Goal: Task Accomplishment & Management: Complete application form

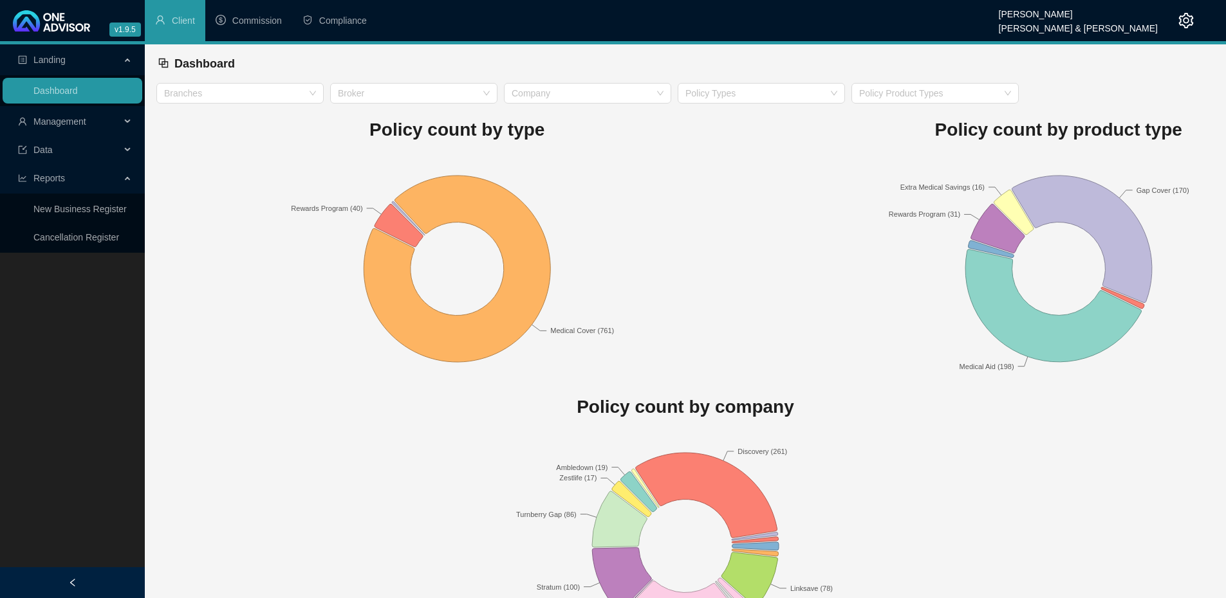
click at [124, 122] on div "Management" at bounding box center [73, 122] width 140 height 26
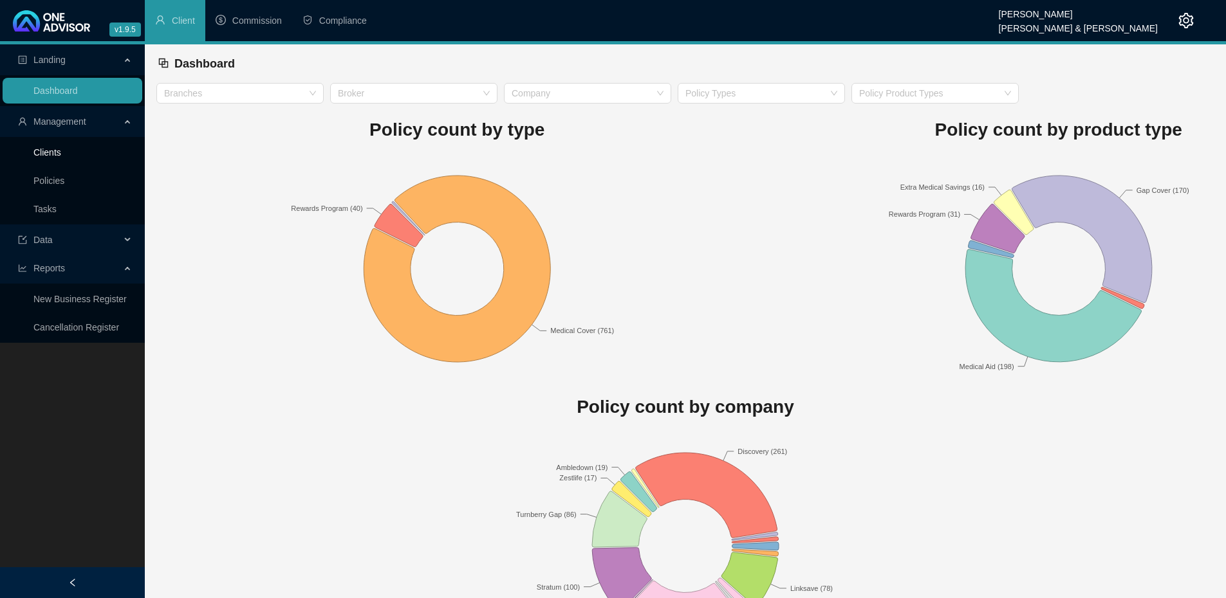
click at [61, 150] on link "Clients" at bounding box center [47, 152] width 28 height 10
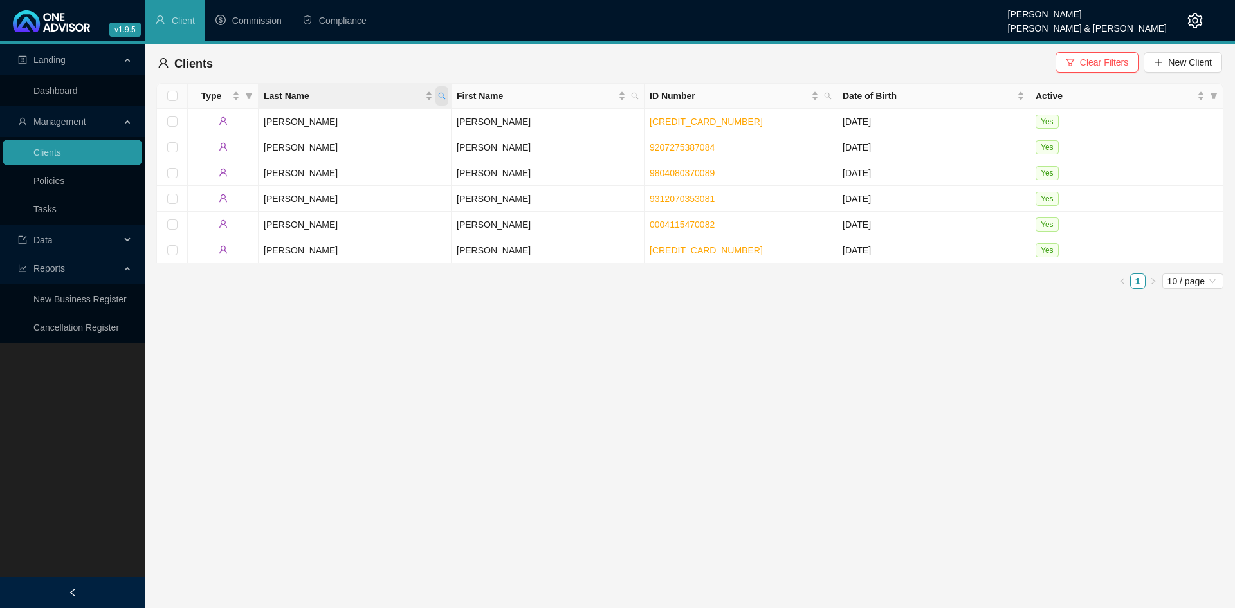
click at [441, 96] on icon "search" at bounding box center [442, 96] width 8 height 8
type input "steyl"
click at [348, 151] on span "Search" at bounding box center [358, 147] width 28 height 14
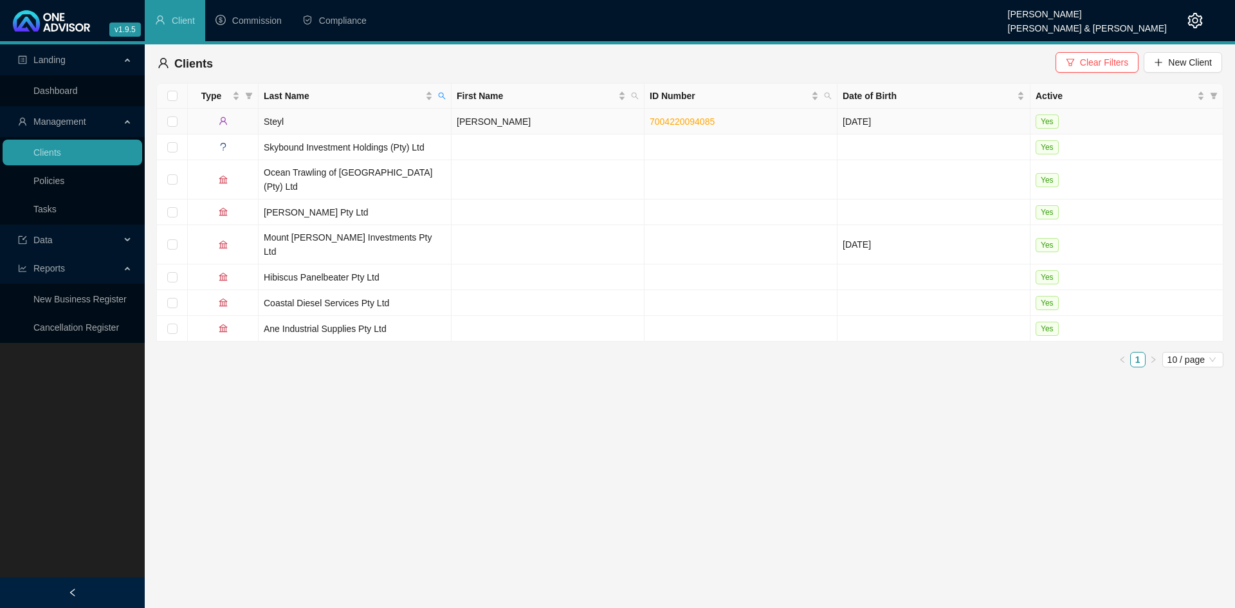
click at [342, 124] on td "Steyl" at bounding box center [355, 122] width 193 height 26
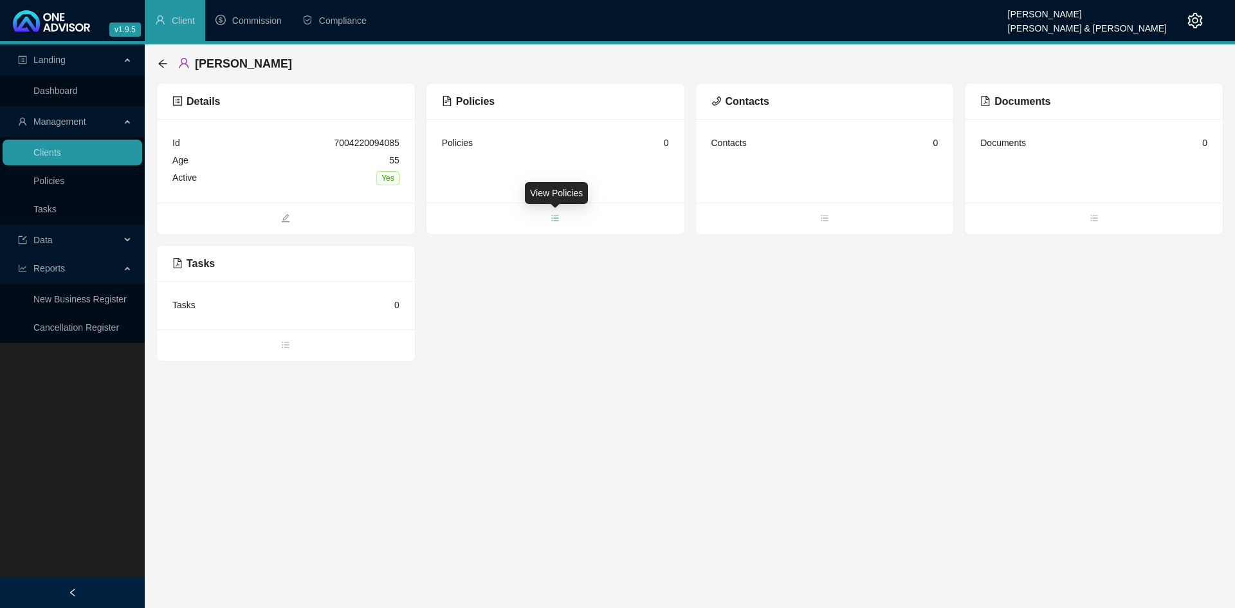
click at [553, 216] on icon "bars" at bounding box center [555, 218] width 9 height 9
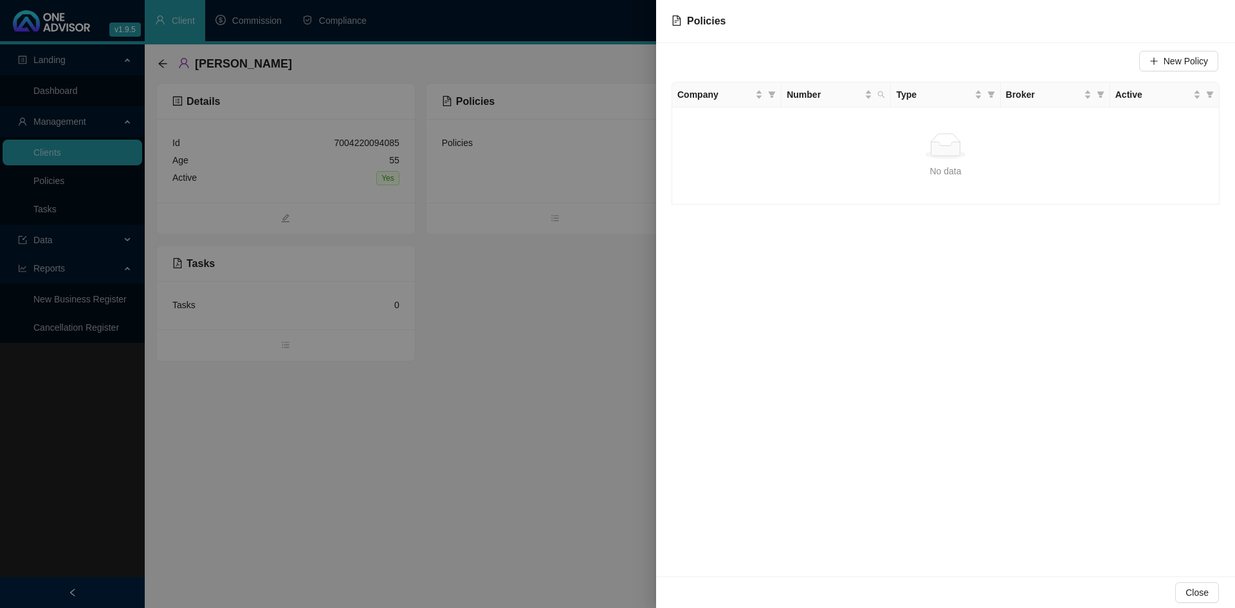
click at [596, 478] on div at bounding box center [617, 304] width 1235 height 608
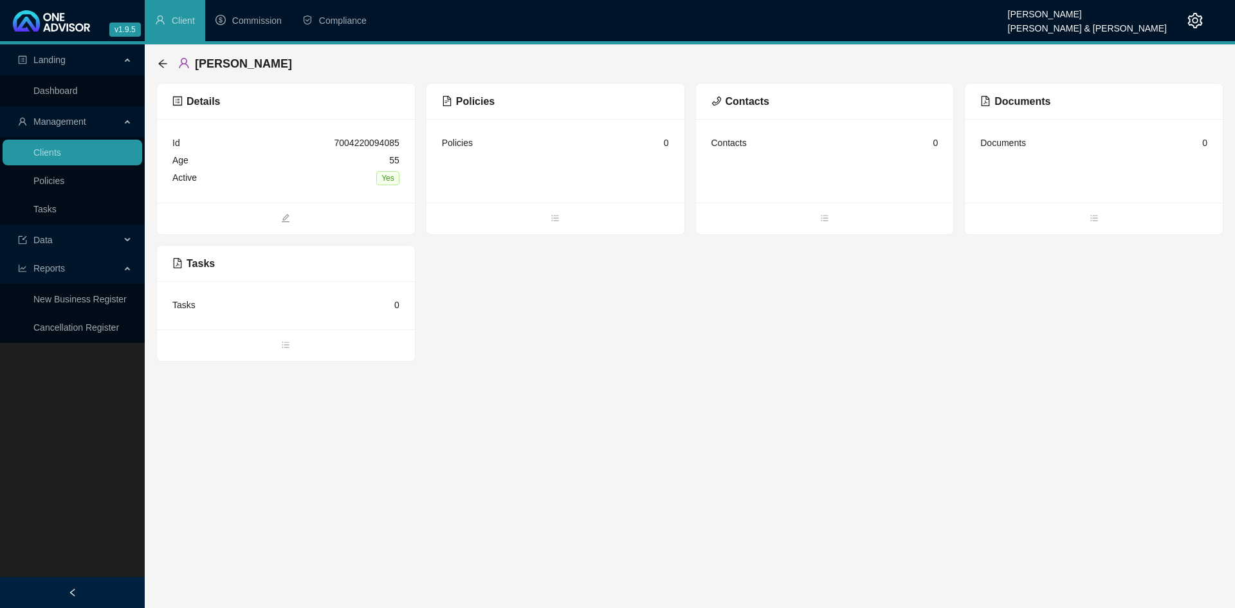
click at [162, 70] on div "[PERSON_NAME]" at bounding box center [229, 63] width 142 height 23
click at [161, 64] on icon "arrow-left" at bounding box center [162, 63] width 8 height 8
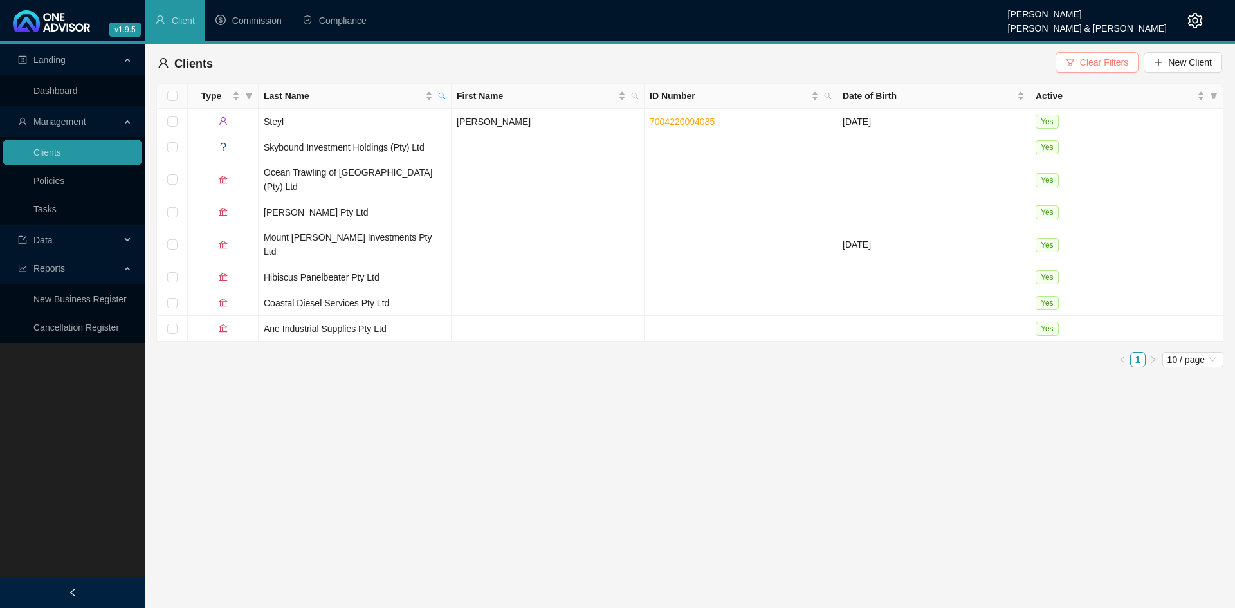
click at [1089, 63] on span "Clear Filters" at bounding box center [1104, 62] width 48 height 14
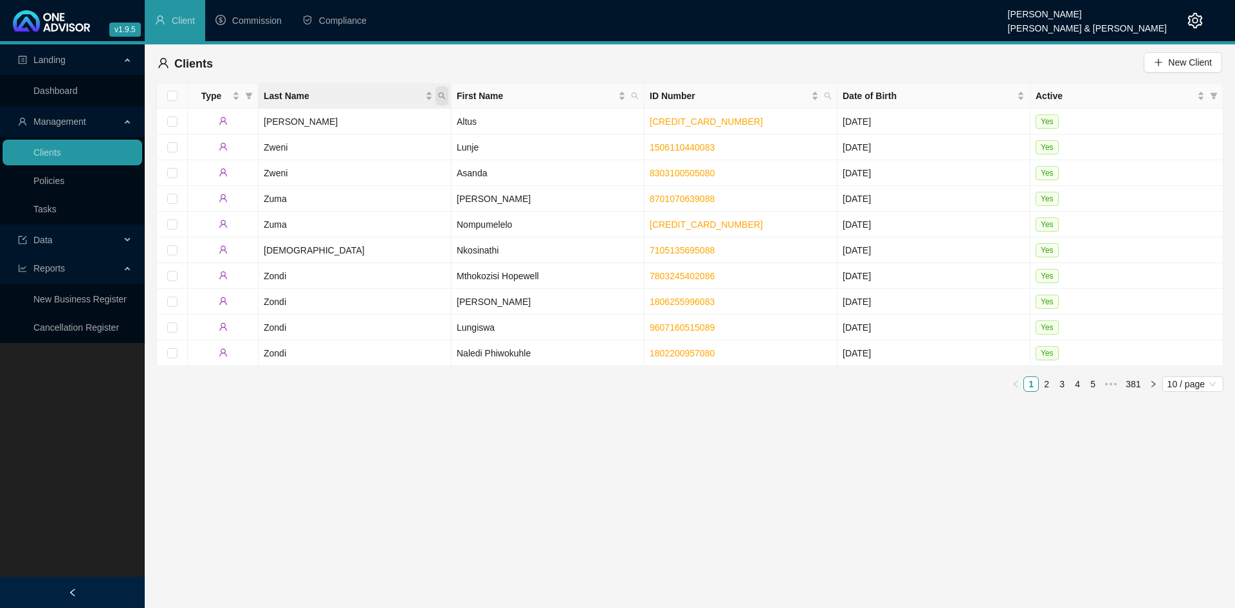
click at [444, 96] on icon "search" at bounding box center [442, 96] width 8 height 8
type input "[PERSON_NAME]"
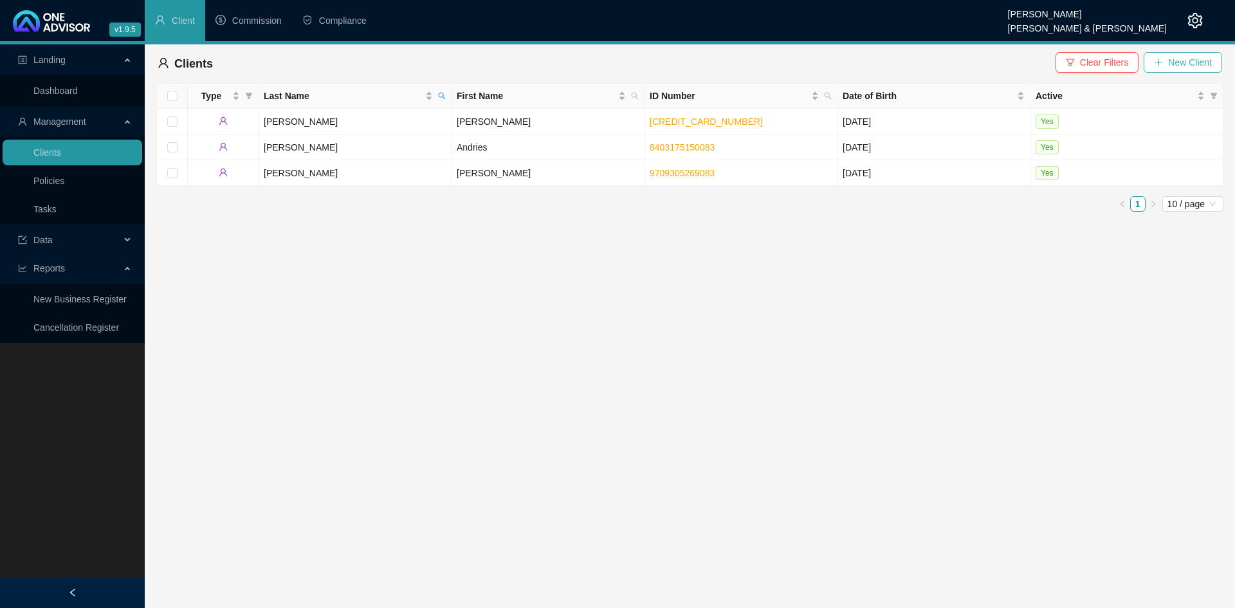
click at [1162, 63] on icon "plus" at bounding box center [1158, 62] width 9 height 9
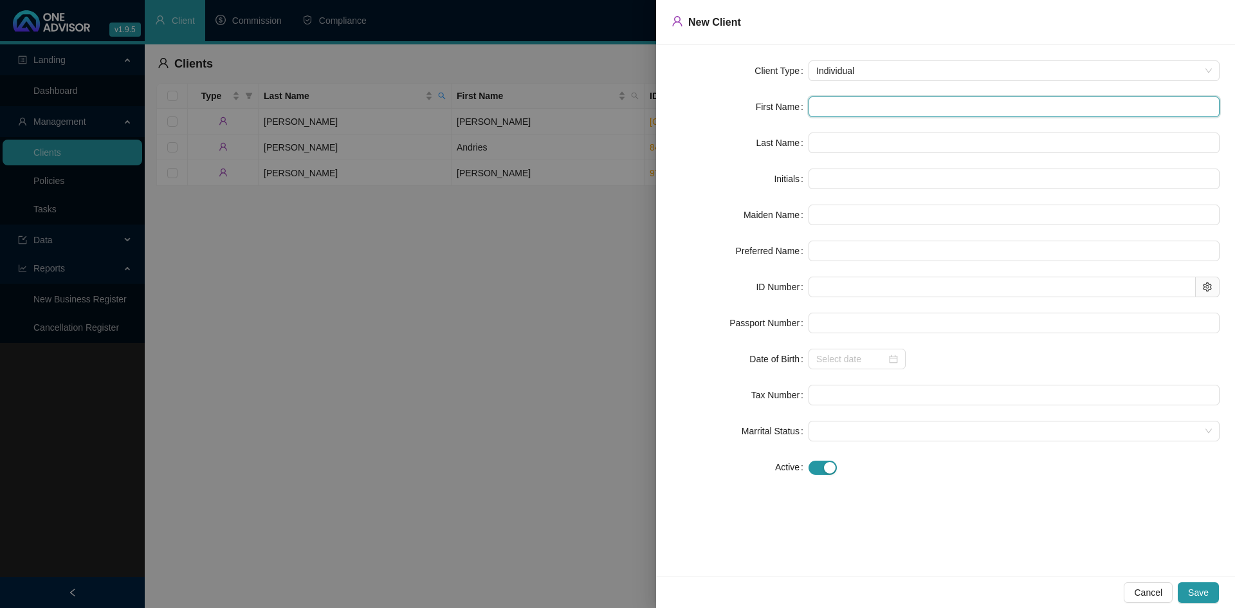
click at [839, 106] on input "text" at bounding box center [1014, 106] width 411 height 21
click at [836, 106] on input "text" at bounding box center [1014, 106] width 411 height 21
type input "N"
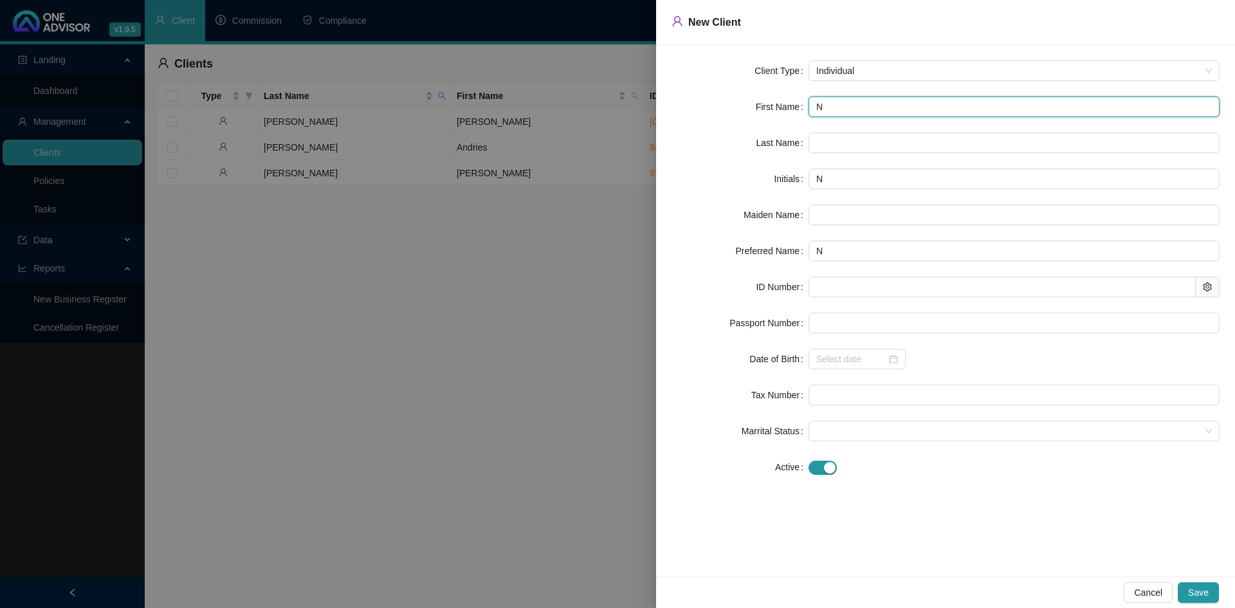
type input "Ni"
type input "Nic"
type input "Nico"
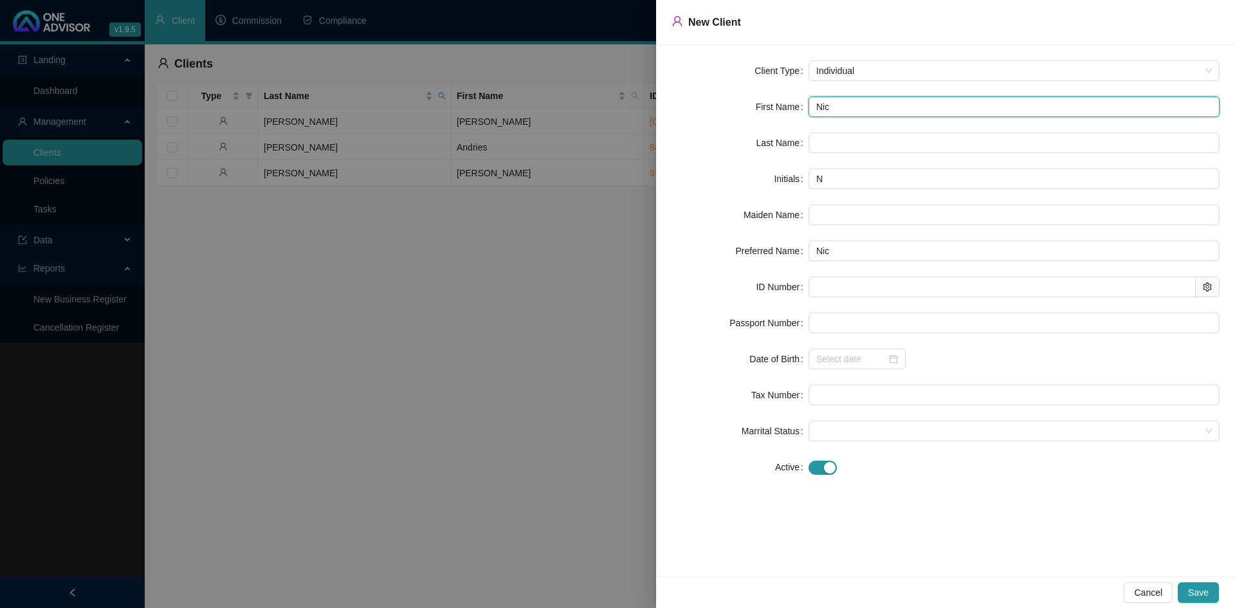
type input "Nico"
type input "[PERSON_NAME]"
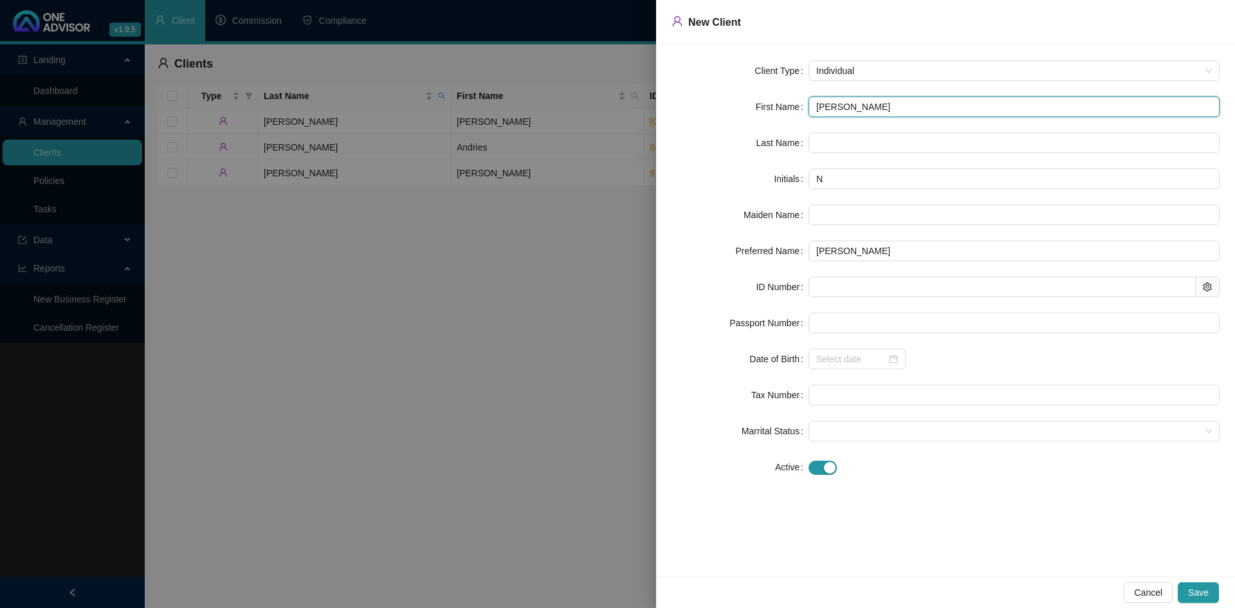
type input "[PERSON_NAME]"
type input "NW"
type input "[PERSON_NAME] [PERSON_NAME]"
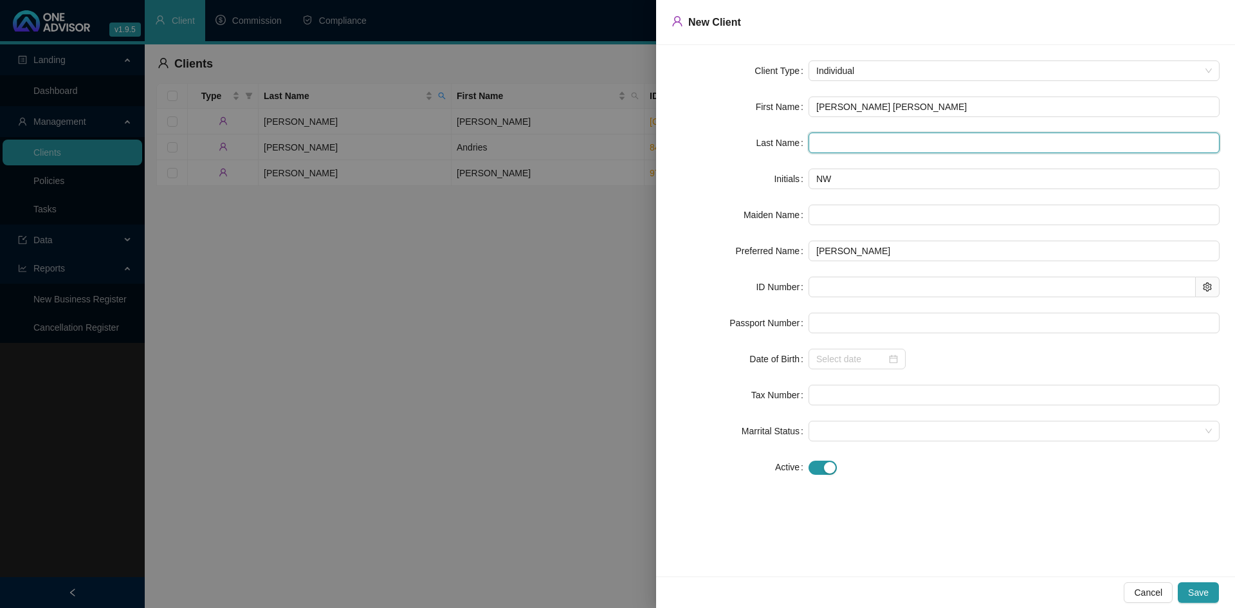
click at [824, 142] on input "text" at bounding box center [1014, 143] width 411 height 21
type input "[PERSON_NAME]"
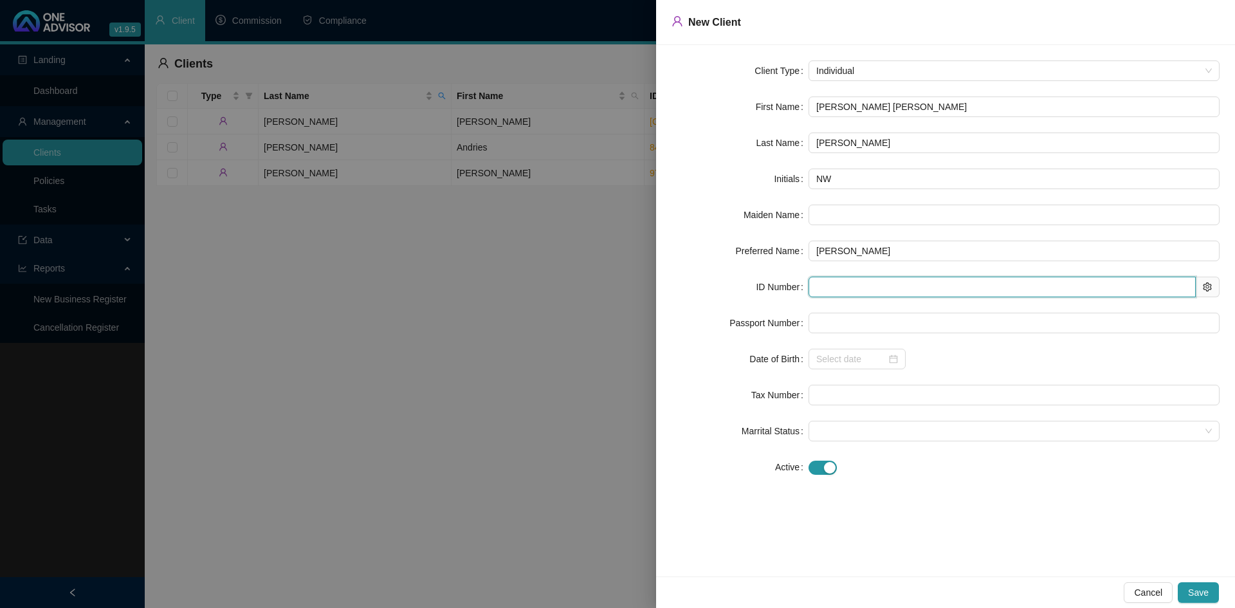
click at [825, 293] on input "text" at bounding box center [1002, 287] width 387 height 21
paste input "9803190030088"
type input "9803190030088"
type input "[DATE]"
type input "9803190030088"
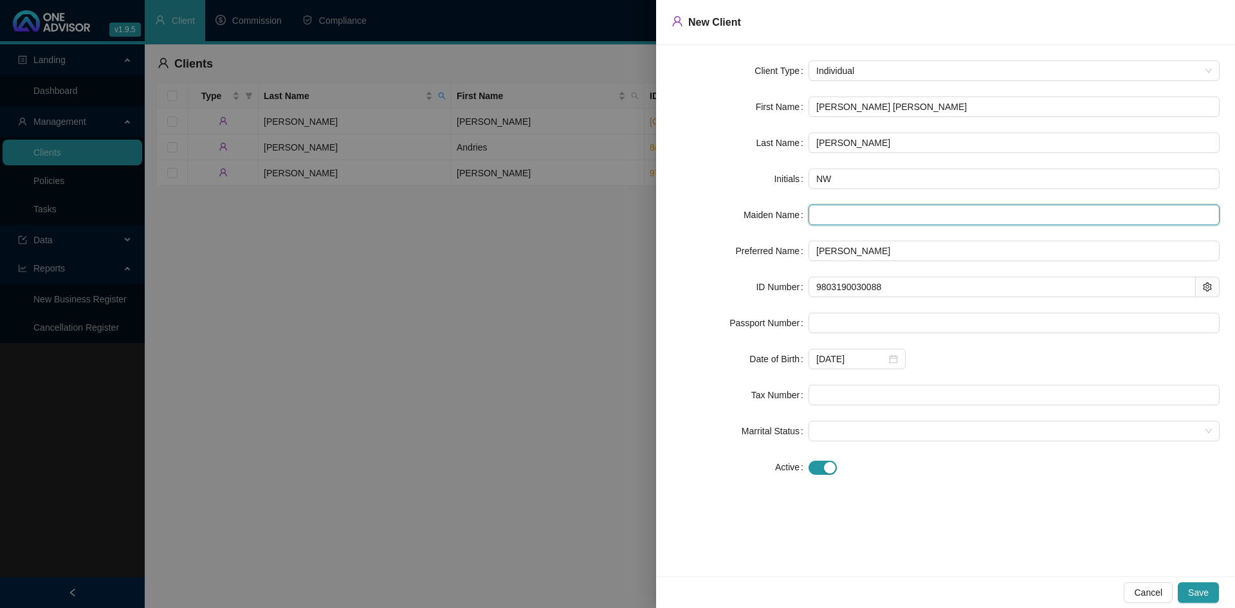
click at [823, 217] on input "text" at bounding box center [1014, 215] width 411 height 21
click at [836, 211] on input "Briathwaite" at bounding box center [1014, 215] width 411 height 21
click at [1125, 433] on span at bounding box center [1014, 430] width 396 height 19
type input "[PERSON_NAME]"
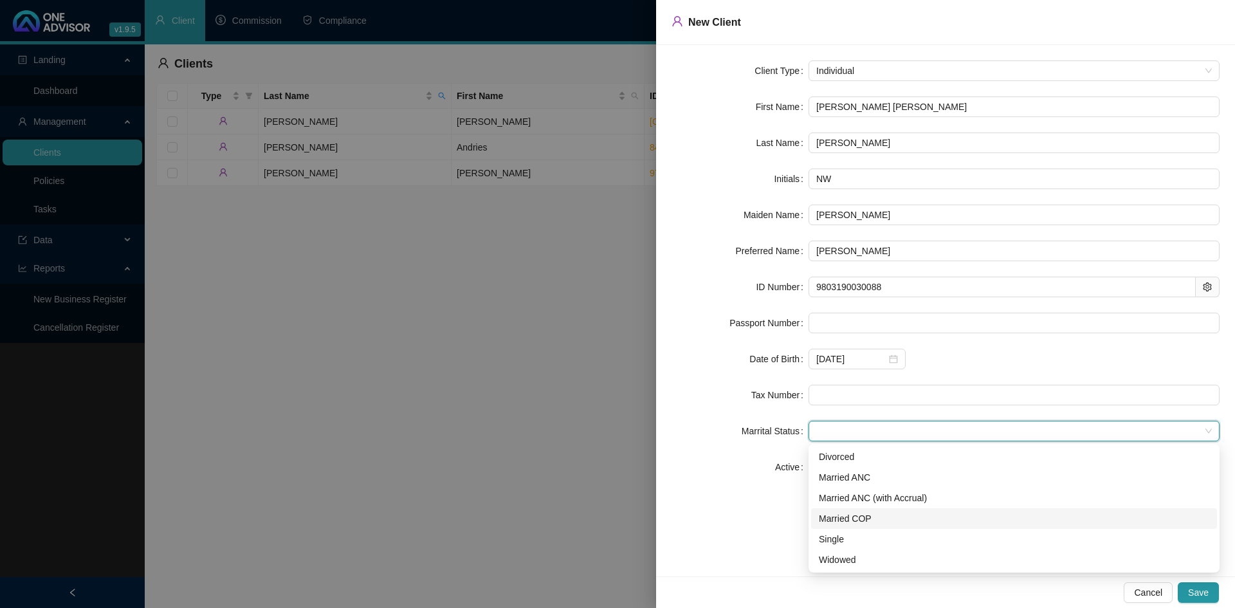
click at [726, 536] on div "Client Type Individual First Name [PERSON_NAME] [PERSON_NAME] Last Name [PERSON…" at bounding box center [945, 310] width 579 height 531
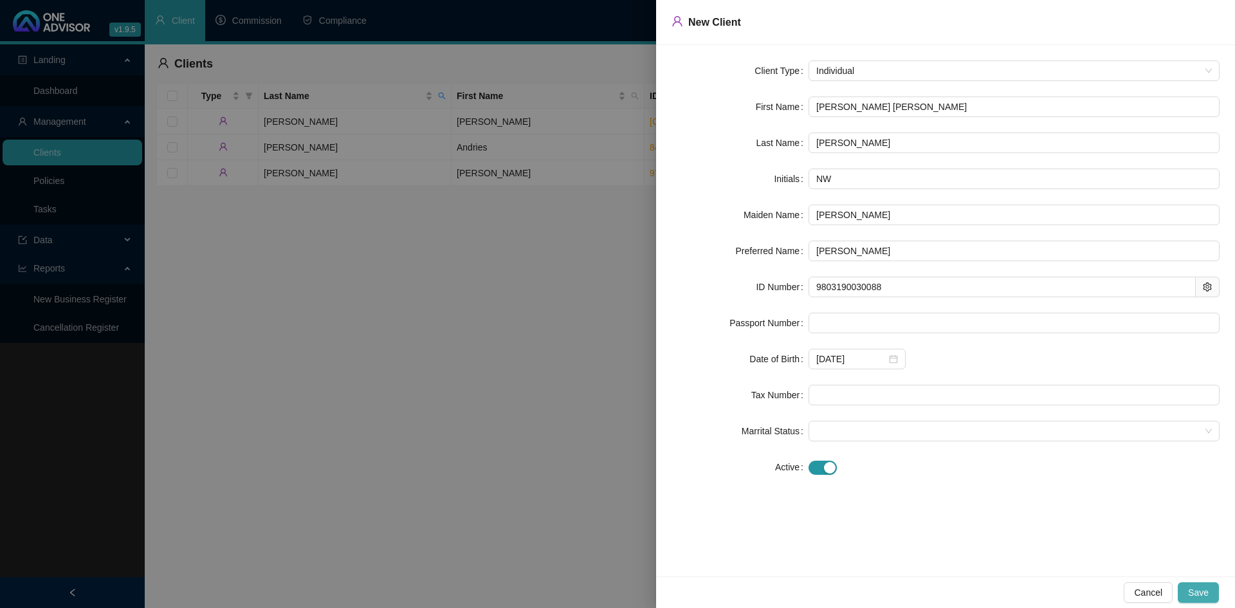
click at [1206, 596] on span "Save" at bounding box center [1198, 592] width 21 height 14
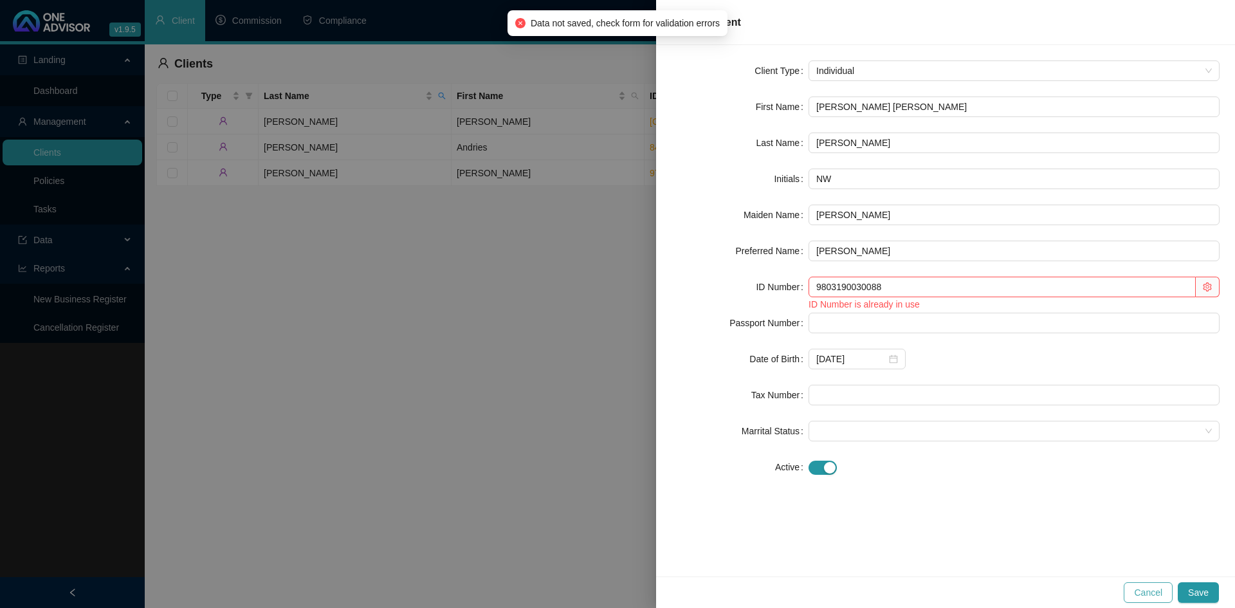
click at [1152, 598] on span "Cancel" at bounding box center [1148, 592] width 28 height 14
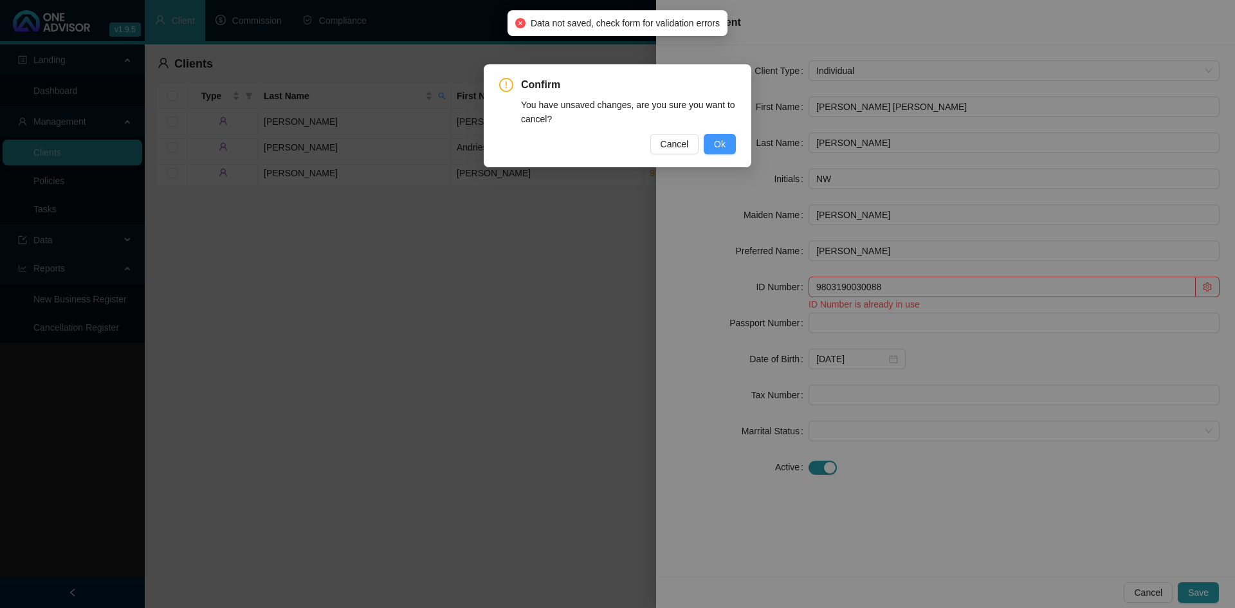
click at [721, 144] on span "Ok" at bounding box center [720, 144] width 12 height 14
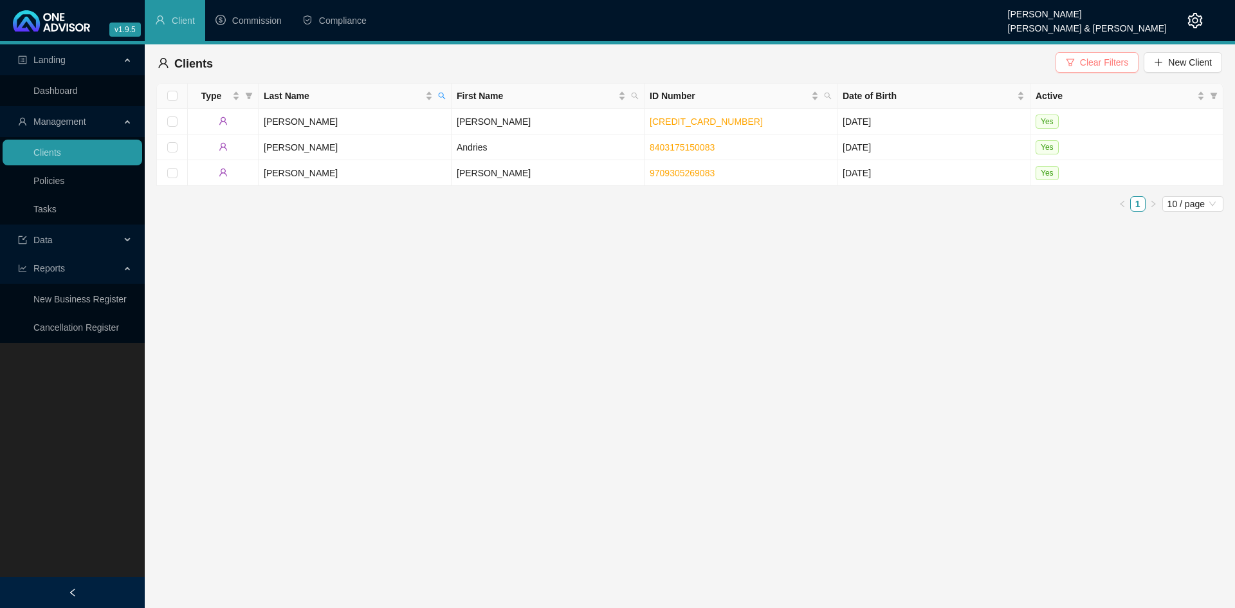
click at [1100, 57] on span "Clear Filters" at bounding box center [1104, 62] width 48 height 14
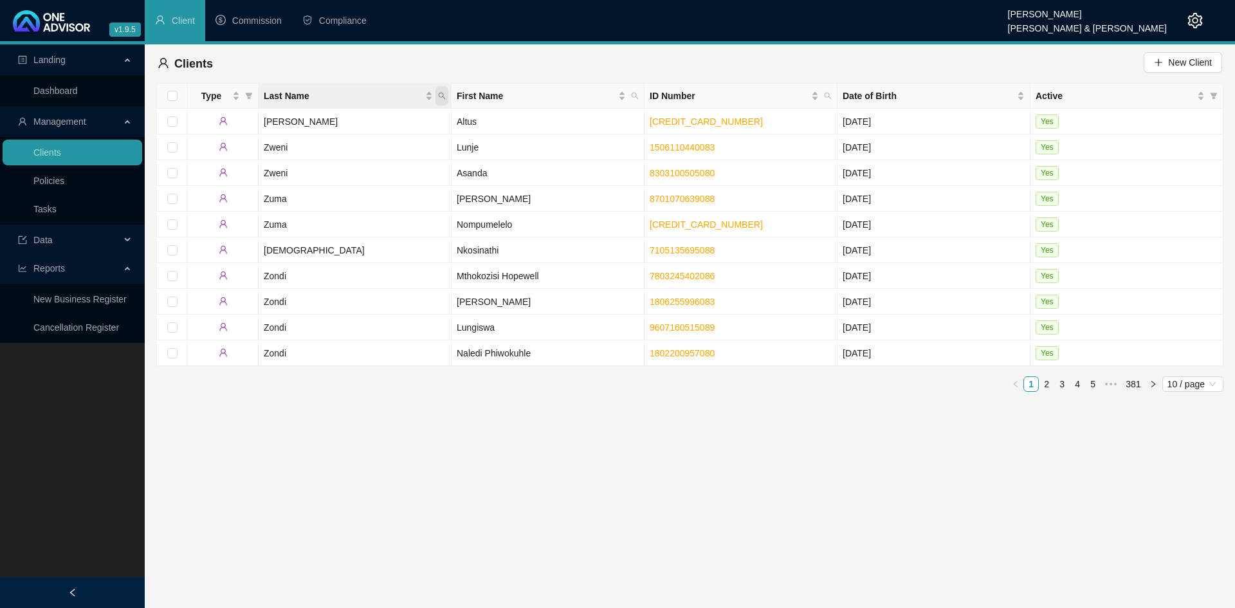
click at [443, 98] on icon "search" at bounding box center [442, 96] width 8 height 8
click at [407, 122] on input "text" at bounding box center [382, 123] width 121 height 21
type input "[PERSON_NAME]"
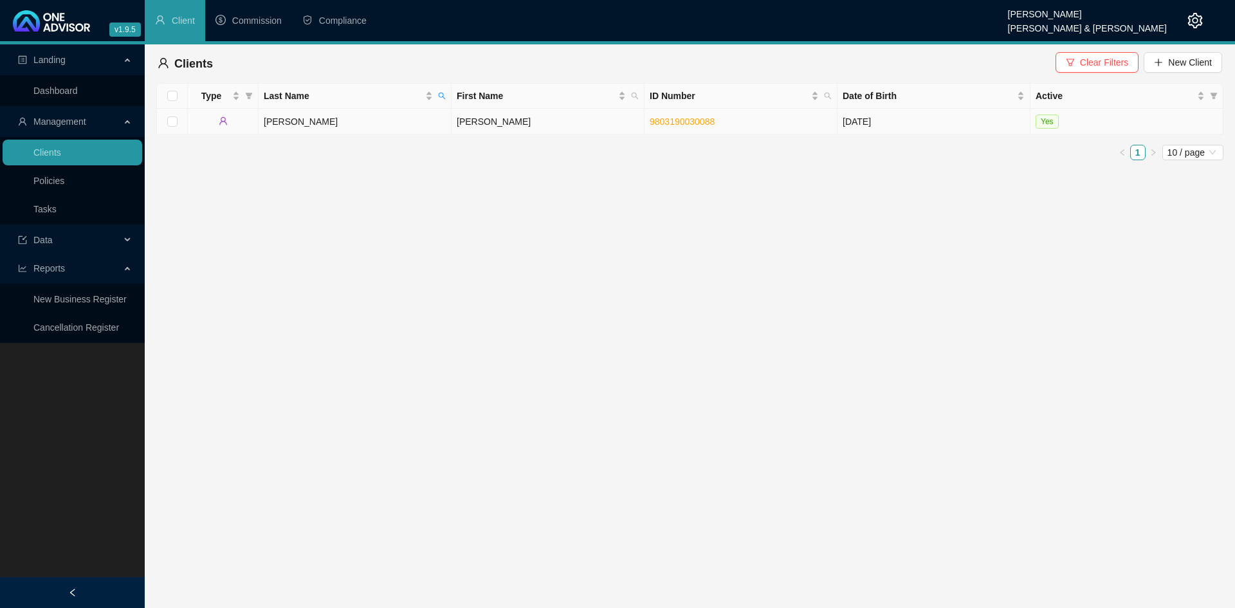
click at [407, 129] on td "[PERSON_NAME]" at bounding box center [355, 122] width 193 height 26
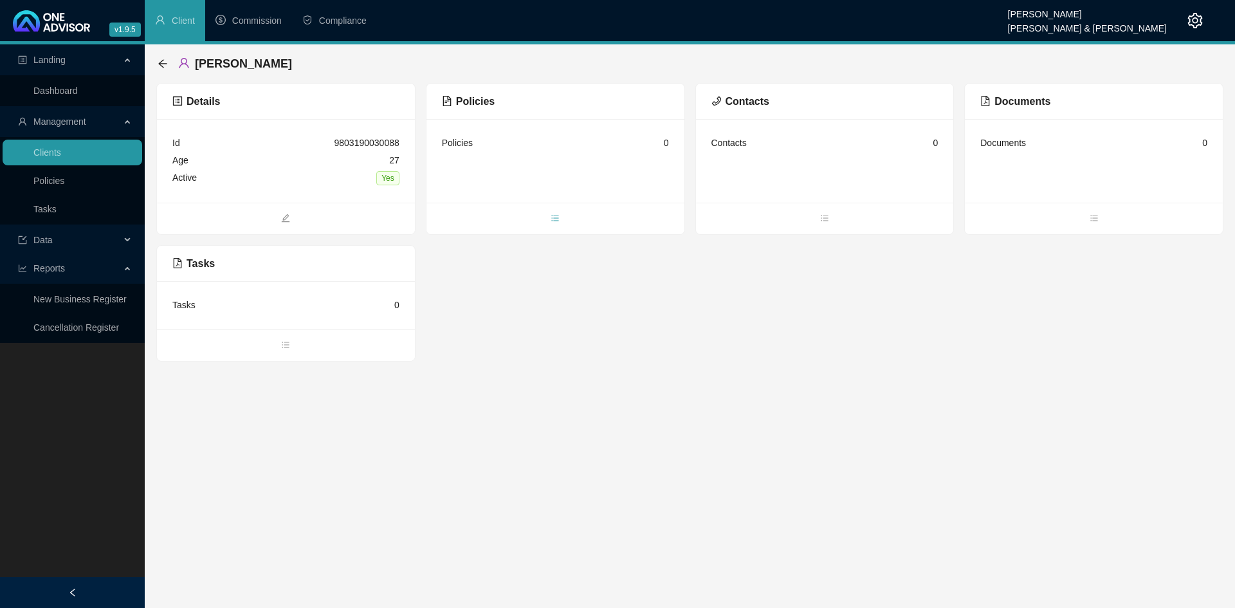
click at [555, 219] on icon "bars" at bounding box center [555, 218] width 9 height 9
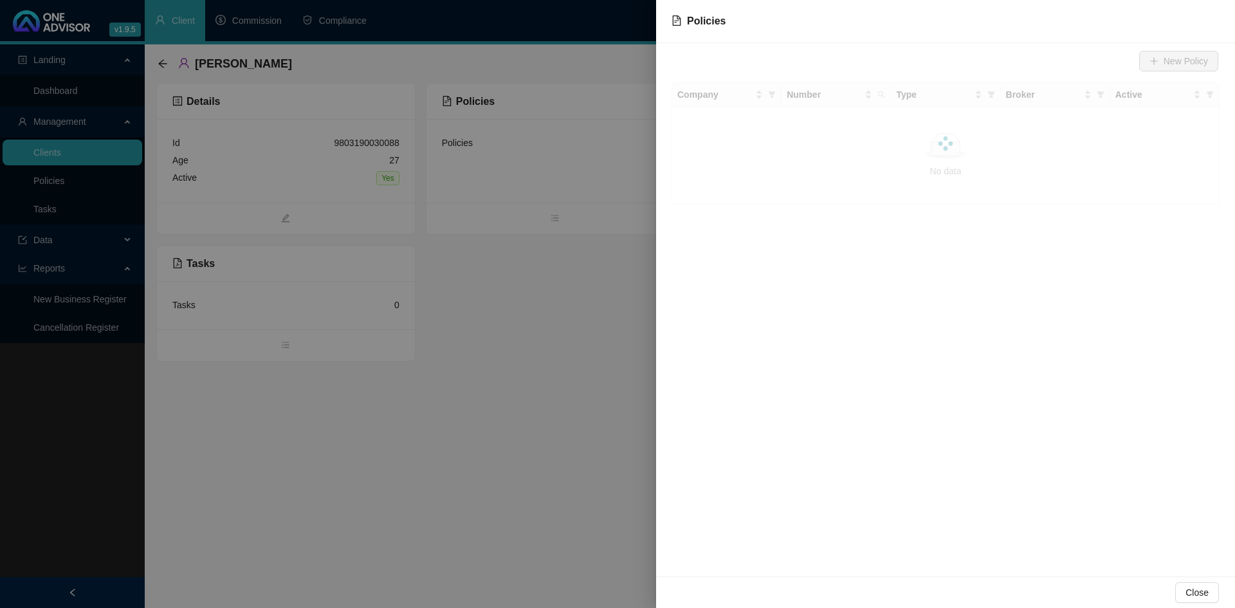
click at [523, 342] on div at bounding box center [617, 304] width 1235 height 608
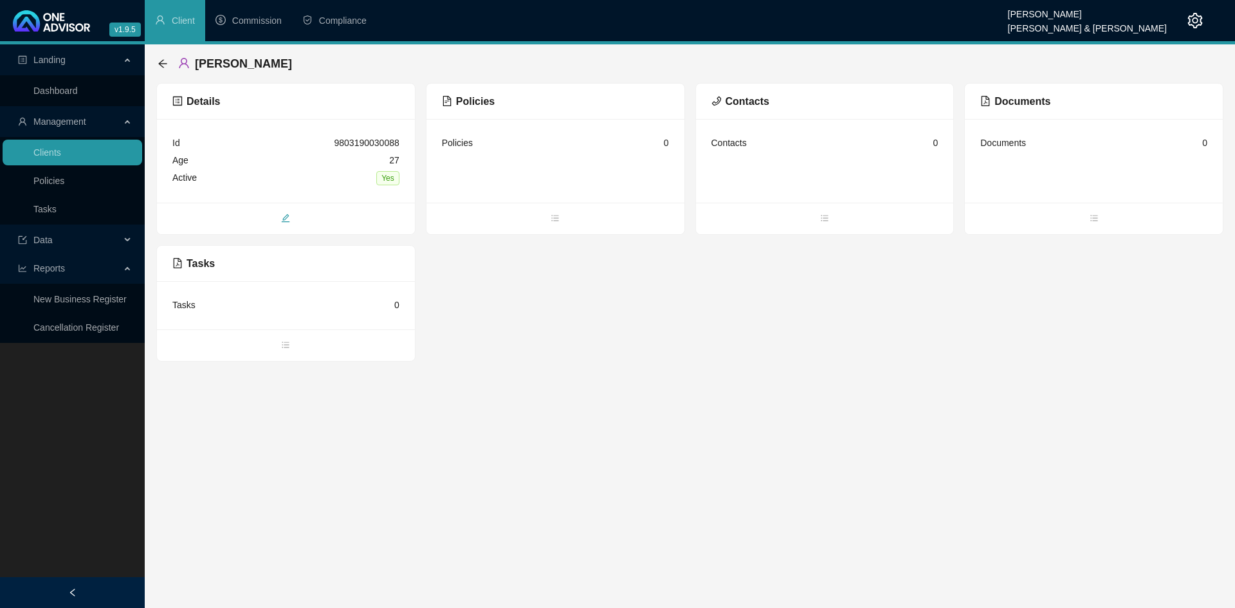
click at [280, 215] on span "edit" at bounding box center [286, 219] width 258 height 14
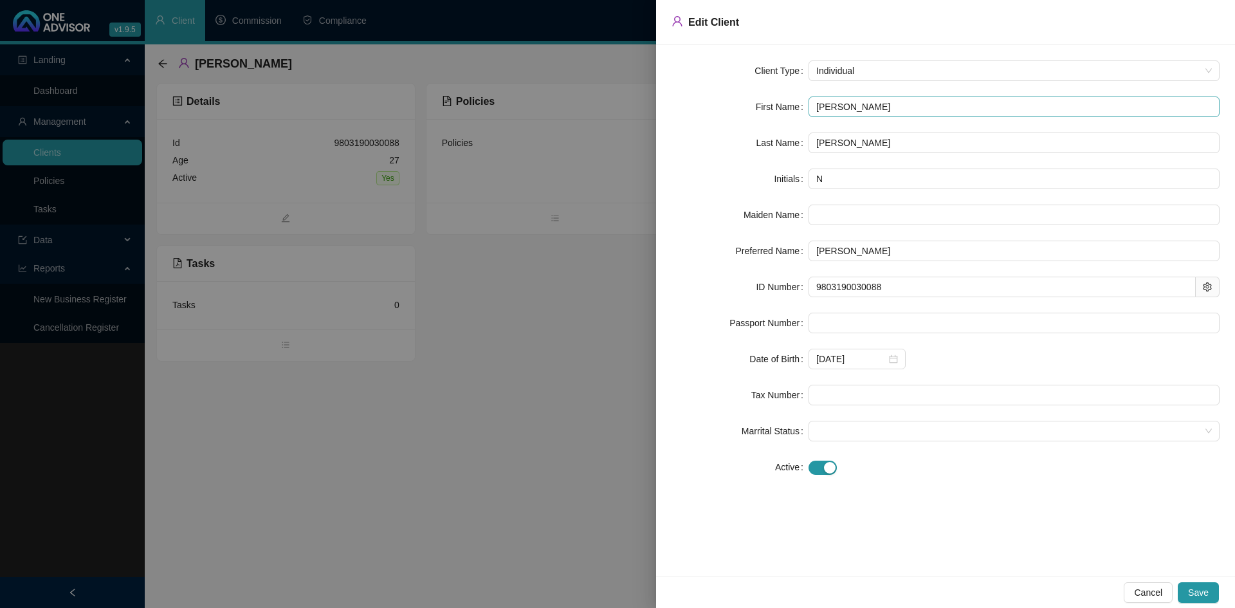
type input "[PERSON_NAME]"
type input "NW"
type input "[PERSON_NAME] [PERSON_NAME]"
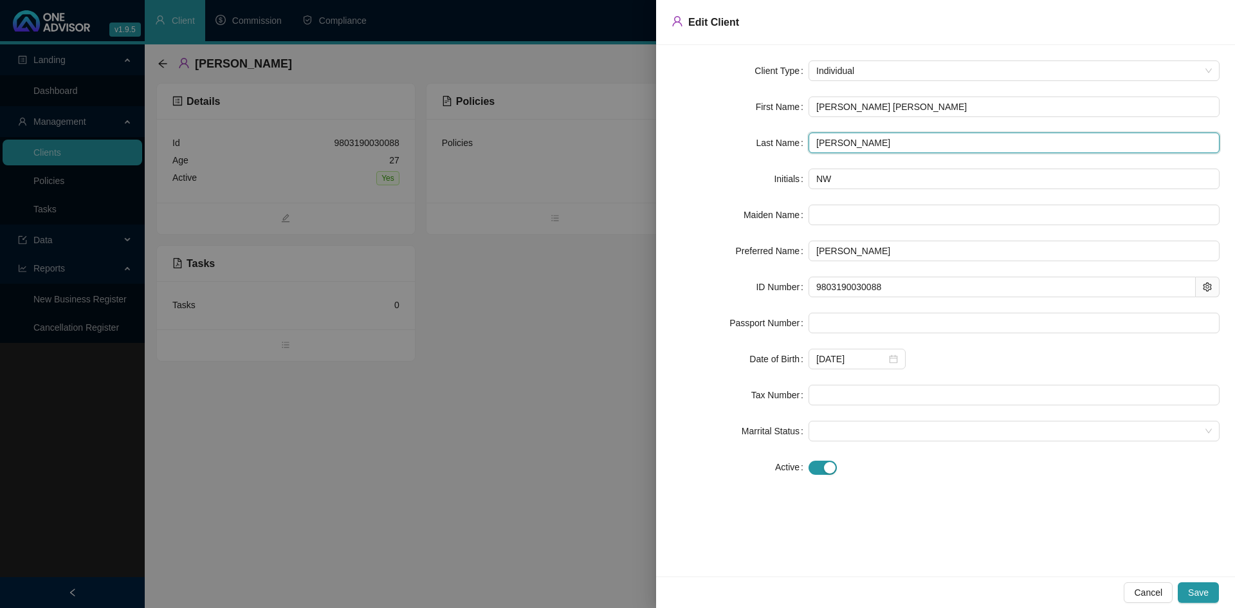
click at [872, 143] on input "[PERSON_NAME]" at bounding box center [1014, 143] width 411 height 21
type input "B"
type input "[PERSON_NAME]"
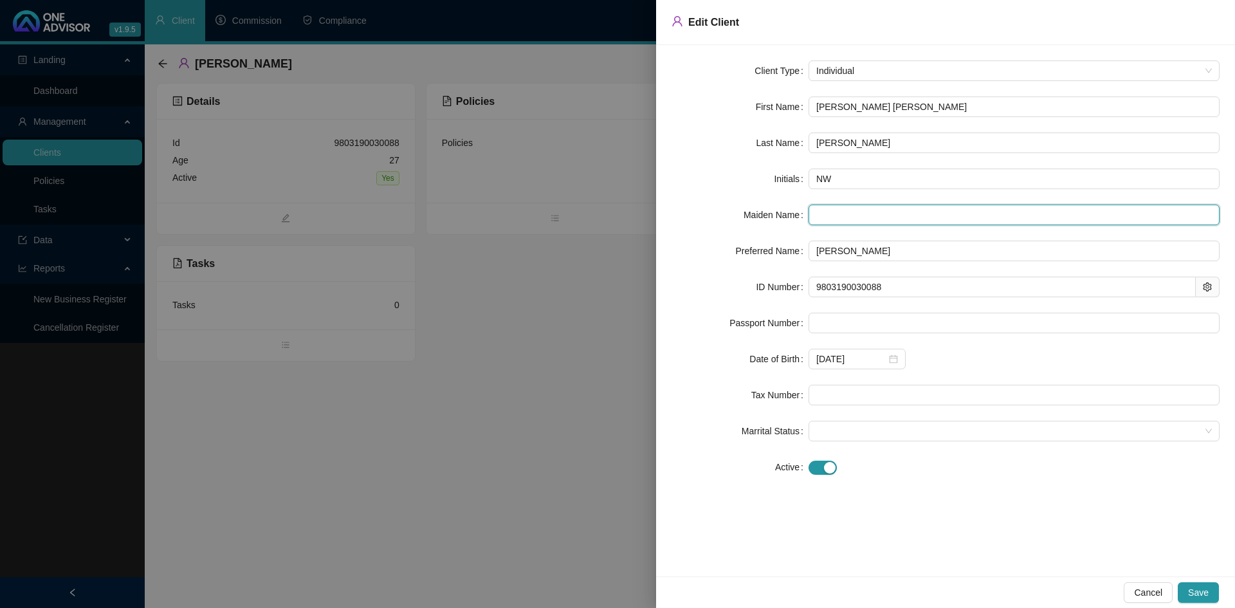
click at [829, 210] on input "text" at bounding box center [1014, 215] width 411 height 21
type input "[PERSON_NAME]"
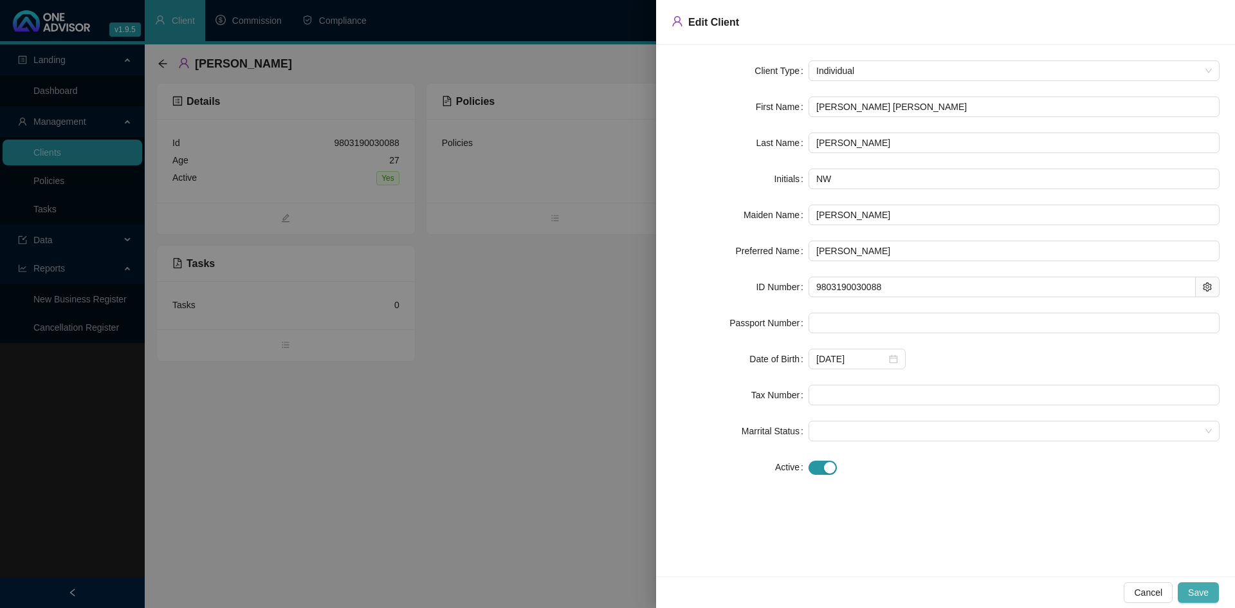
click at [1197, 594] on span "Save" at bounding box center [1198, 592] width 21 height 14
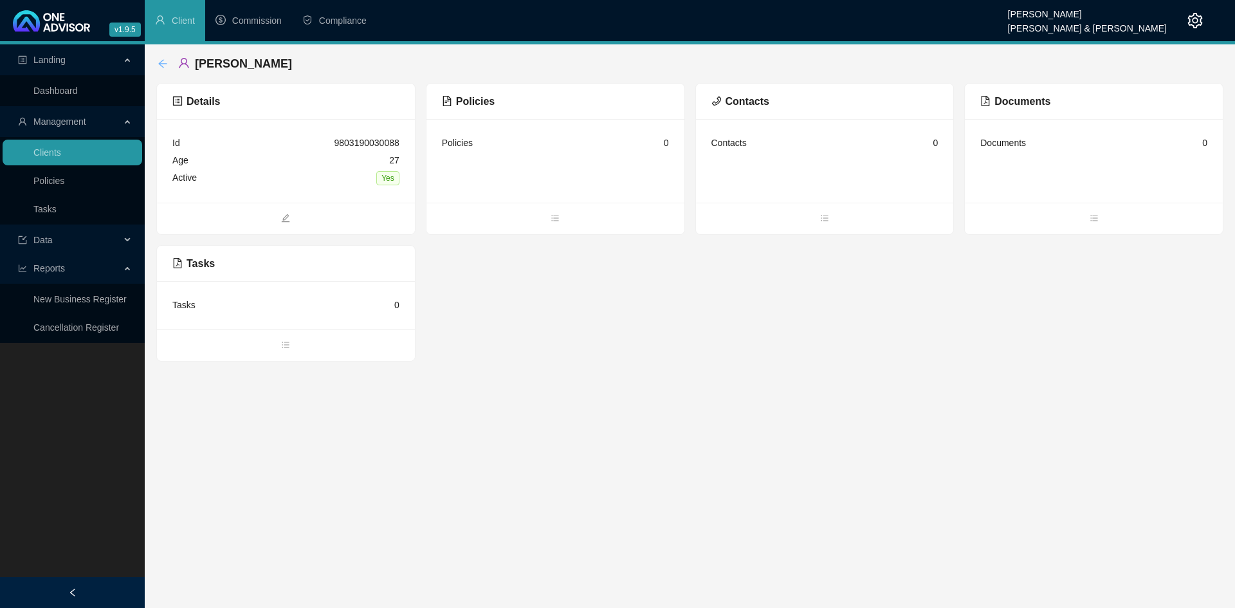
click at [166, 61] on icon "arrow-left" at bounding box center [163, 64] width 10 height 10
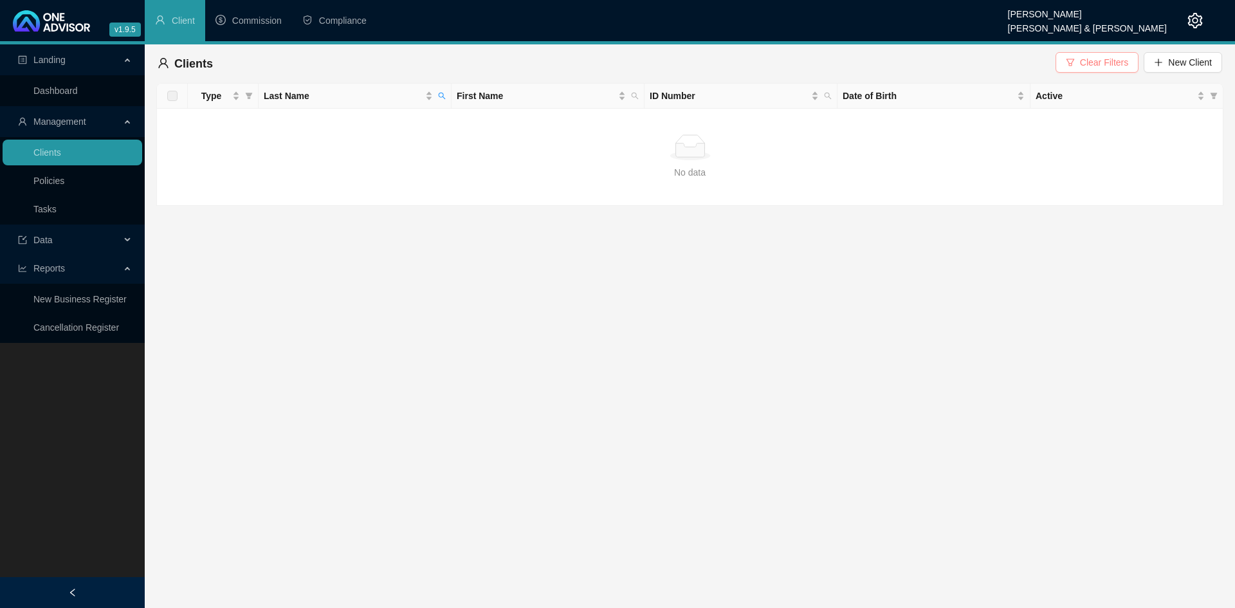
click at [1121, 58] on span "Clear Filters" at bounding box center [1104, 62] width 48 height 14
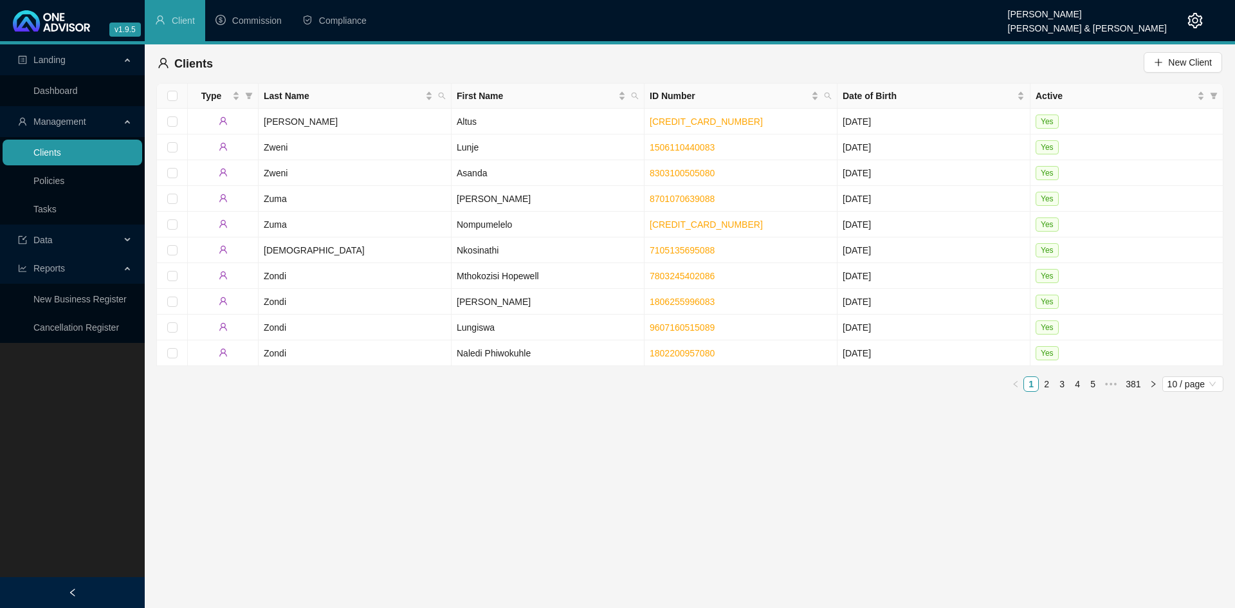
click at [61, 149] on link "Clients" at bounding box center [47, 152] width 28 height 10
click at [443, 95] on icon "search" at bounding box center [442, 96] width 8 height 8
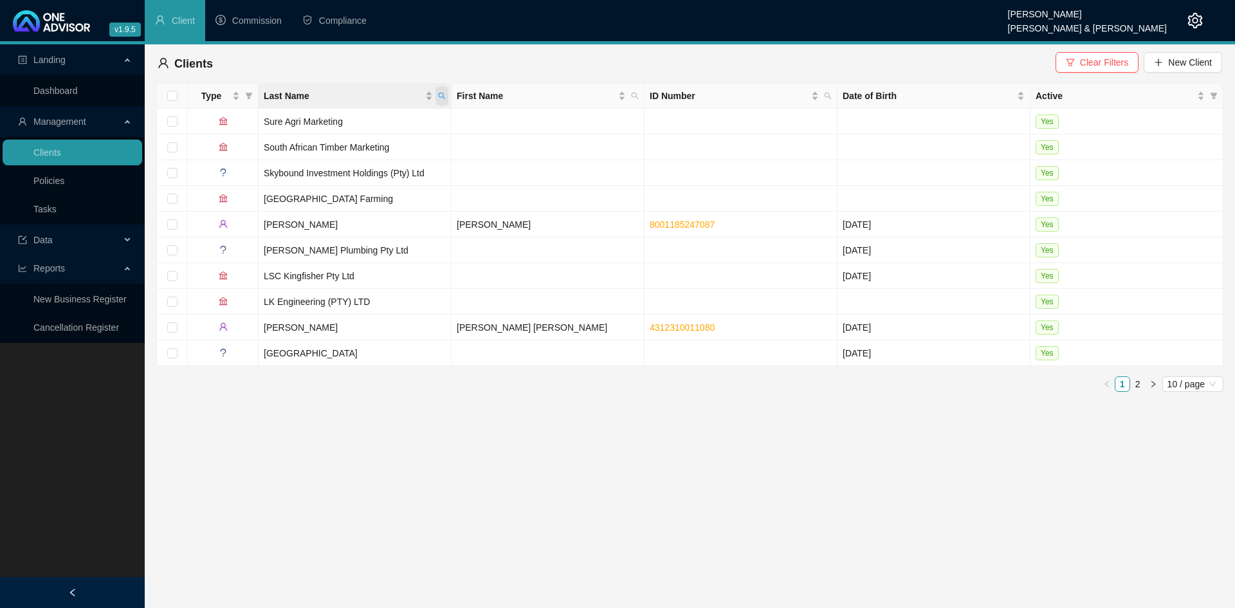
click at [441, 96] on icon "search" at bounding box center [442, 96] width 8 height 8
click at [351, 152] on span "Search" at bounding box center [358, 147] width 28 height 14
click at [1155, 380] on icon "right" at bounding box center [1154, 384] width 8 height 8
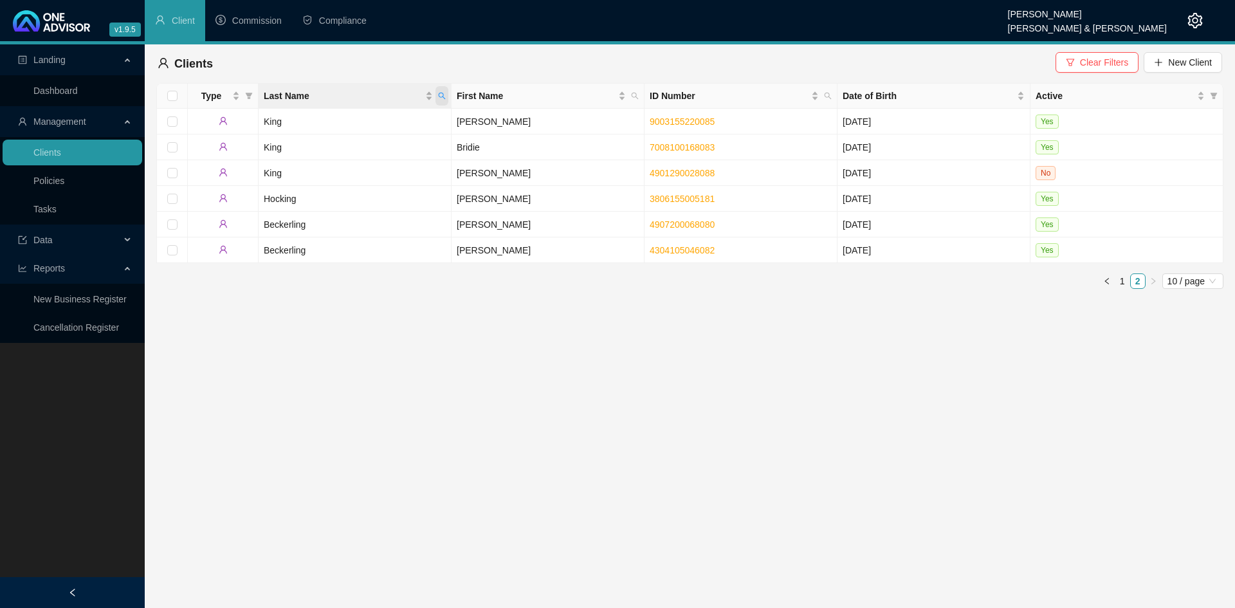
click at [438, 91] on span "Last Name" at bounding box center [442, 95] width 13 height 19
click at [400, 124] on input "king" at bounding box center [382, 123] width 121 height 21
type input "k"
type input "[PERSON_NAME]"
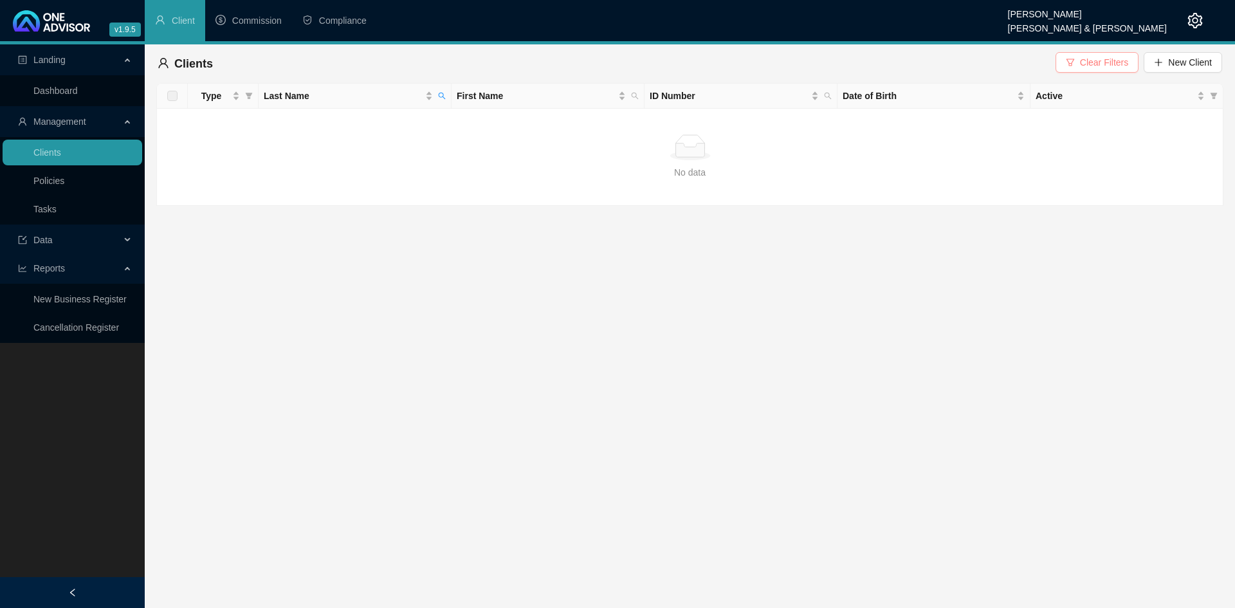
click at [1079, 55] on button "Clear Filters" at bounding box center [1097, 62] width 83 height 21
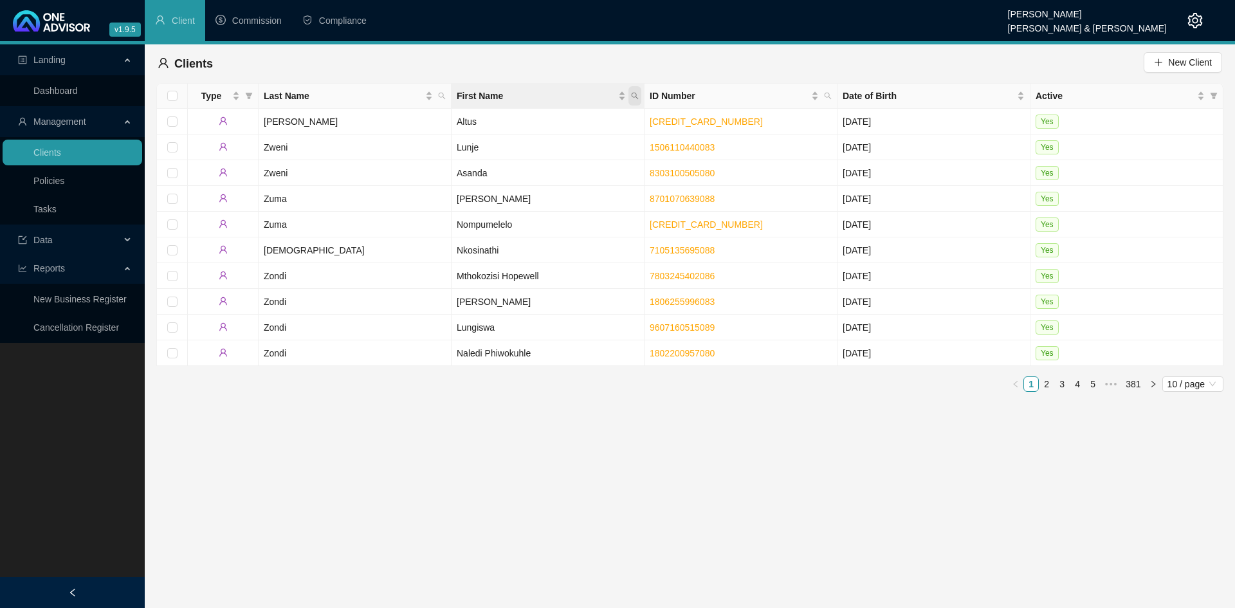
click at [636, 93] on icon "search" at bounding box center [635, 96] width 7 height 7
type input "[PERSON_NAME]"
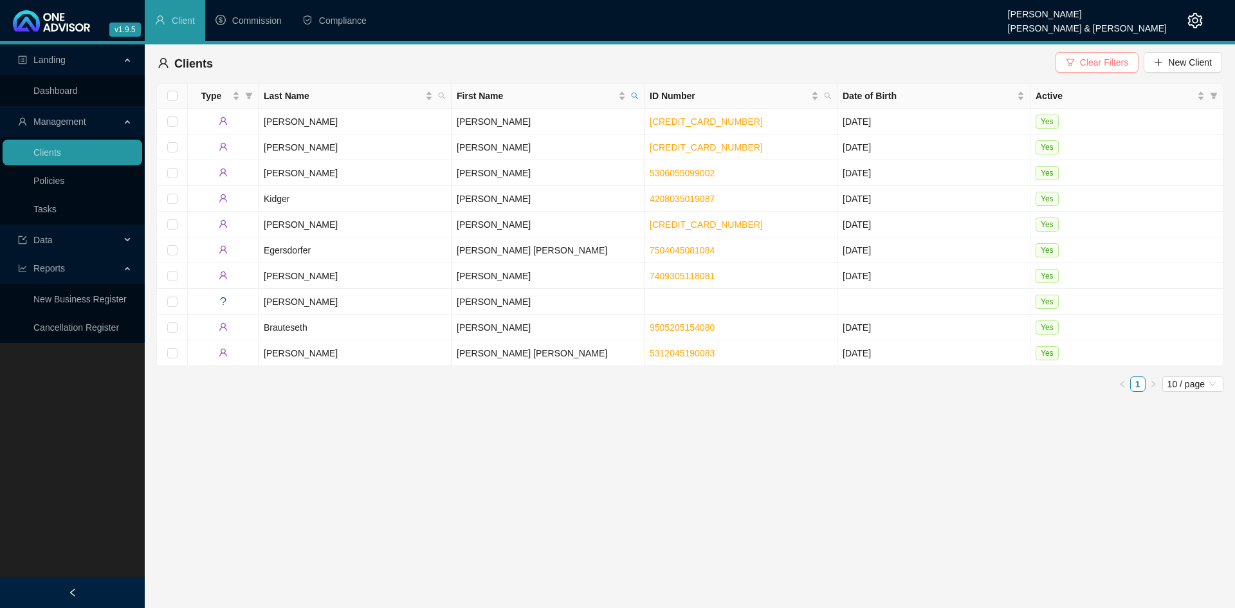
click at [1100, 62] on span "Clear Filters" at bounding box center [1104, 62] width 48 height 14
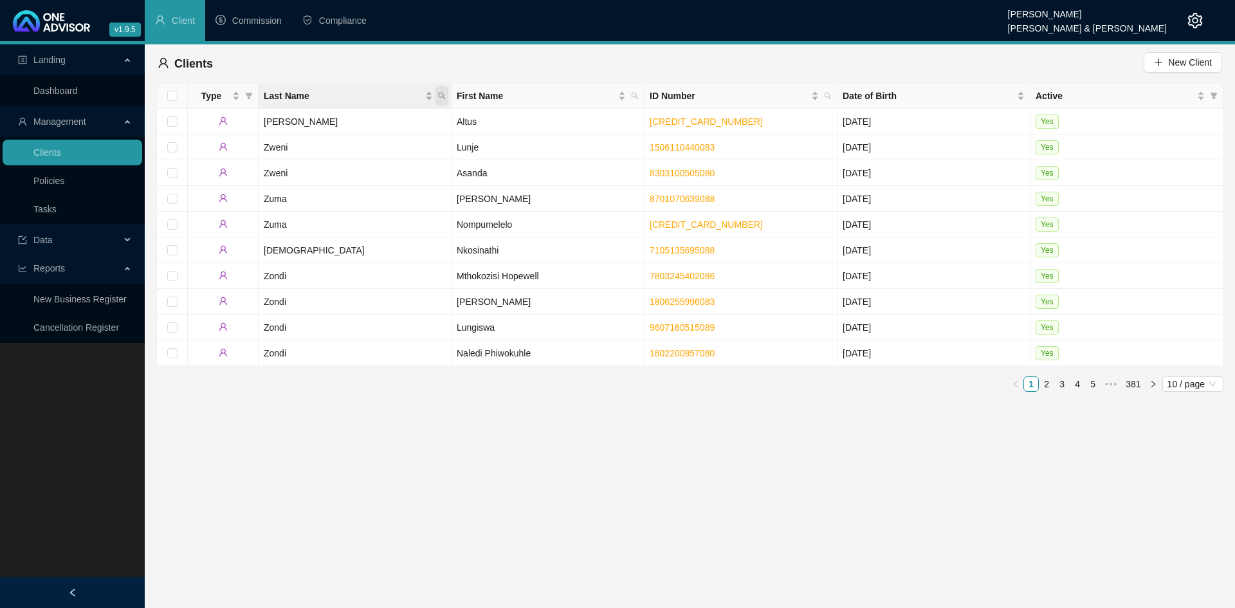
click at [441, 95] on icon "search" at bounding box center [442, 96] width 8 height 8
click at [383, 122] on input "text" at bounding box center [382, 123] width 121 height 21
type input "king"
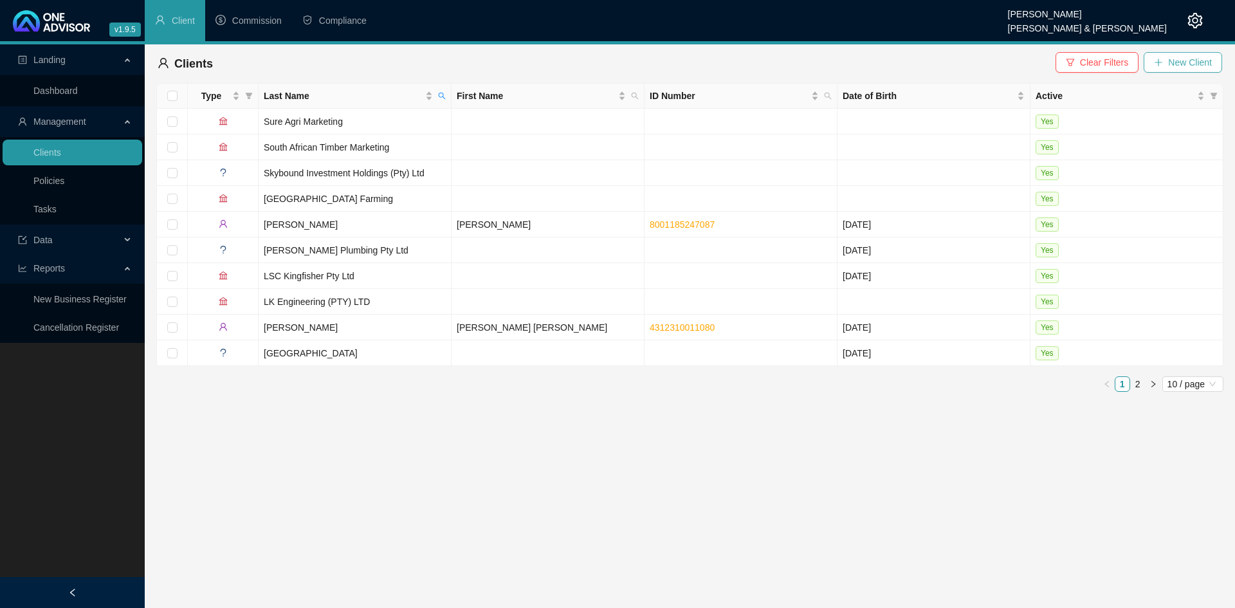
click at [1174, 62] on span "New Client" at bounding box center [1190, 62] width 44 height 14
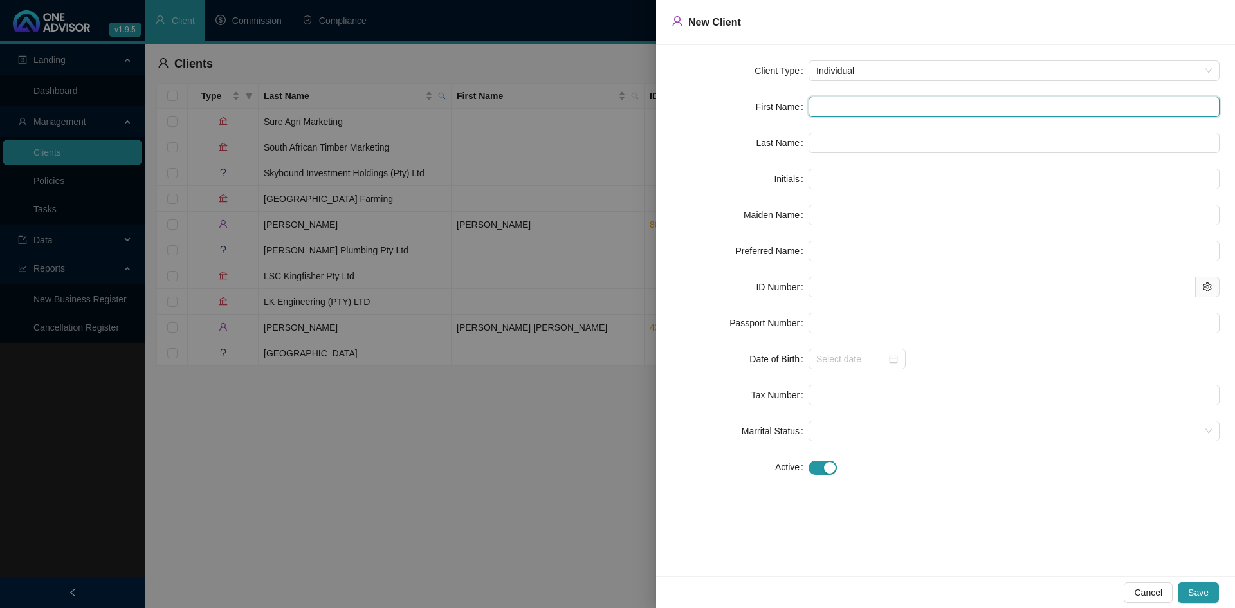
click at [823, 103] on input "text" at bounding box center [1014, 106] width 411 height 21
type input "C"
type input "Cl"
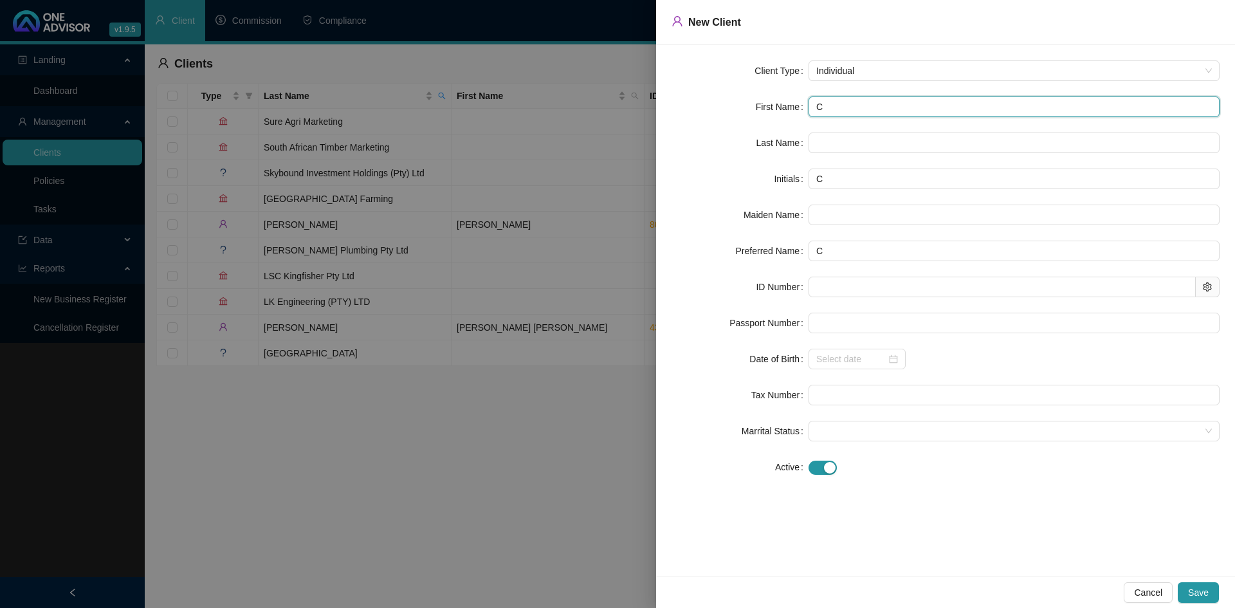
type input "Cl"
type input "Cli"
type input "Cliv"
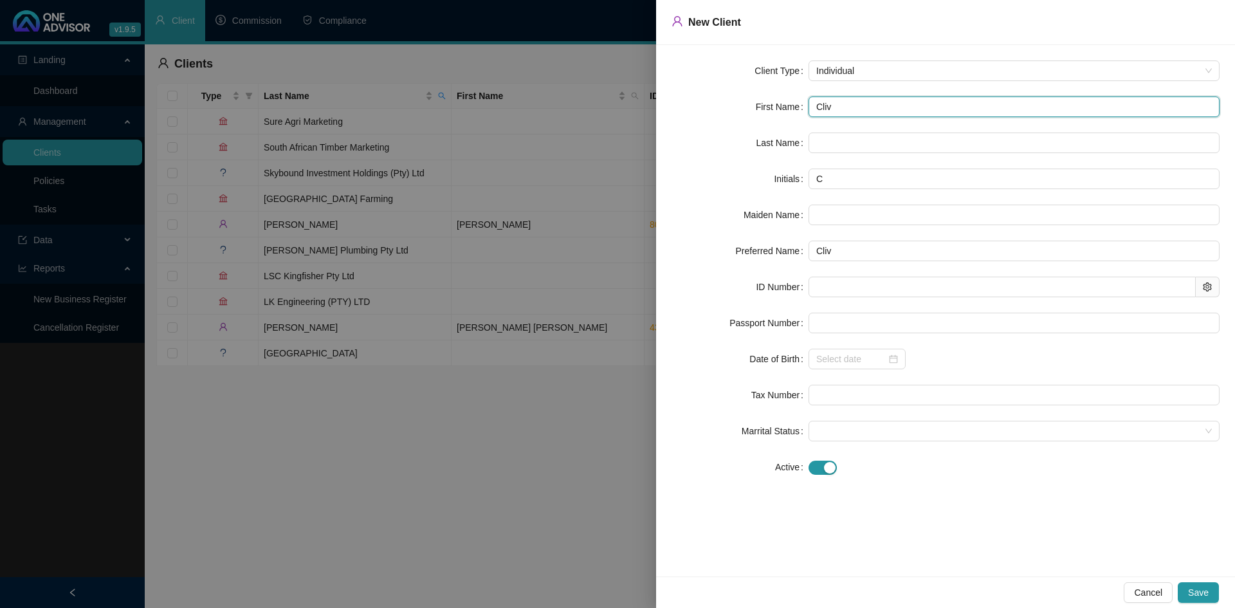
type input "[PERSON_NAME]"
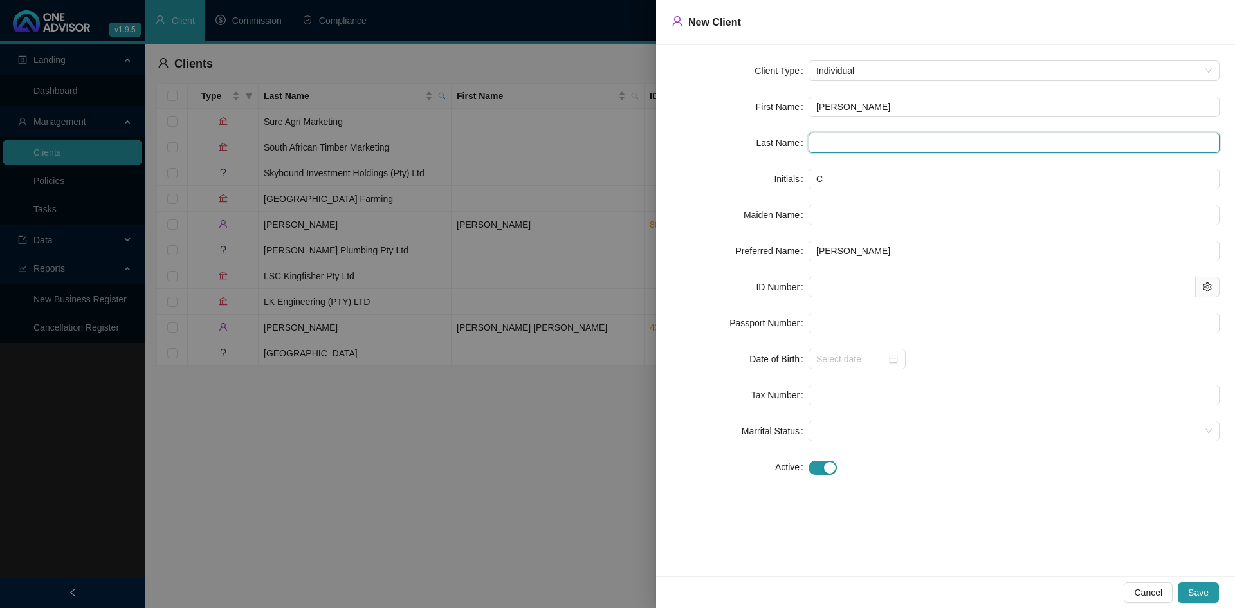
click at [829, 141] on input "text" at bounding box center [1014, 143] width 411 height 21
type input "King"
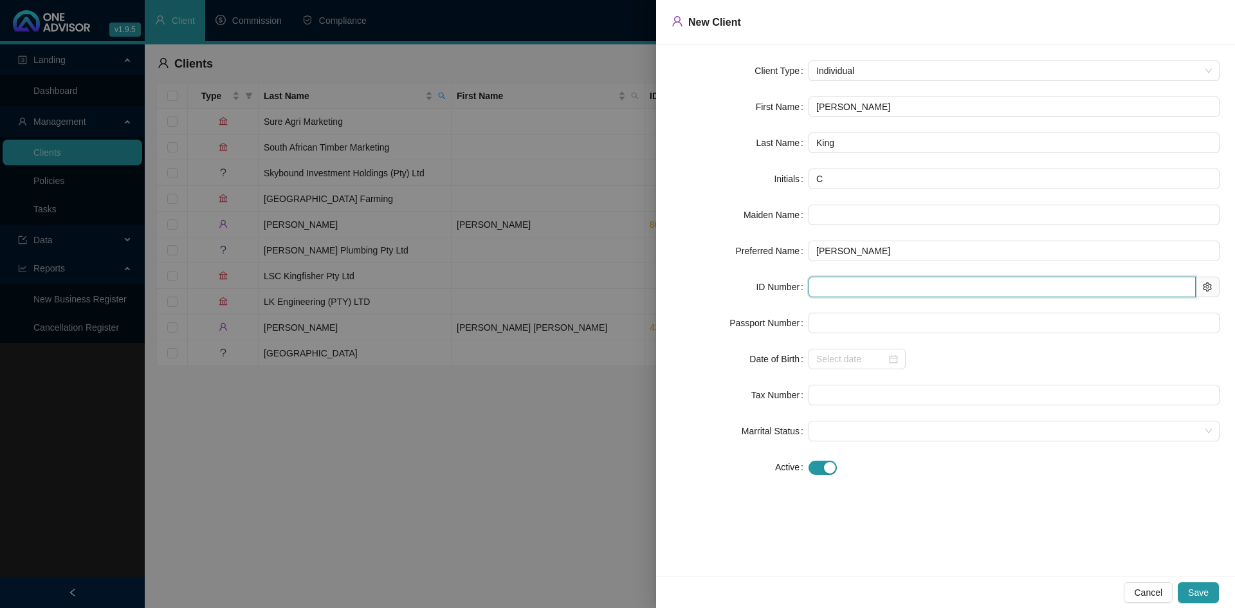
click at [822, 284] on input "text" at bounding box center [1002, 287] width 387 height 21
paste input "8905285007086"
type input "8905285007086"
type input "[DATE]"
type input "8905285007086"
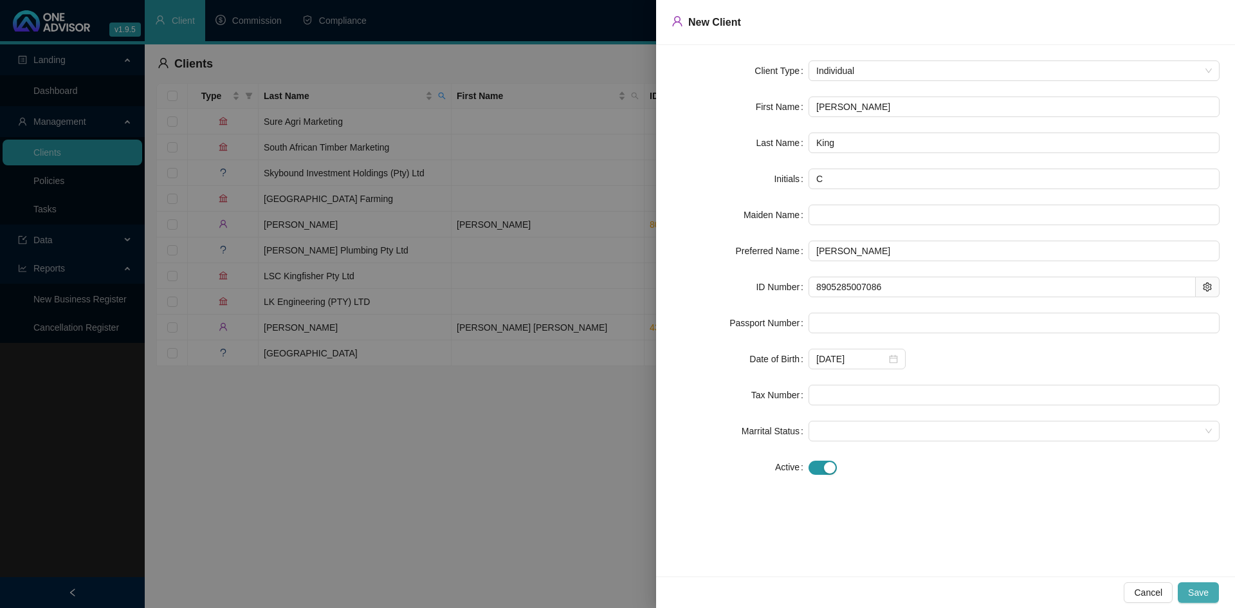
click at [1201, 594] on span "Save" at bounding box center [1198, 592] width 21 height 14
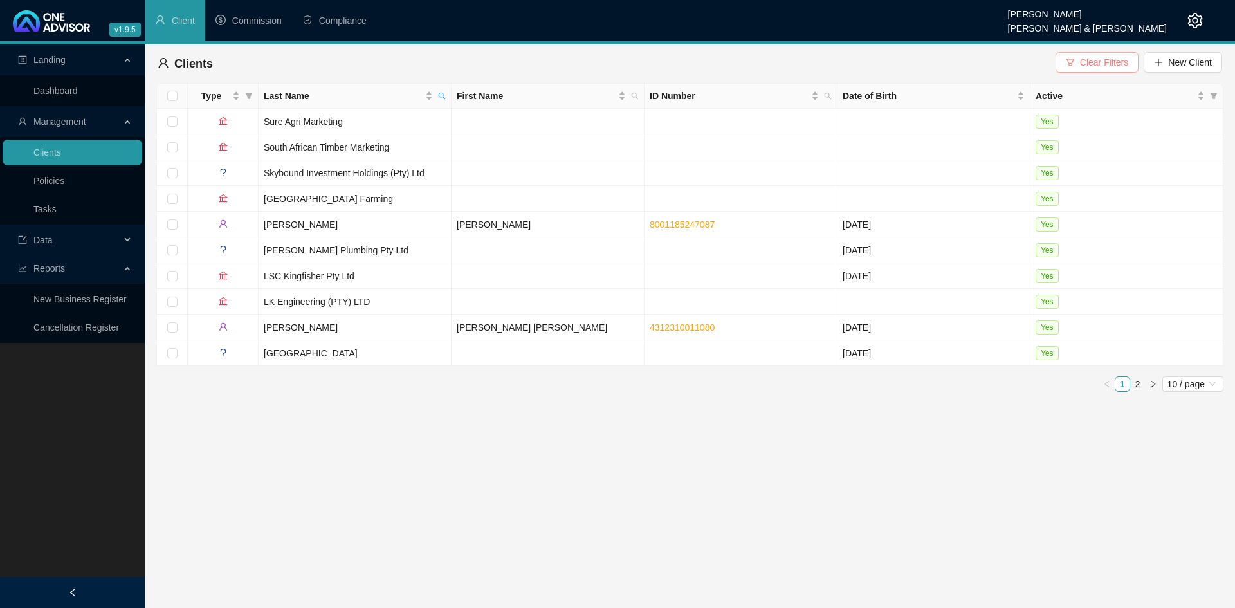
click at [1097, 60] on span "Clear Filters" at bounding box center [1104, 62] width 48 height 14
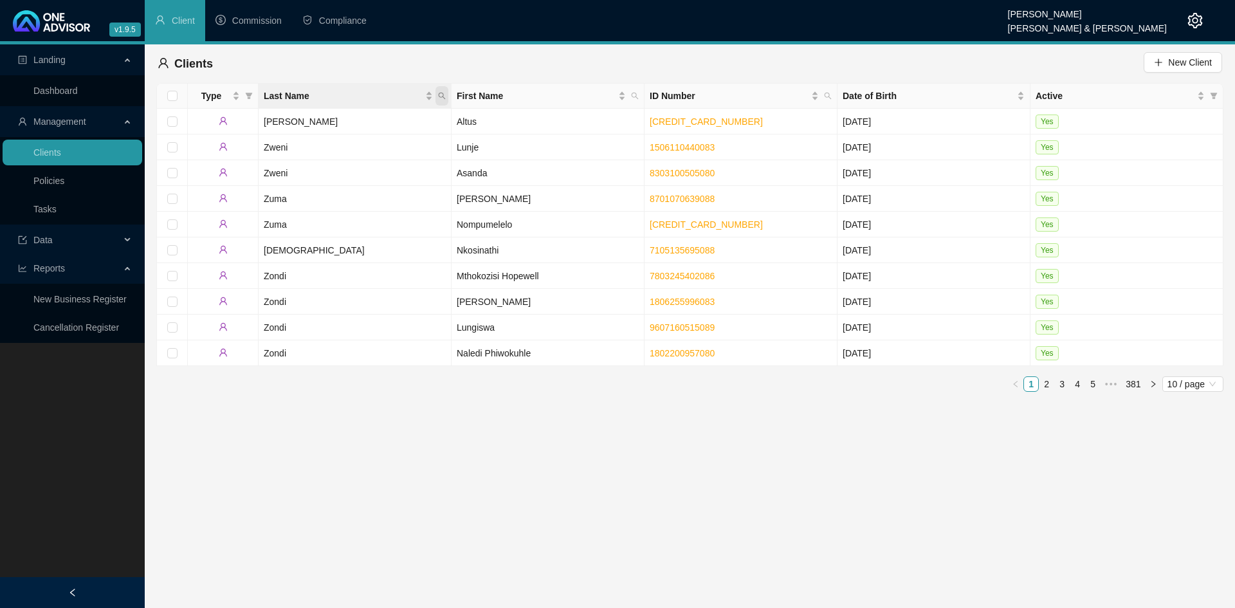
click at [441, 94] on icon "search" at bounding box center [442, 96] width 8 height 8
click at [412, 120] on input "text" at bounding box center [382, 123] width 121 height 21
type input "king"
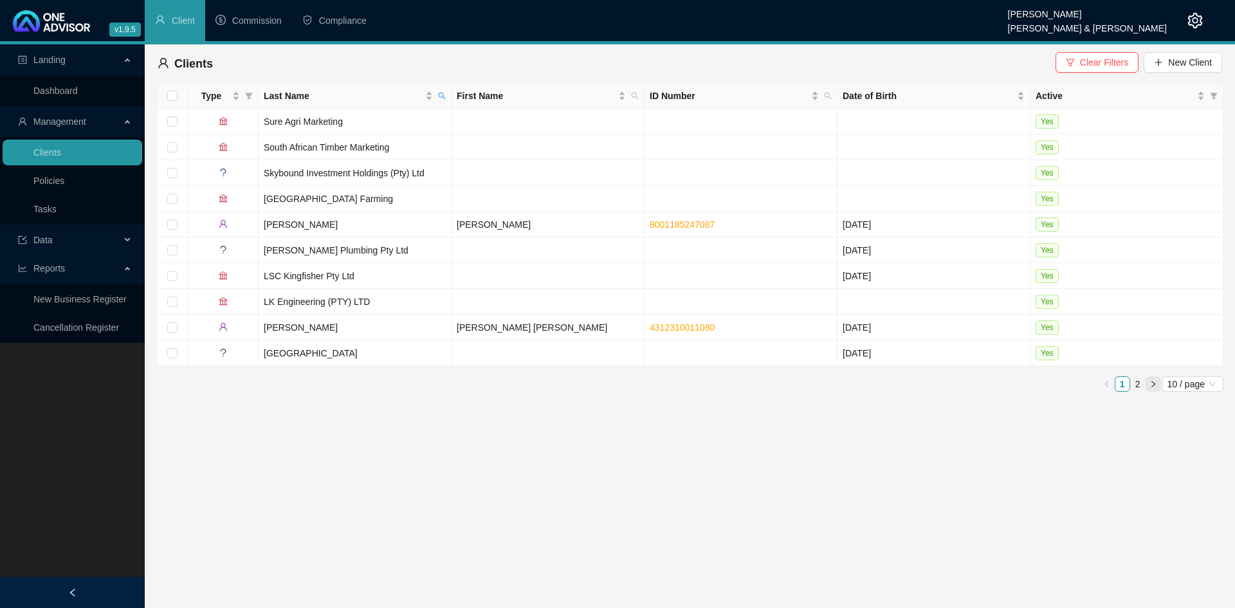
click at [1154, 380] on icon "right" at bounding box center [1154, 384] width 8 height 8
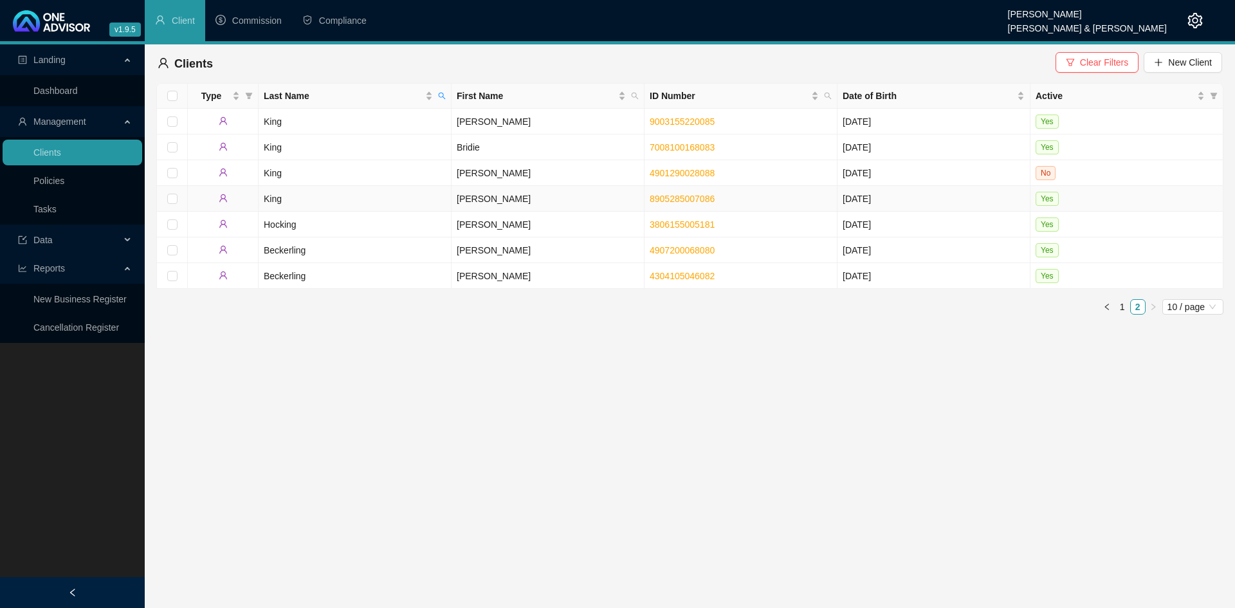
click at [473, 199] on td "[PERSON_NAME]" at bounding box center [548, 199] width 193 height 26
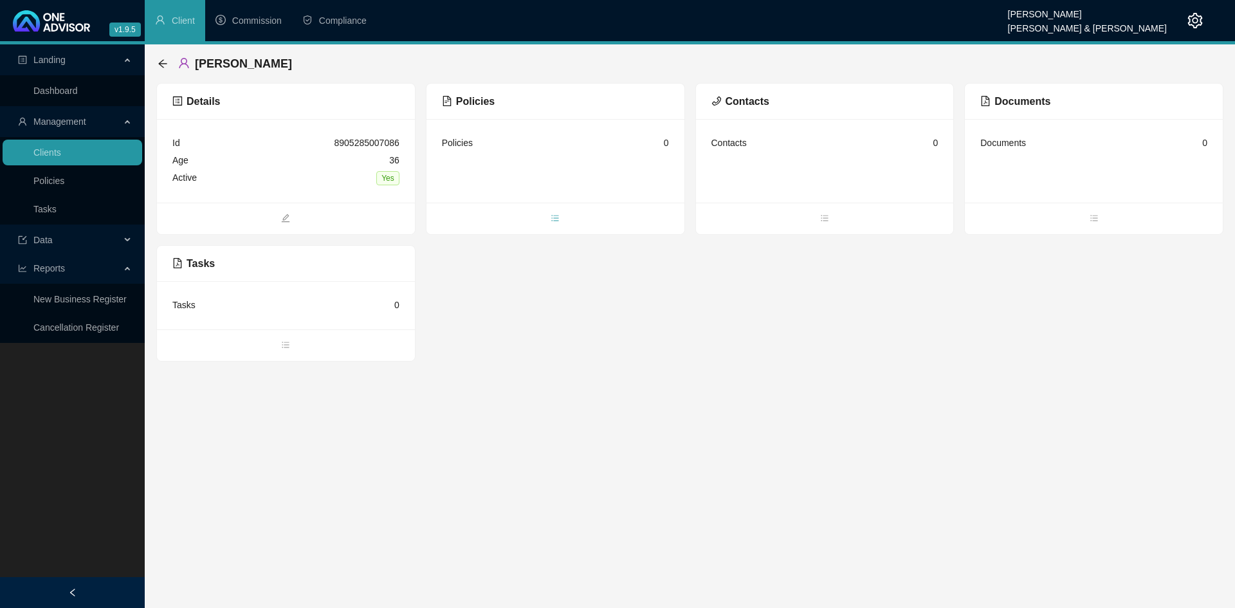
click at [558, 218] on icon "bars" at bounding box center [555, 218] width 9 height 9
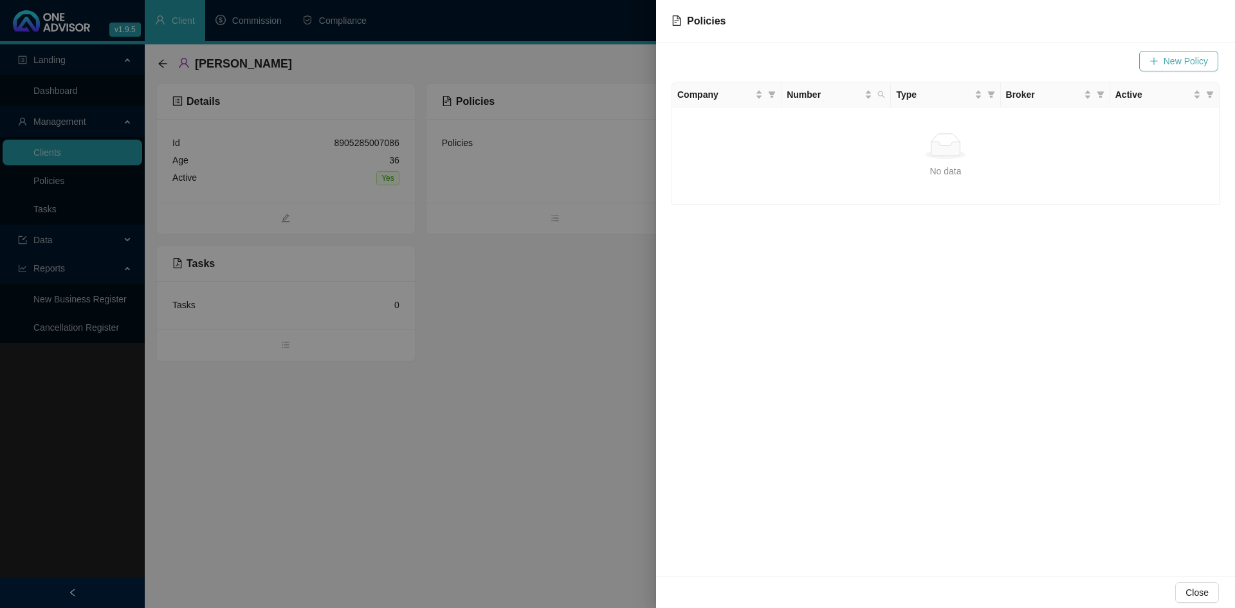
click at [1171, 64] on span "New Policy" at bounding box center [1186, 61] width 44 height 14
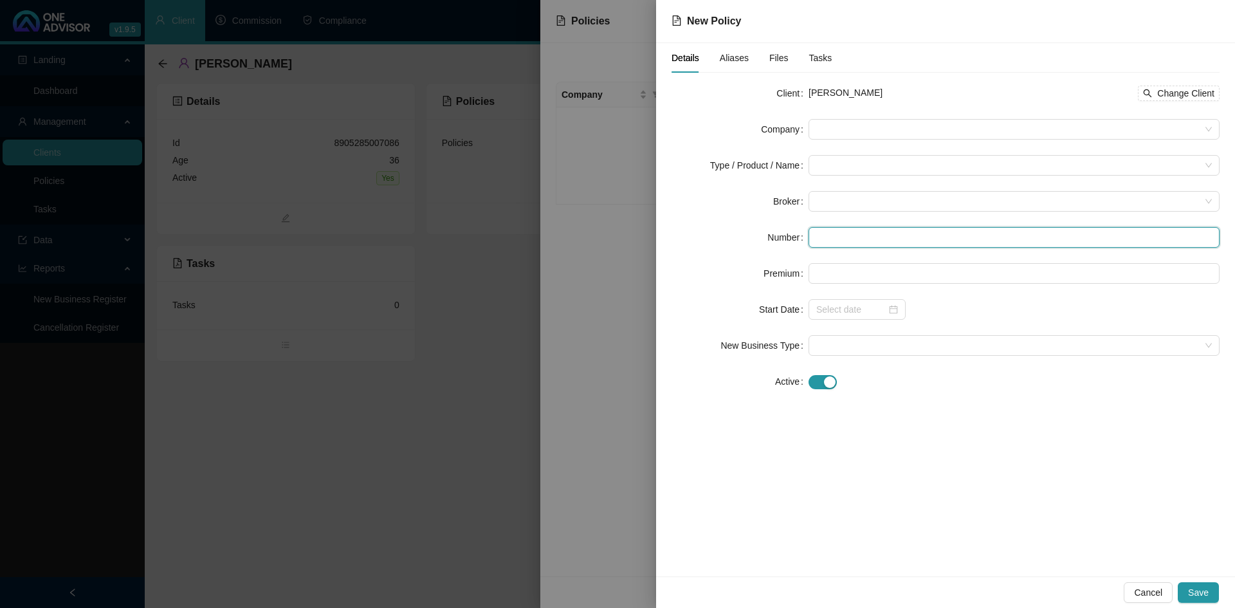
paste input "336790931"
click at [819, 124] on span at bounding box center [1014, 129] width 396 height 19
type input "336790931"
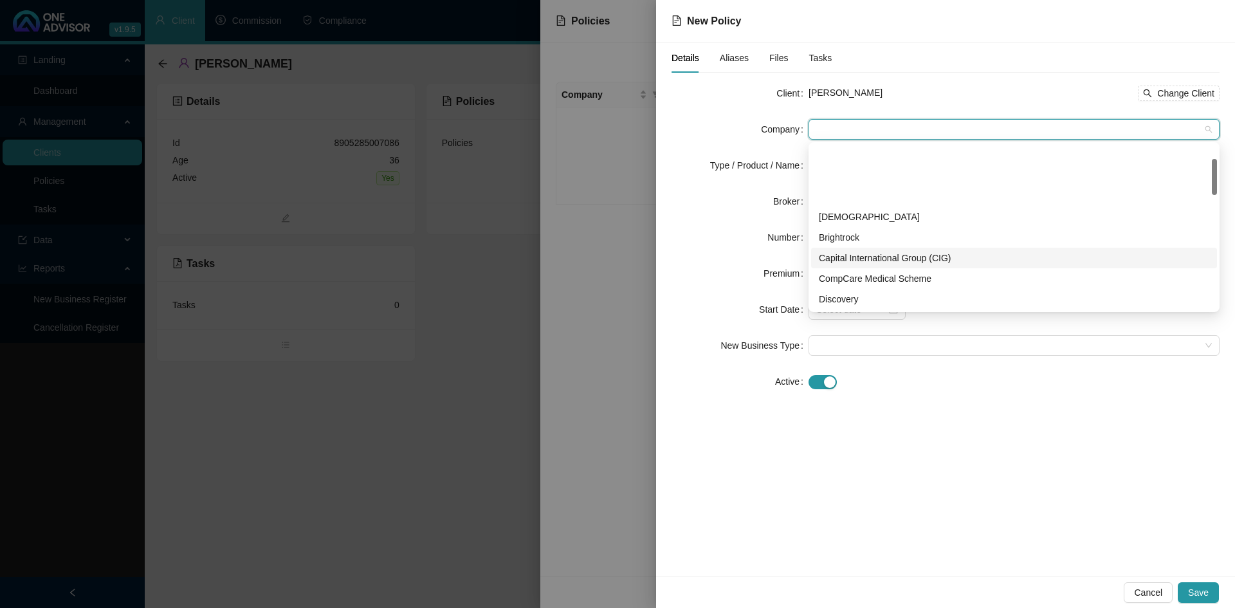
scroll to position [64, 0]
click at [854, 237] on div "Discovery" at bounding box center [1014, 235] width 390 height 14
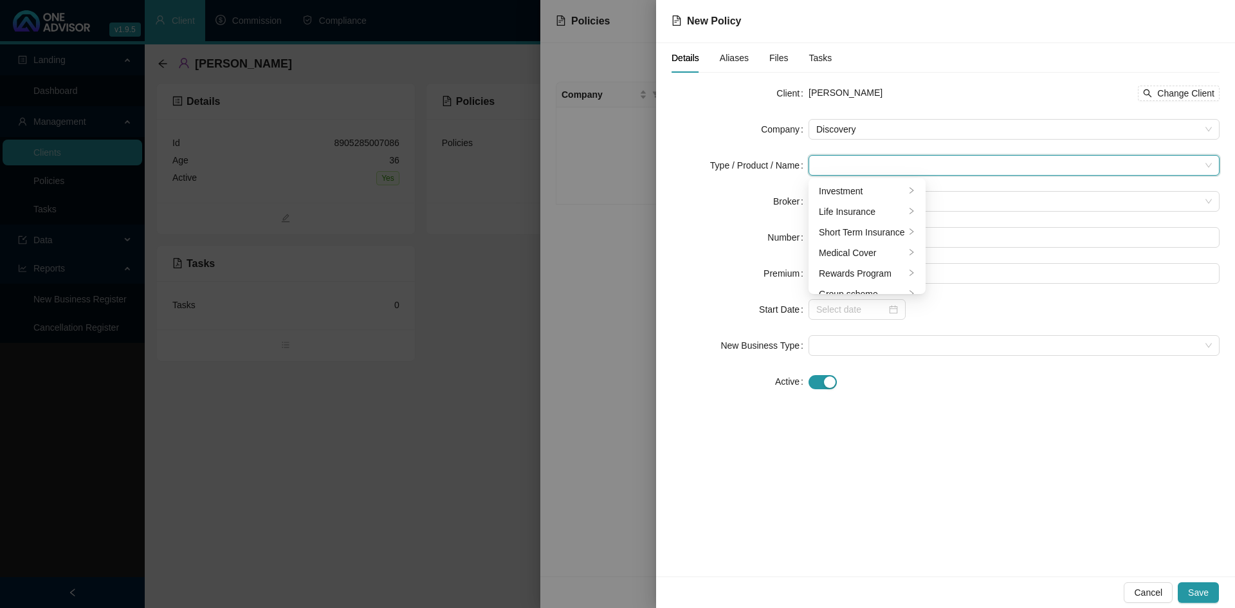
click at [825, 165] on input "search" at bounding box center [1008, 165] width 384 height 19
click at [910, 253] on icon "right" at bounding box center [912, 252] width 4 height 6
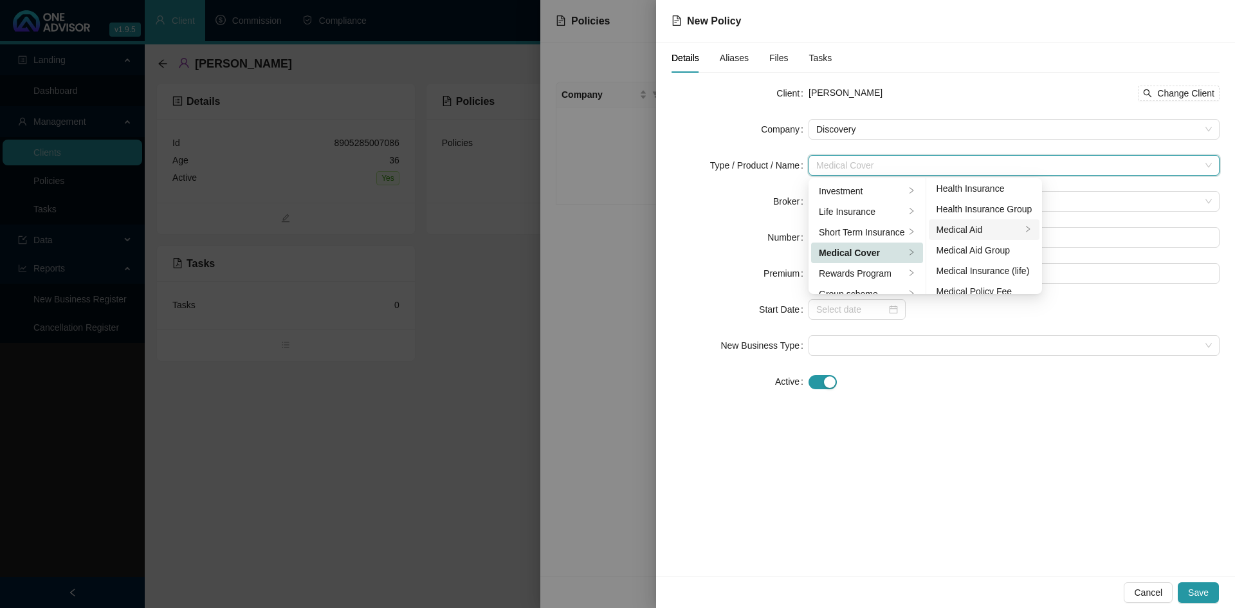
click at [971, 228] on div "Medical Aid" at bounding box center [980, 230] width 86 height 14
click at [923, 463] on div "Details Aliases Files Tasks Client [PERSON_NAME] Change Client Company Discover…" at bounding box center [945, 309] width 579 height 533
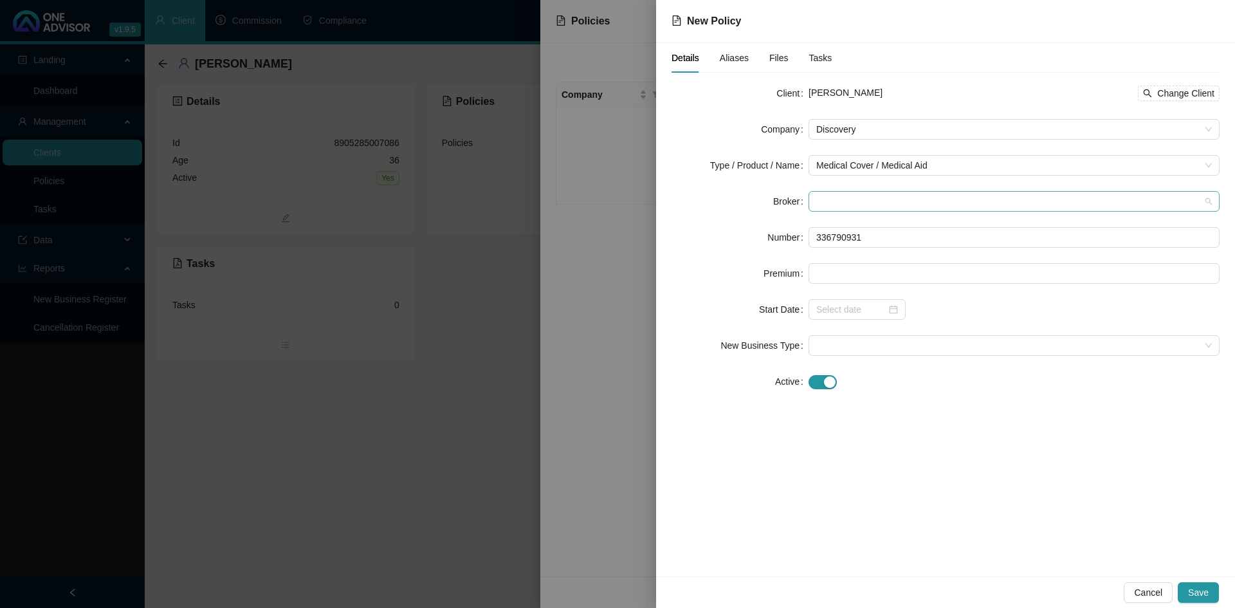
click at [816, 199] on div at bounding box center [1014, 201] width 411 height 21
click at [832, 226] on div "[PERSON_NAME]" at bounding box center [1014, 227] width 390 height 14
click at [818, 271] on input at bounding box center [1014, 273] width 410 height 19
click at [820, 313] on input at bounding box center [851, 309] width 70 height 14
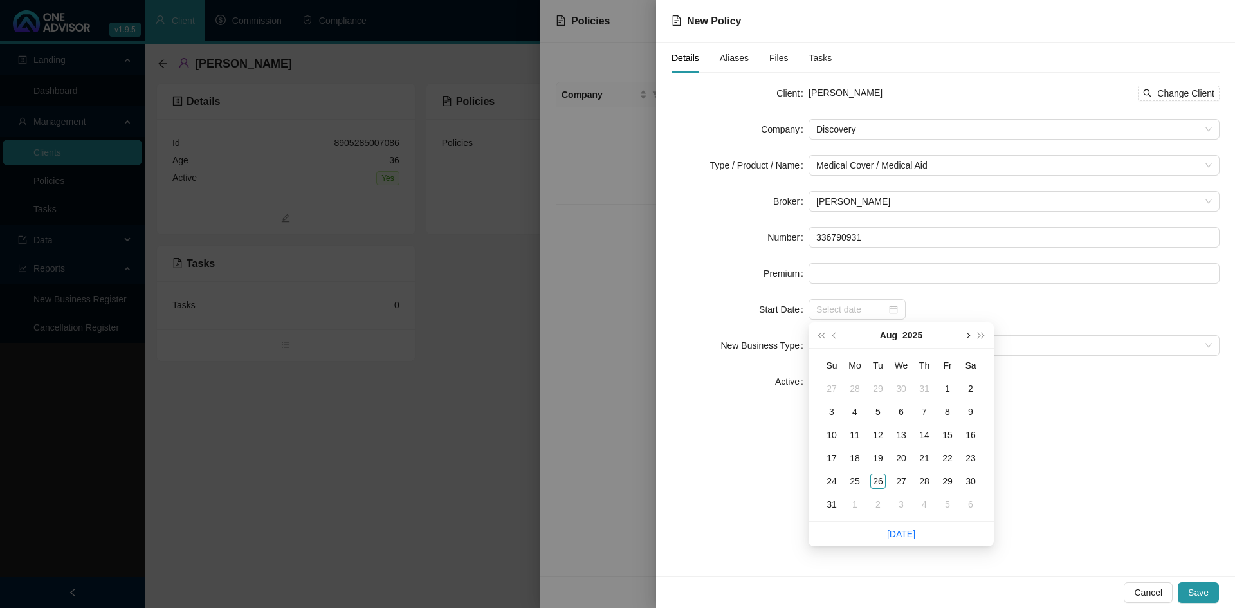
click at [966, 333] on span "next-year" at bounding box center [967, 335] width 6 height 6
click at [832, 334] on button "prev-year" at bounding box center [835, 335] width 14 height 26
type input "[DATE]"
click at [853, 386] on div "1" at bounding box center [854, 388] width 15 height 15
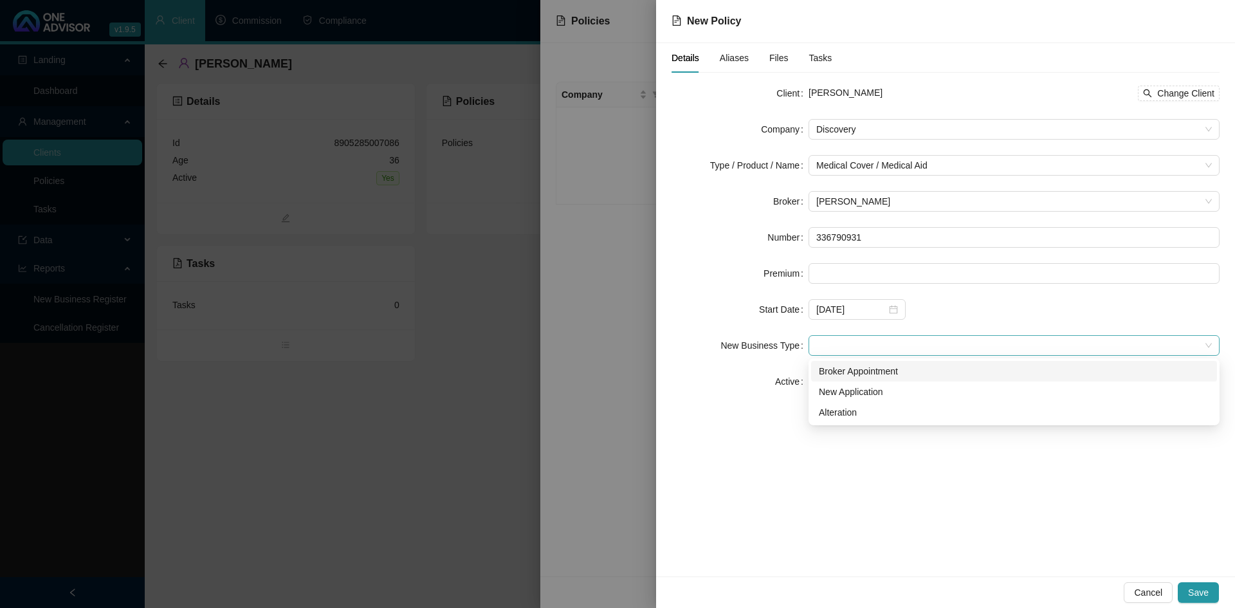
click at [832, 345] on span at bounding box center [1014, 345] width 396 height 19
click at [850, 371] on div "Broker Appointment" at bounding box center [1014, 371] width 390 height 14
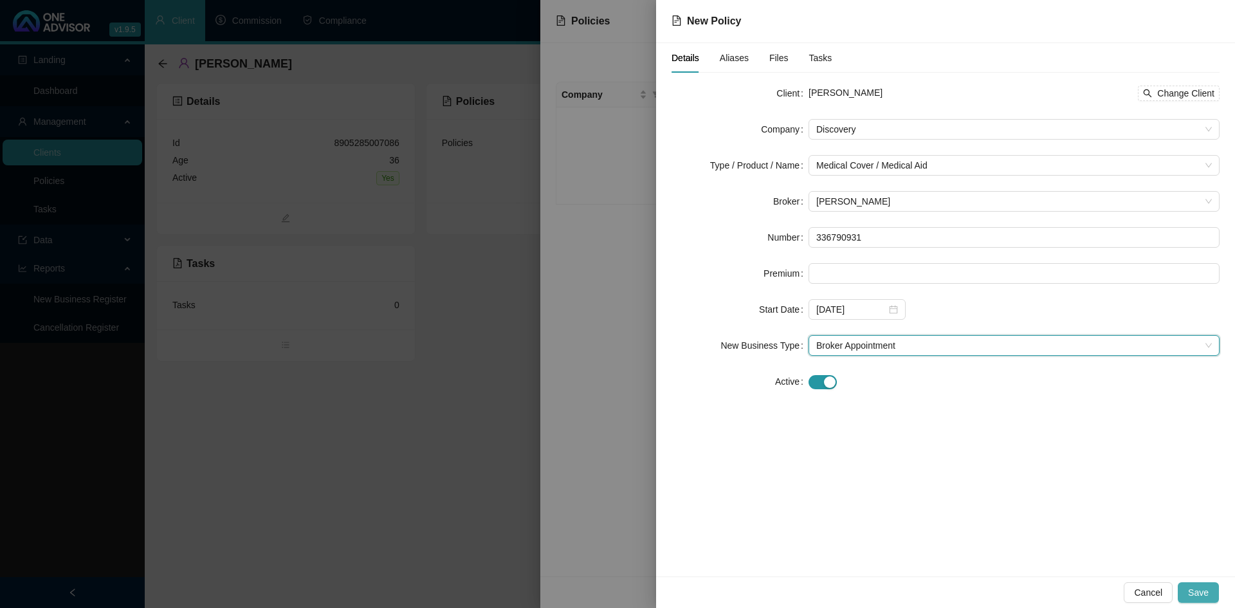
click at [1209, 592] on button "Save" at bounding box center [1198, 592] width 41 height 21
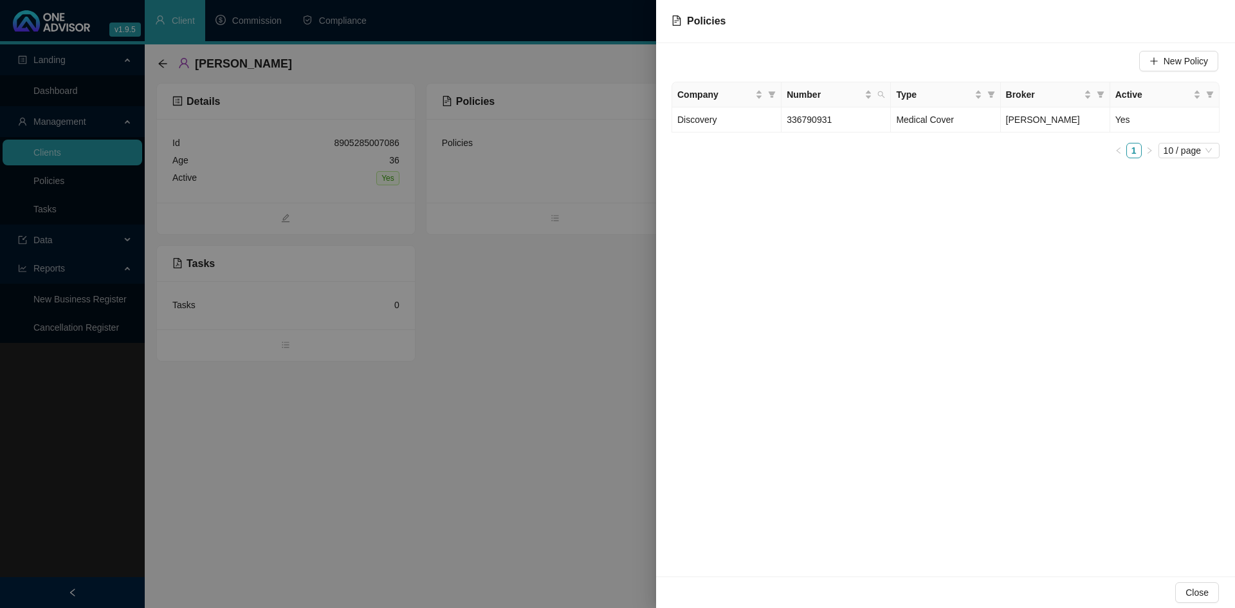
click at [463, 478] on div at bounding box center [617, 304] width 1235 height 608
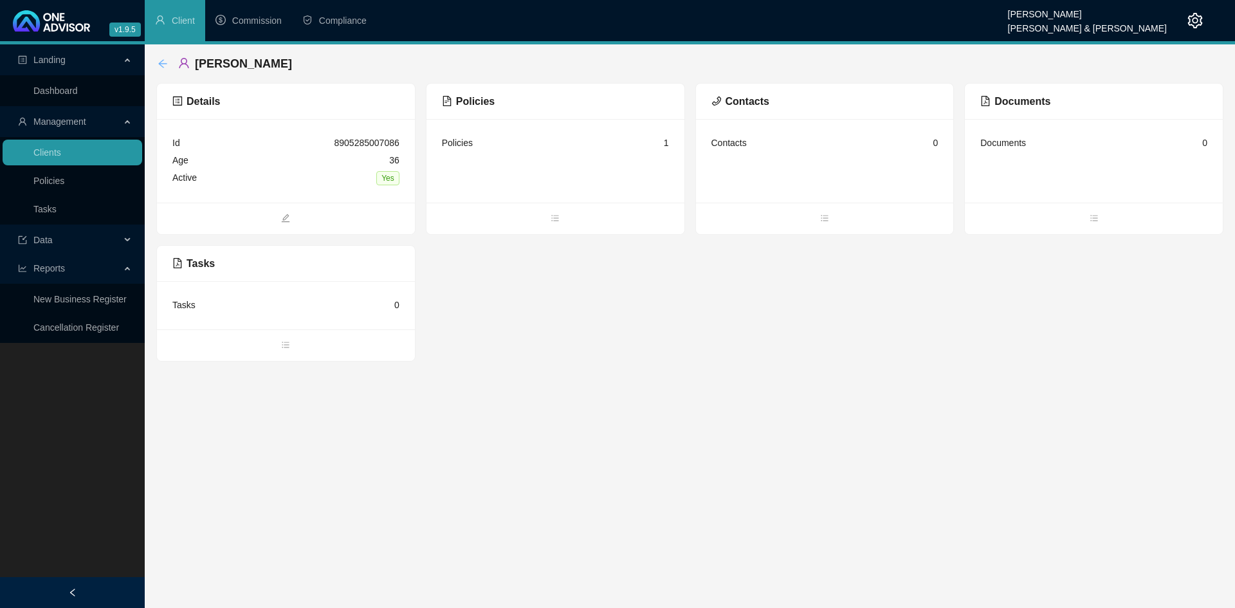
click at [165, 64] on icon "arrow-left" at bounding box center [162, 63] width 8 height 8
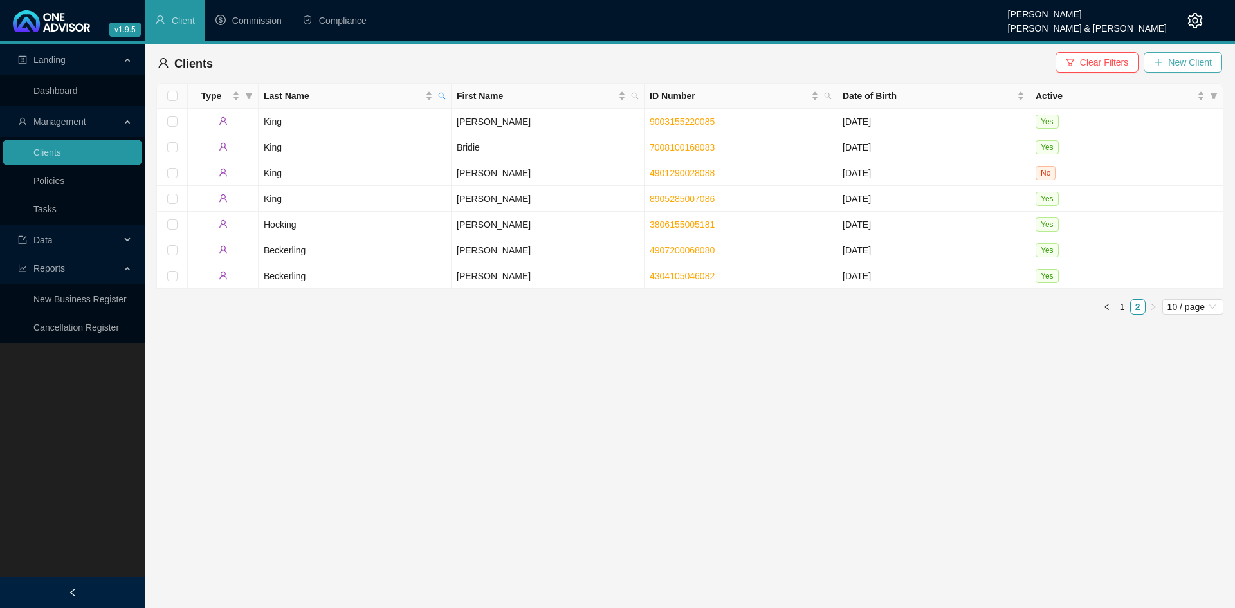
click at [1184, 62] on span "New Client" at bounding box center [1190, 62] width 44 height 14
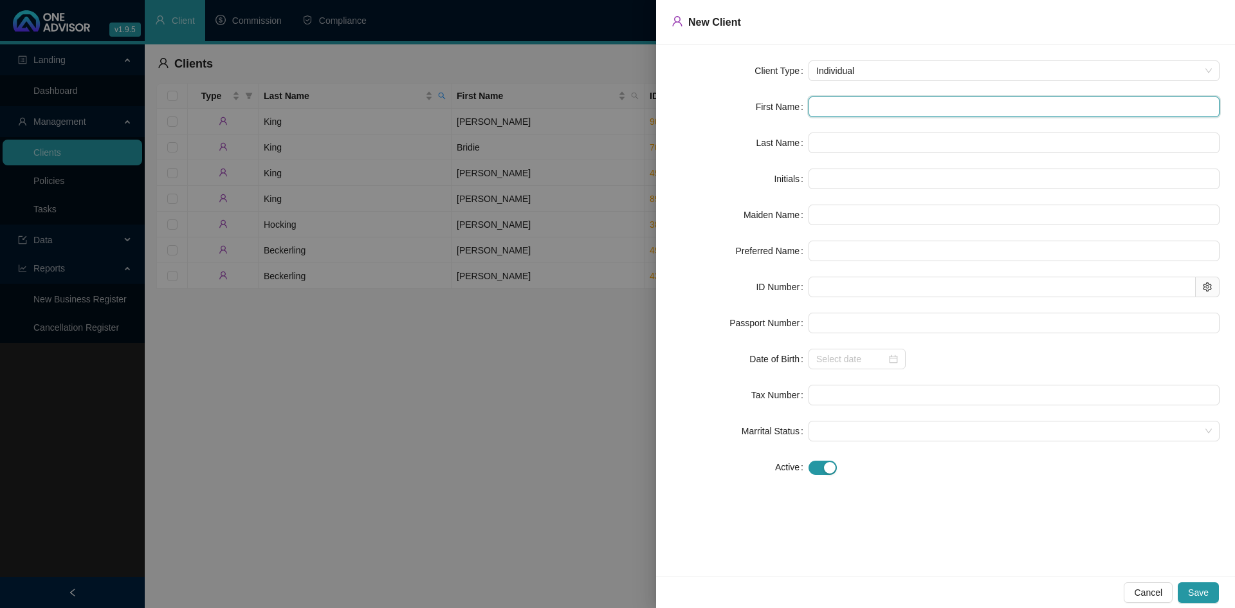
click at [813, 109] on input "text" at bounding box center [1014, 106] width 411 height 21
paste input "Charne"
type input "Charne"
type input "C"
type input "Charne"
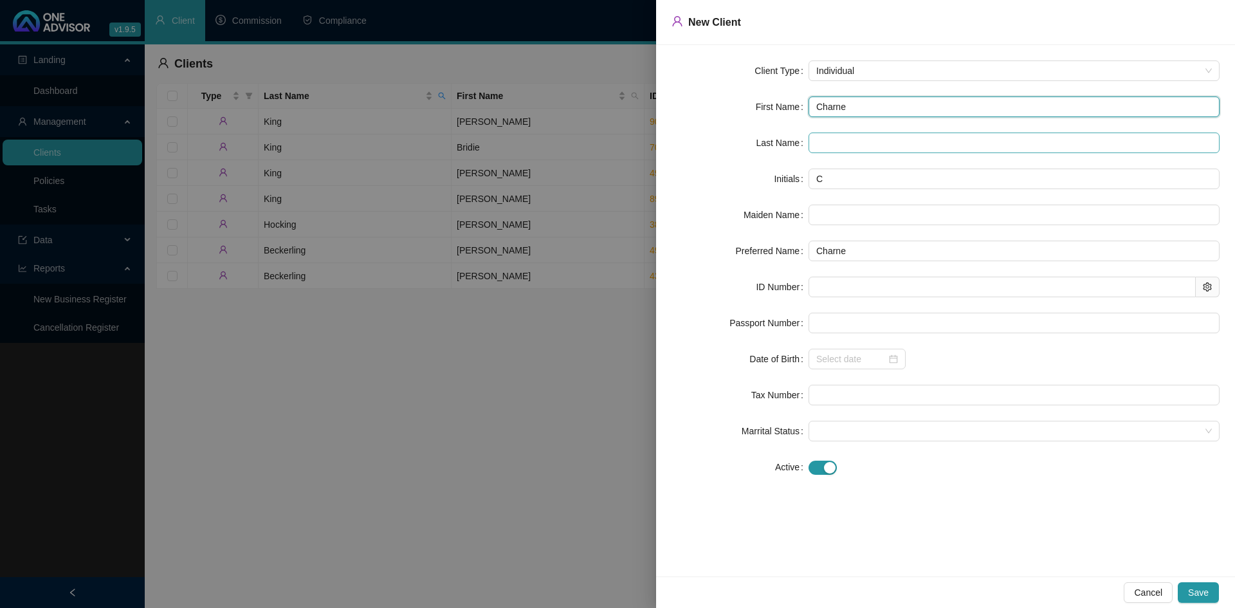
type input "Charne"
click at [823, 139] on input "text" at bounding box center [1014, 143] width 411 height 21
type input "King"
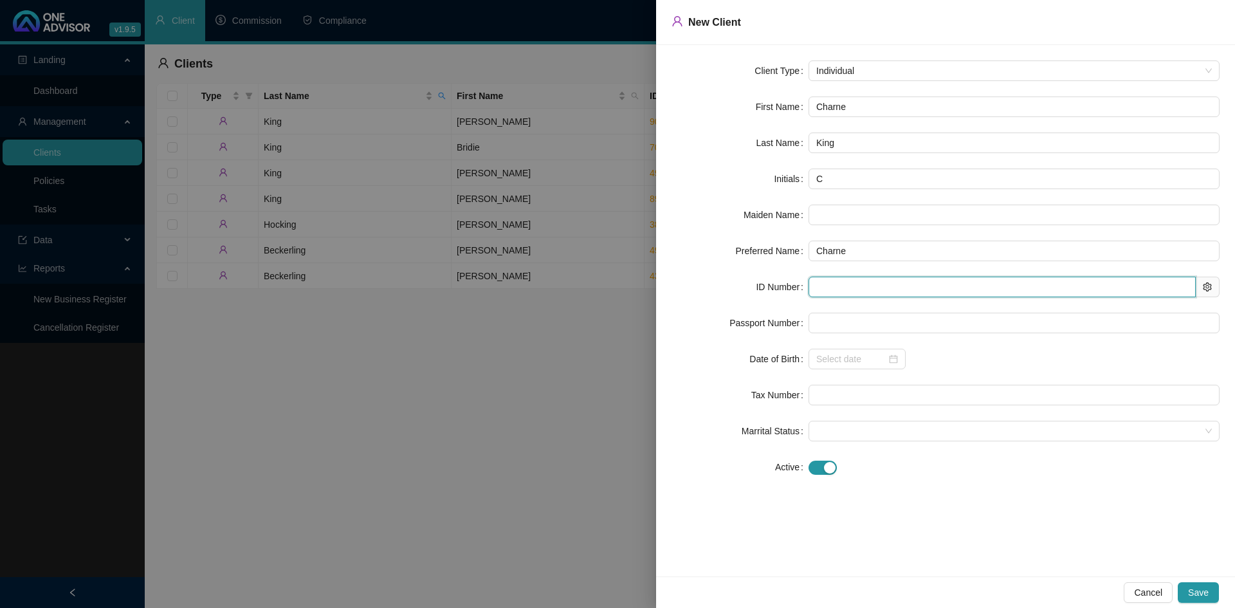
drag, startPoint x: 814, startPoint y: 281, endPoint x: 769, endPoint y: 308, distance: 52.2
click at [814, 282] on input "text" at bounding box center [1002, 287] width 387 height 21
paste input "9906300094082"
type input "9906300094082"
type input "[DATE]"
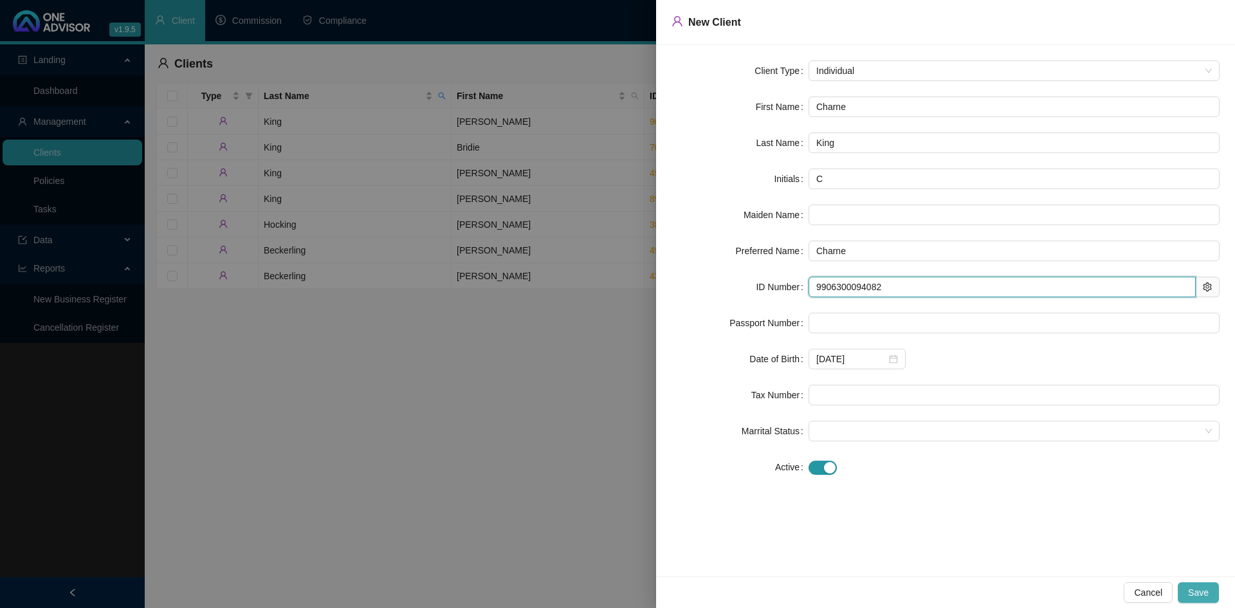
type input "9906300094082"
click at [1198, 598] on span "Save" at bounding box center [1198, 592] width 21 height 14
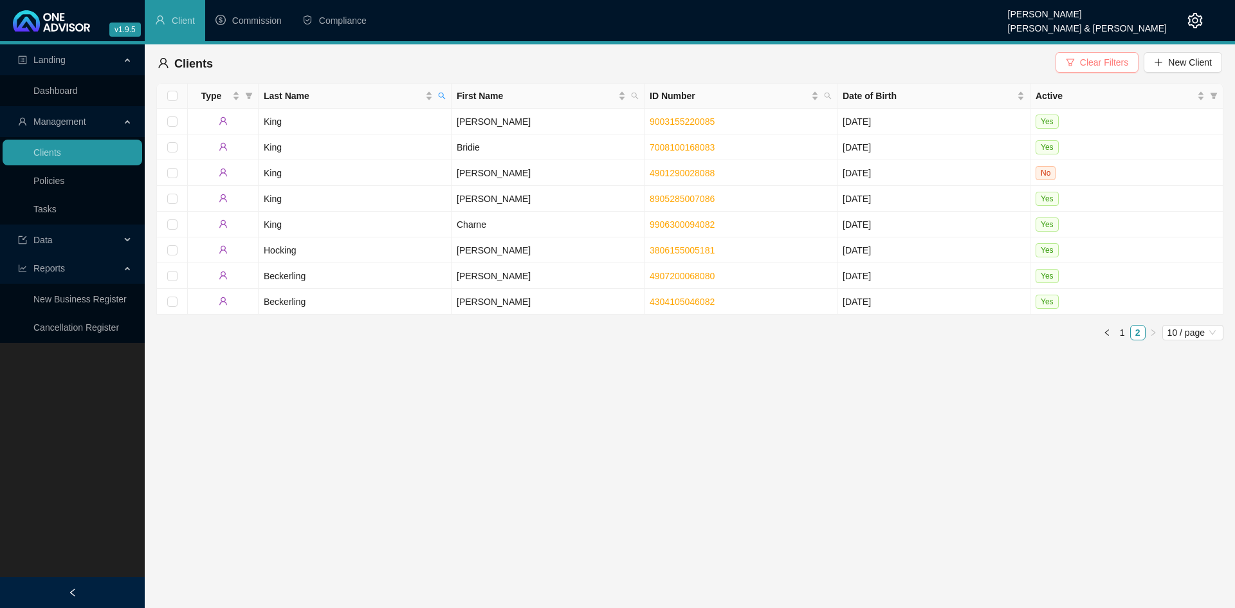
click at [1106, 62] on span "Clear Filters" at bounding box center [1104, 62] width 48 height 14
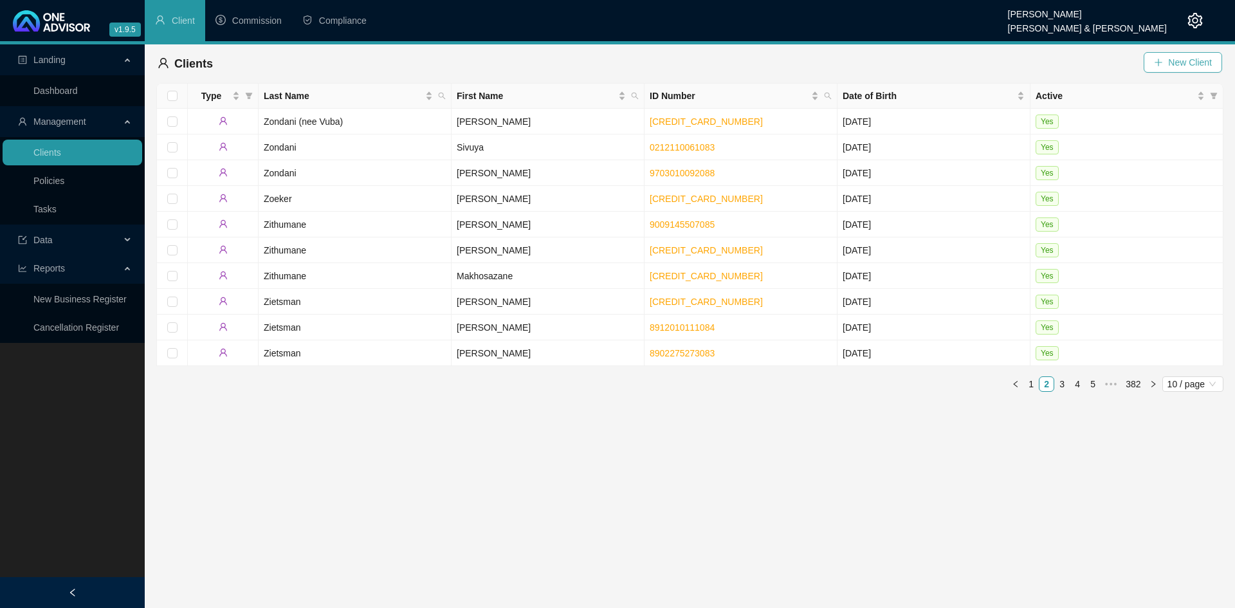
click at [1198, 63] on span "New Client" at bounding box center [1190, 62] width 44 height 14
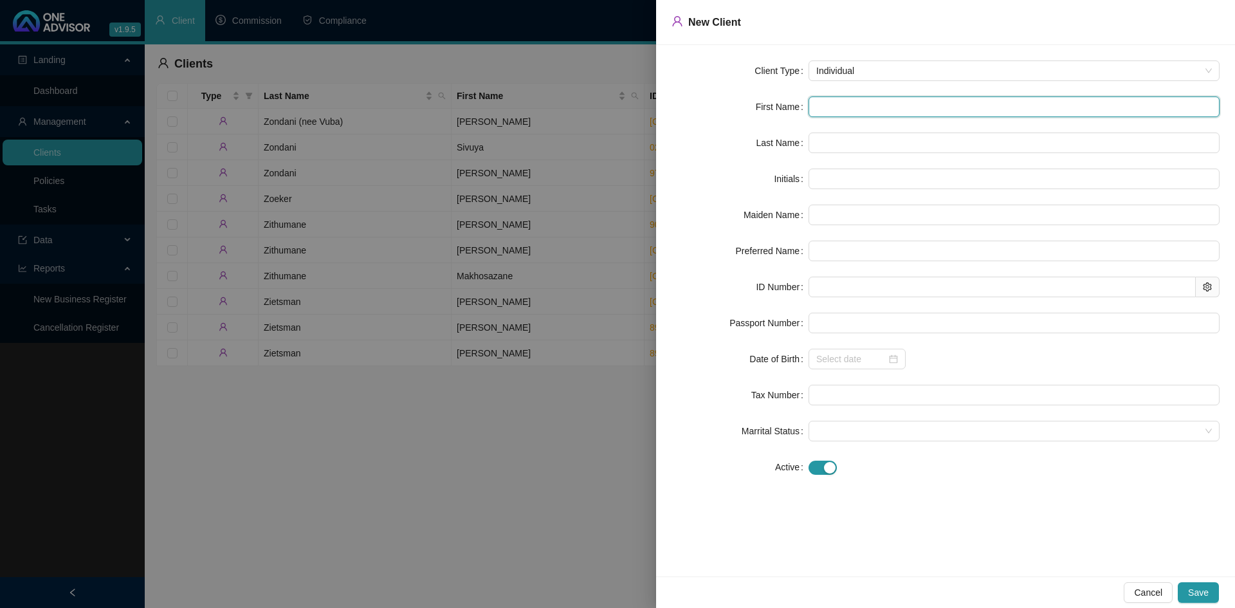
click at [843, 98] on input "text" at bounding box center [1014, 106] width 411 height 21
click at [818, 115] on input "text" at bounding box center [1014, 106] width 411 height 21
type input "C"
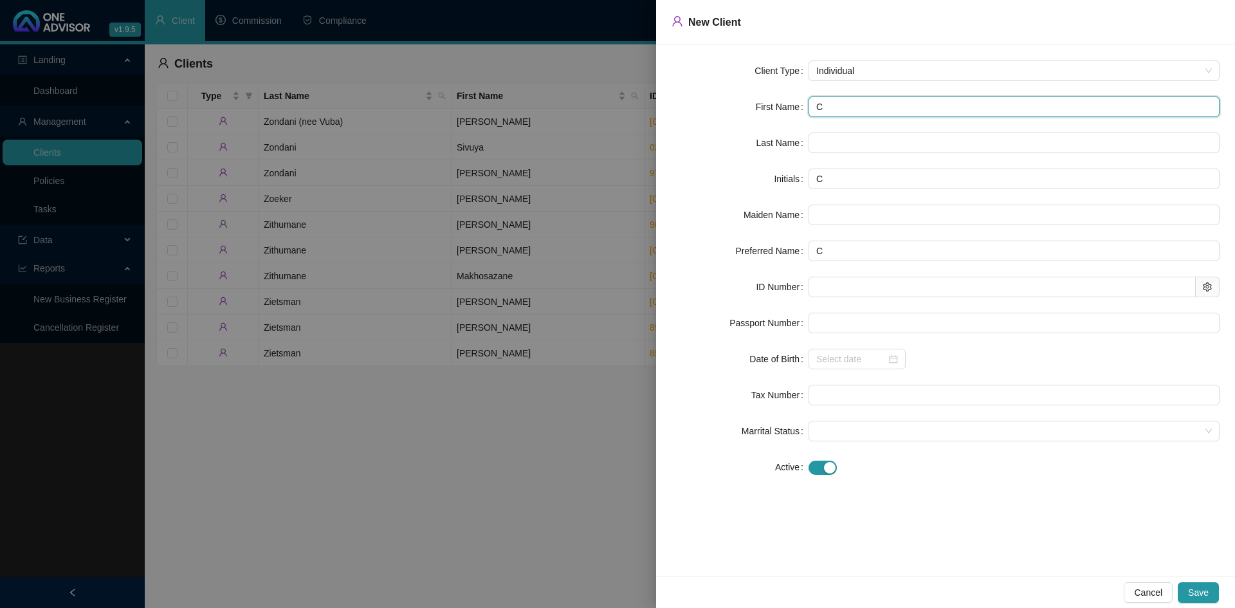
type input "Ca"
type input "Car"
type input "Carm"
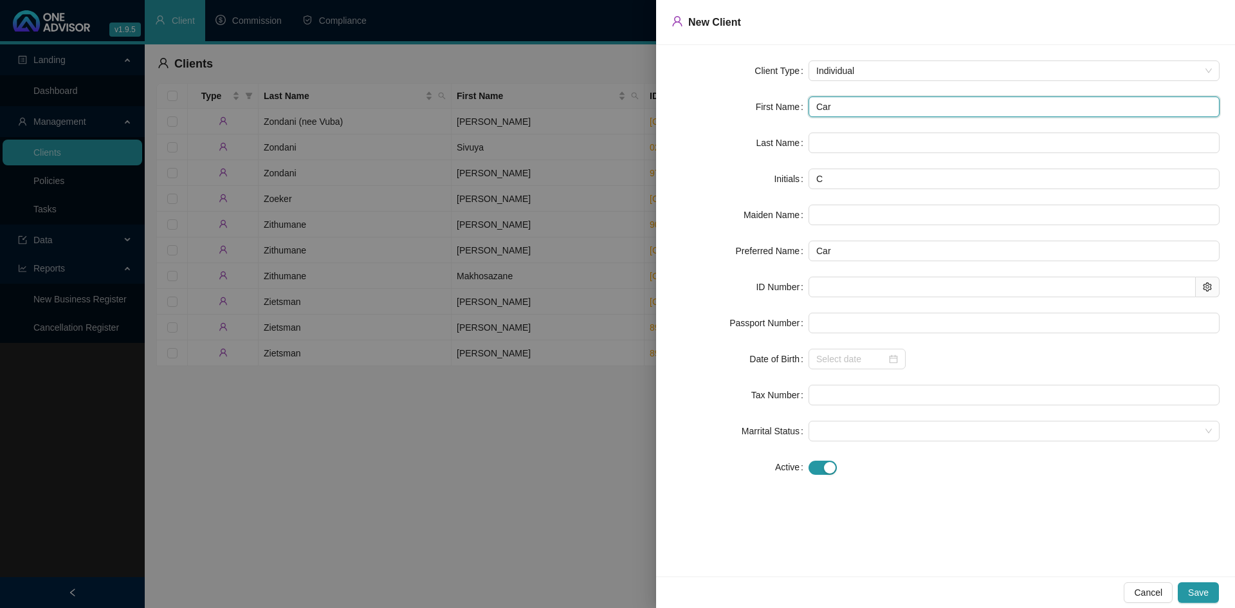
type input "Carm"
type input "Carmi"
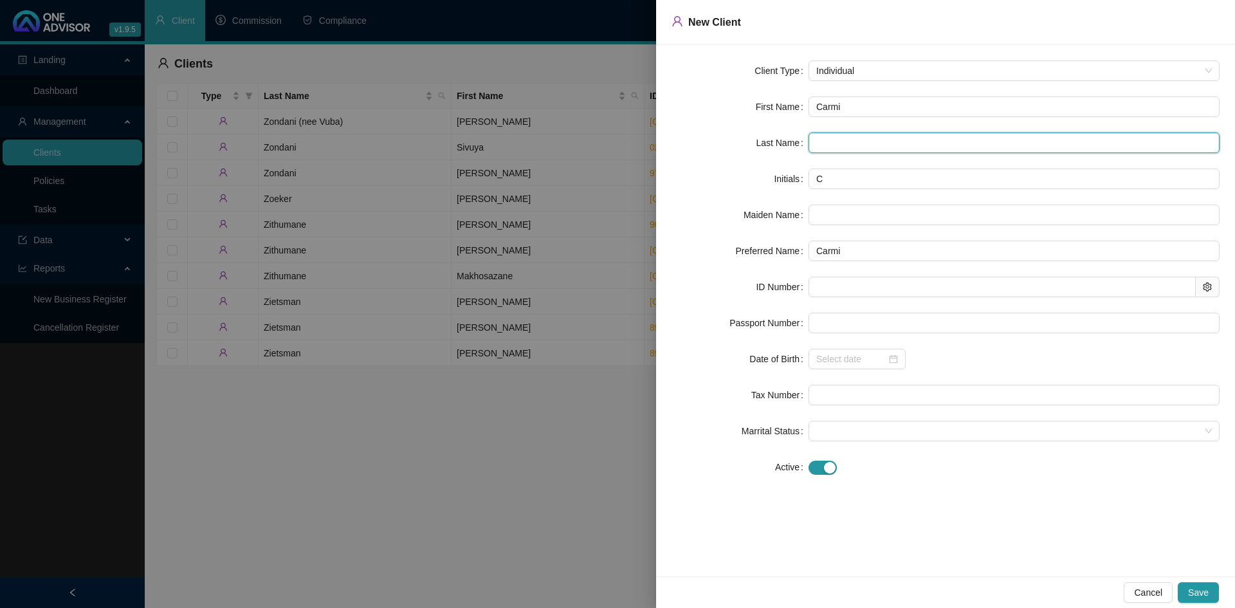
click at [818, 149] on input "text" at bounding box center [1014, 143] width 411 height 21
type input "King"
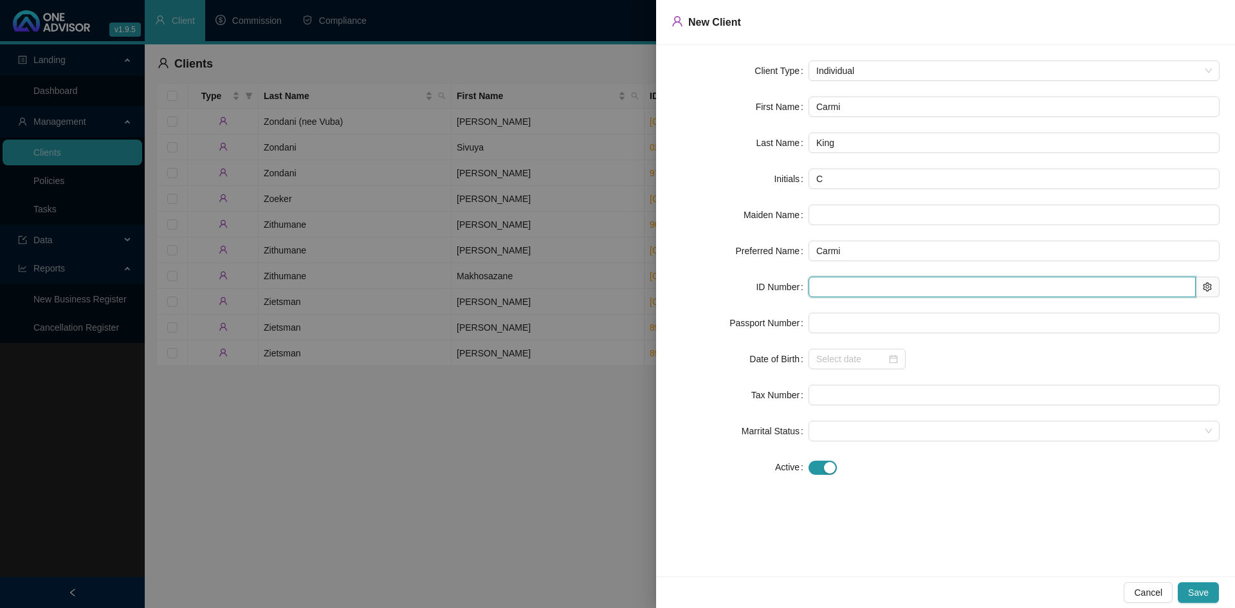
click at [817, 293] on input "text" at bounding box center [1002, 287] width 387 height 21
paste input "2401030744088"
type input "2401030744088"
type input "[DATE]"
click at [854, 433] on span at bounding box center [1014, 430] width 396 height 19
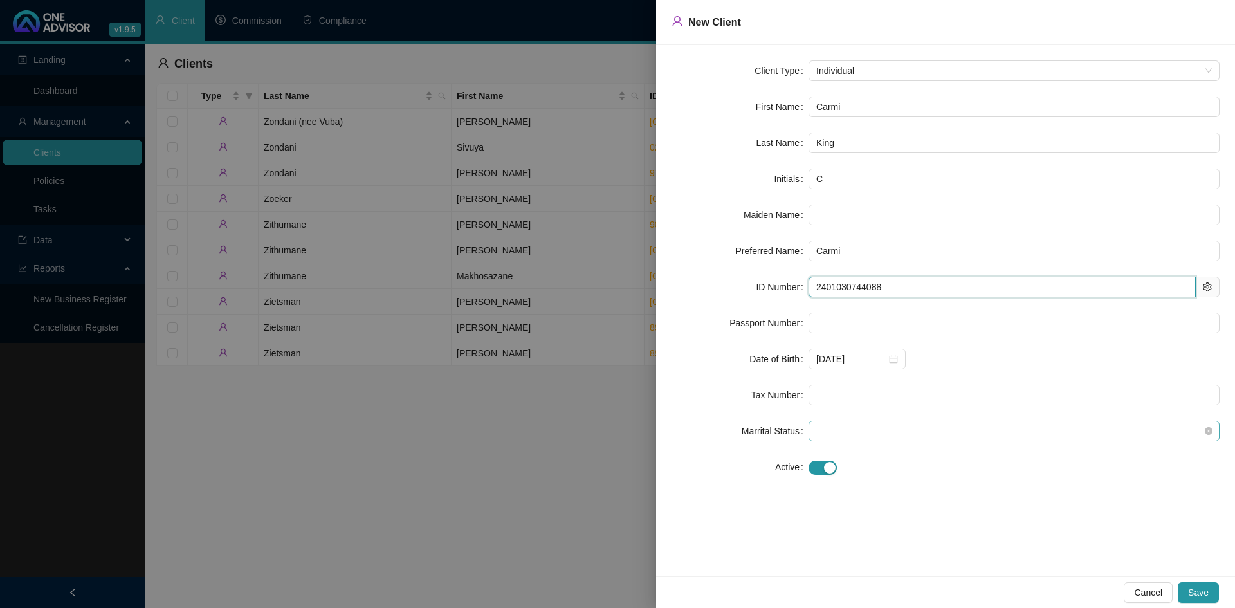
type input "2401030744088"
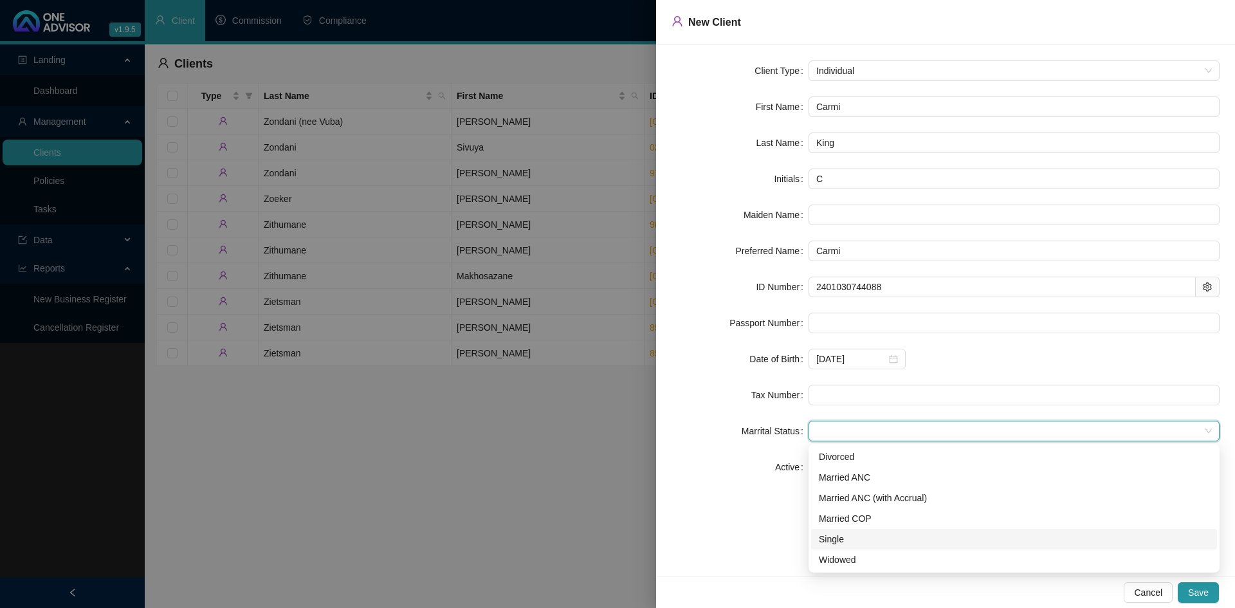
click at [833, 535] on div "Single" at bounding box center [1014, 539] width 390 height 14
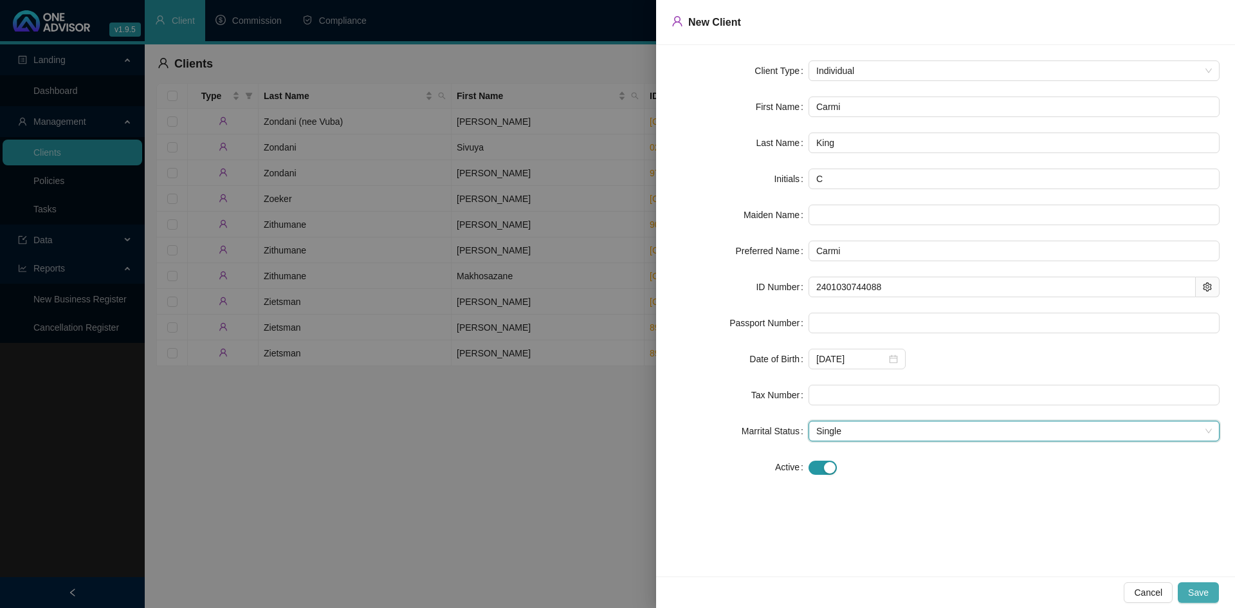
click at [1209, 593] on button "Save" at bounding box center [1198, 592] width 41 height 21
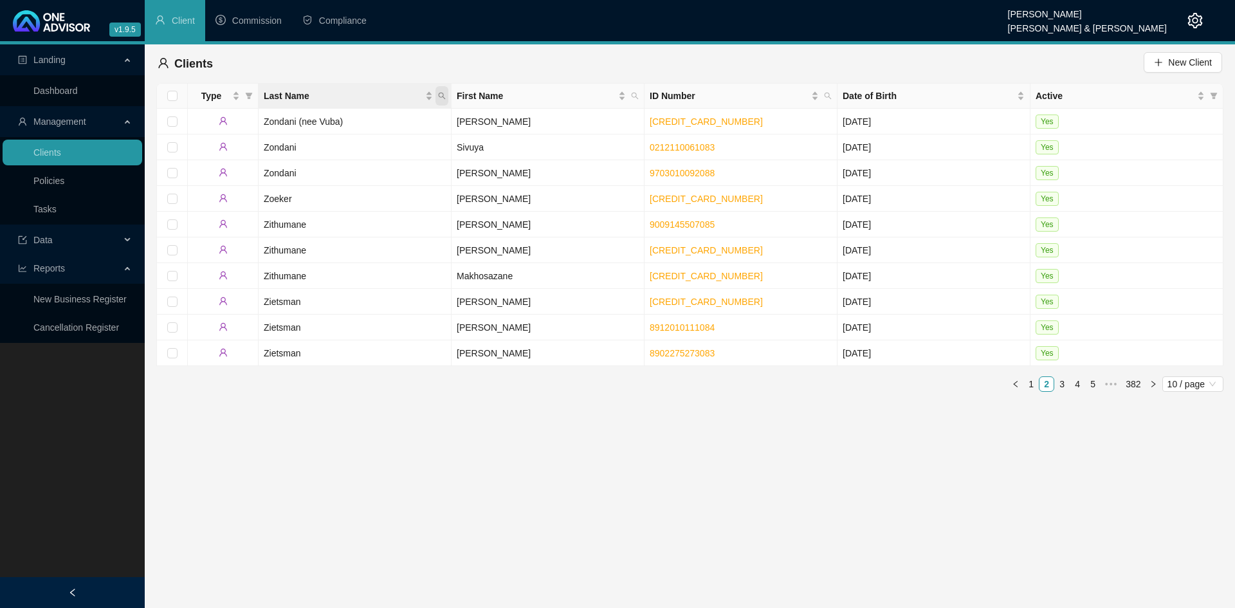
click at [447, 90] on span "Last Name" at bounding box center [442, 95] width 13 height 19
type input "king"
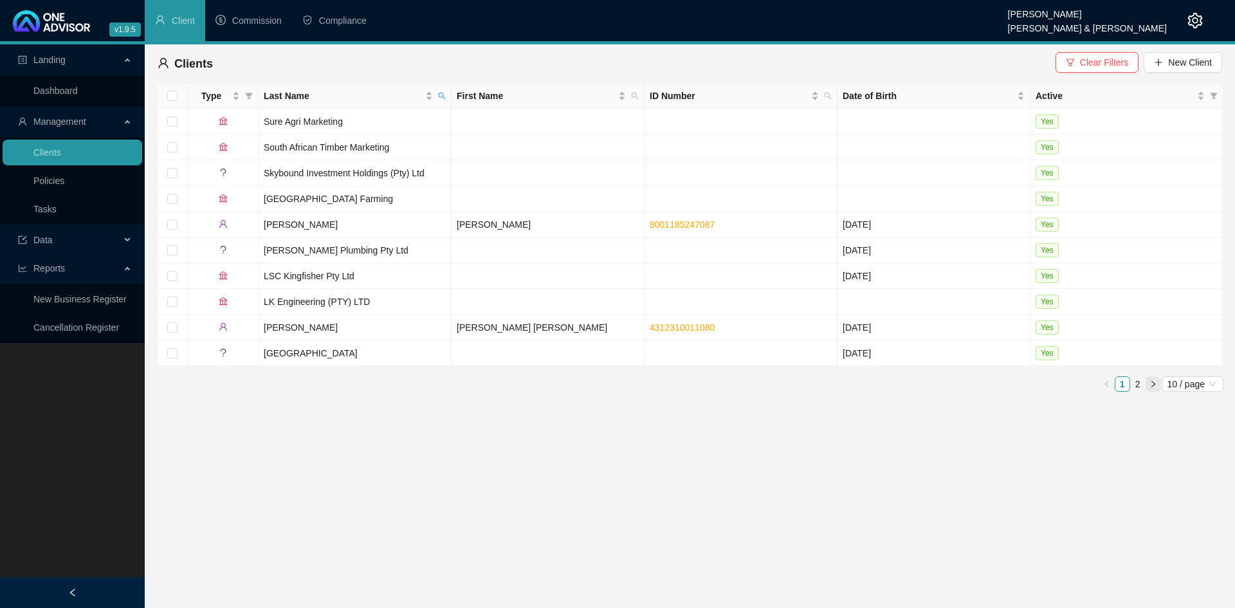
click at [1150, 380] on icon "right" at bounding box center [1154, 384] width 8 height 8
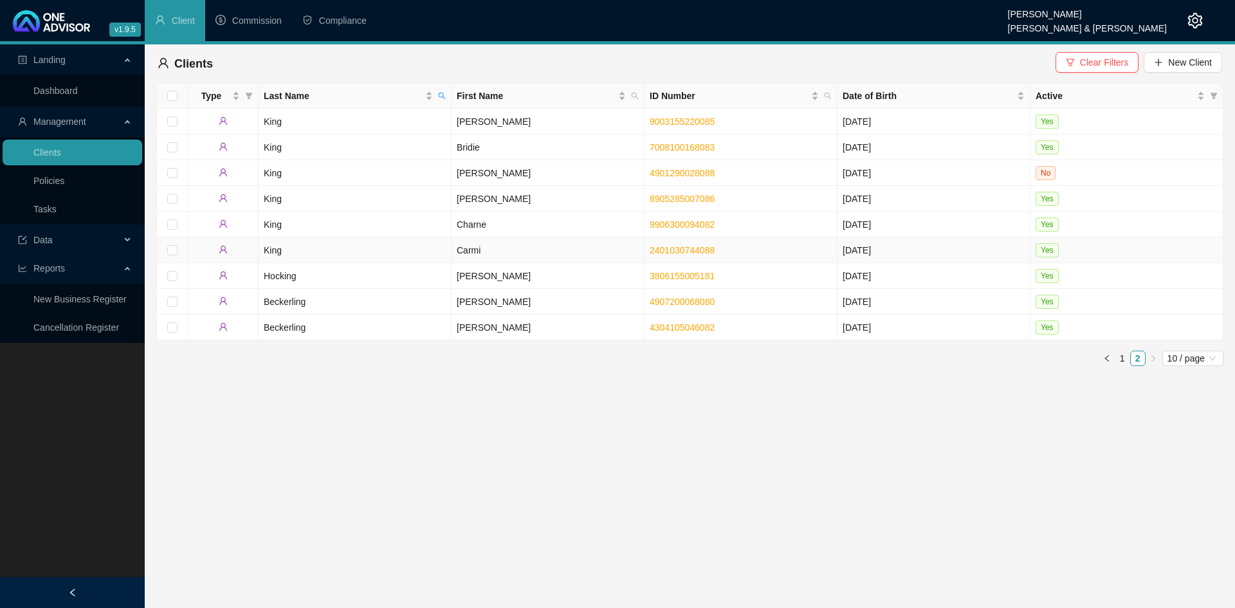
click at [468, 247] on td "Carmi" at bounding box center [548, 250] width 193 height 26
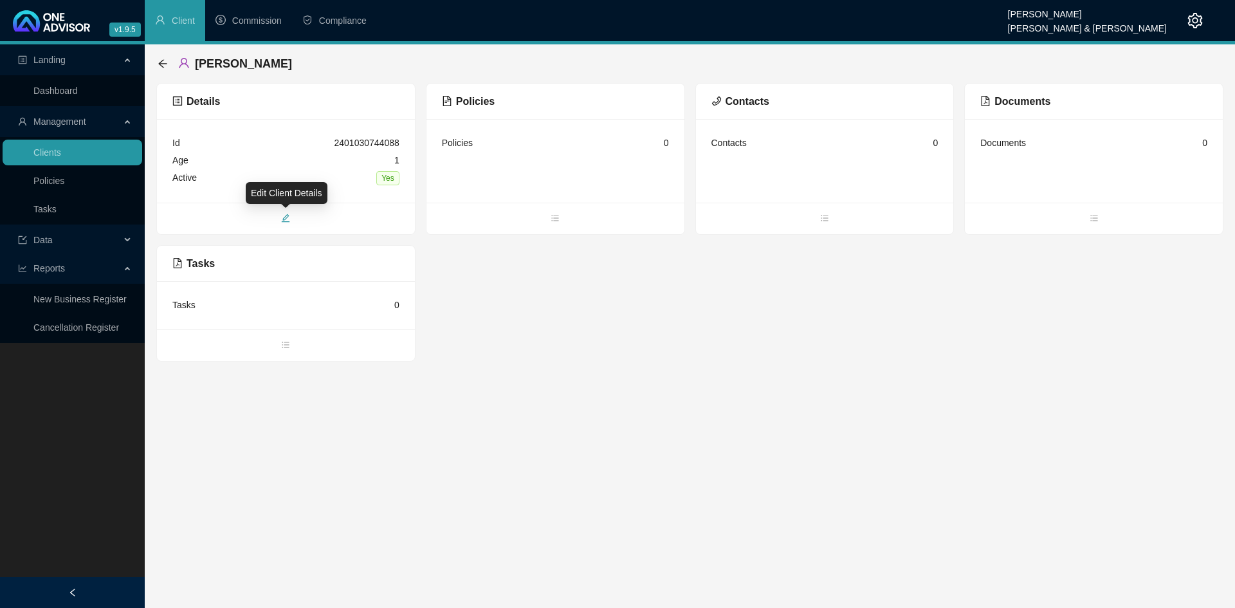
click at [282, 216] on icon "edit" at bounding box center [285, 218] width 9 height 9
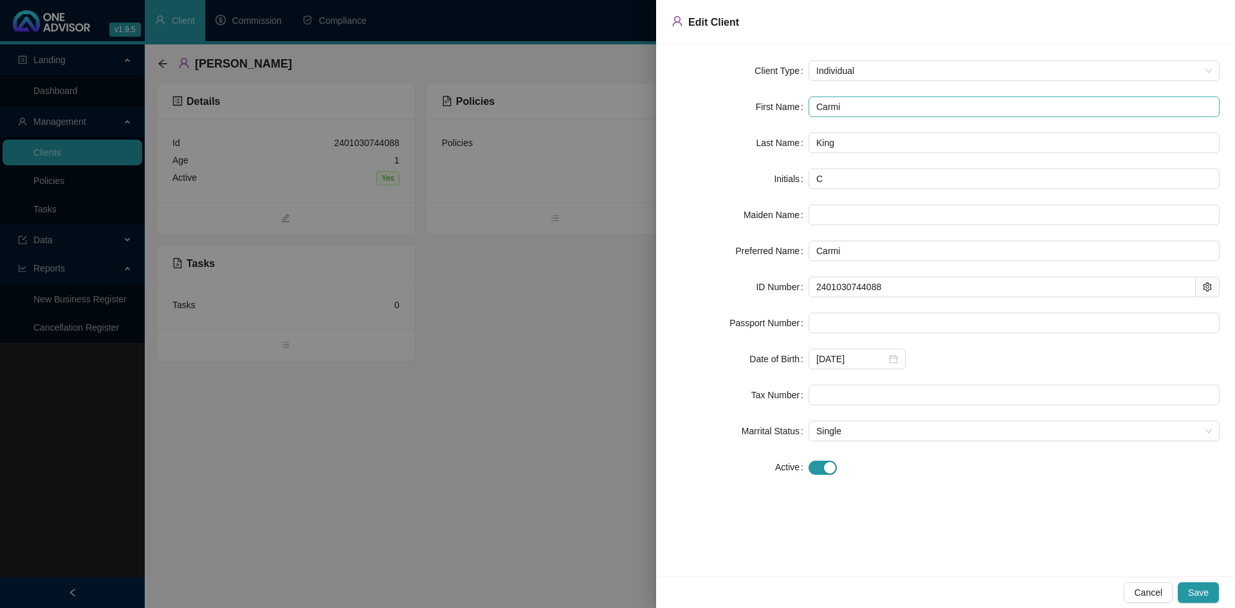
click at [816, 107] on input "Carmi" at bounding box center [1014, 106] width 411 height 21
type input "MCarmi"
type input "M"
type input "MCarmi"
type input "MICarmi"
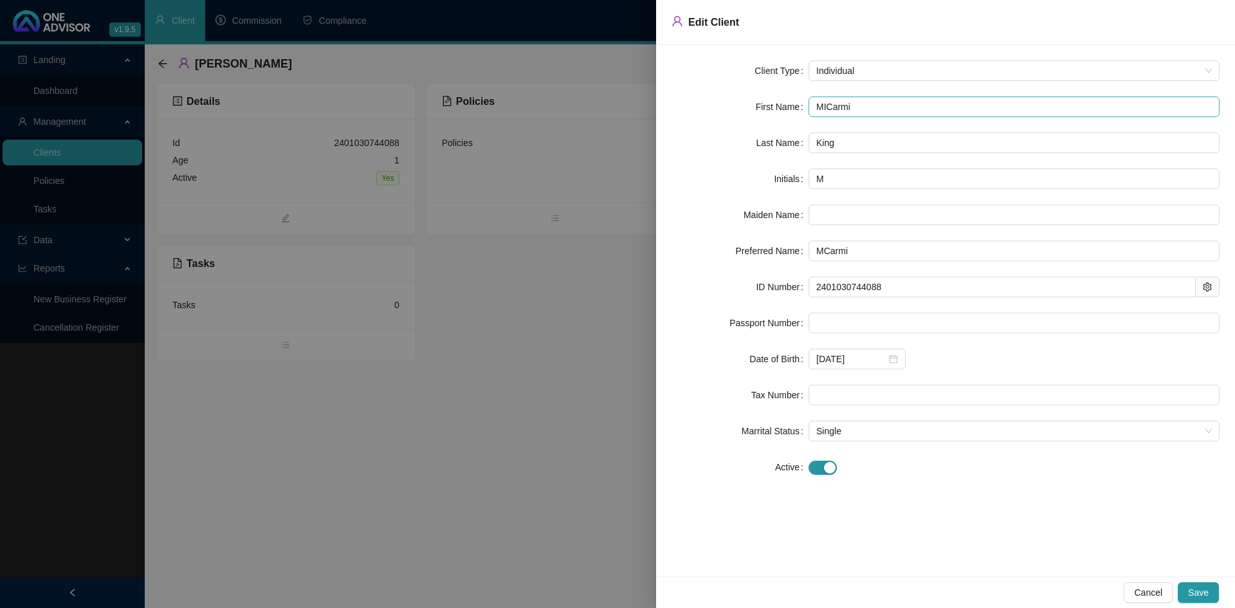
type input "MICarmi"
type input "MIsCarmi"
type input "MIssCarmi"
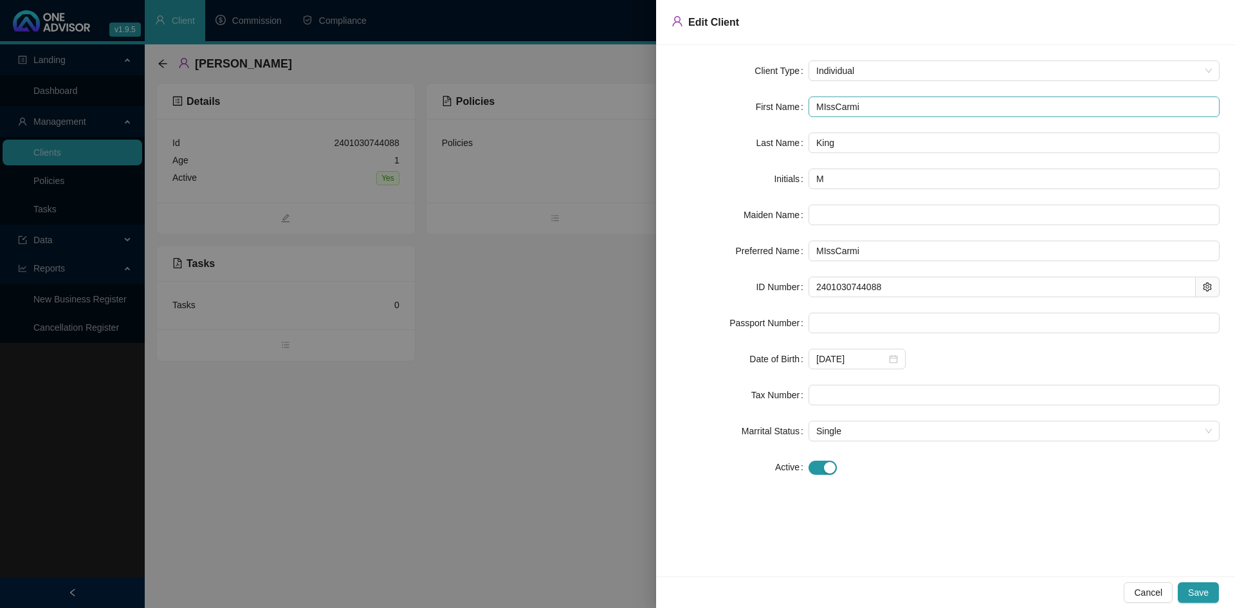
type input "MIsCarmi"
type input "MICarmi"
type input "MCarmi"
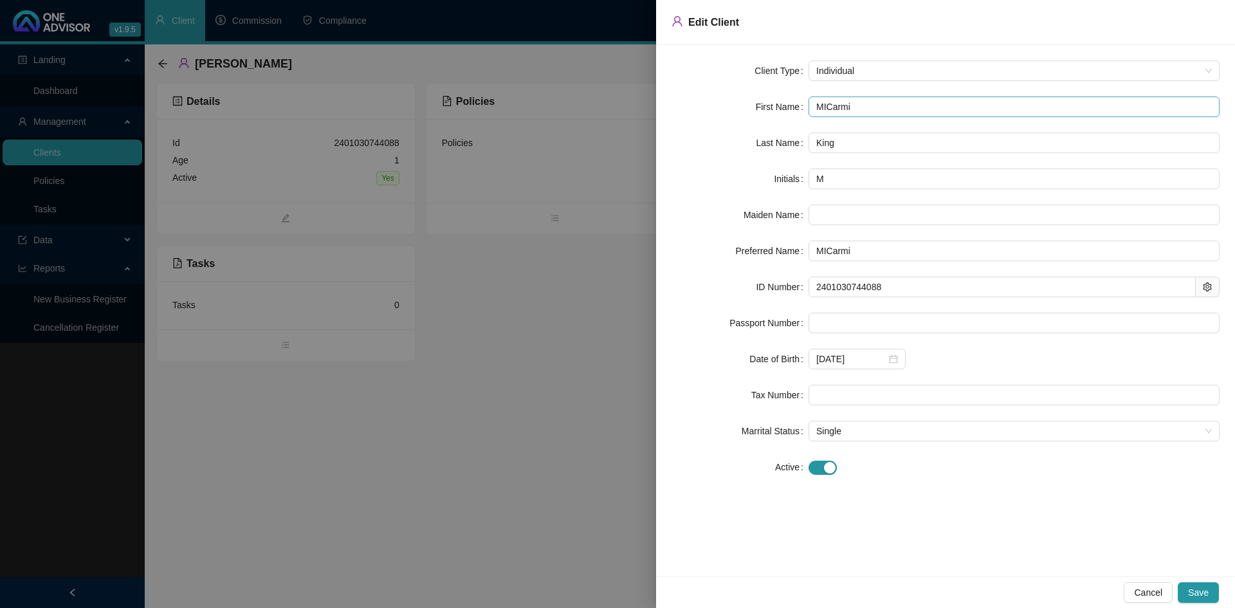
type input "MCarmi"
type input "MiCarmi"
type input "MisCarmi"
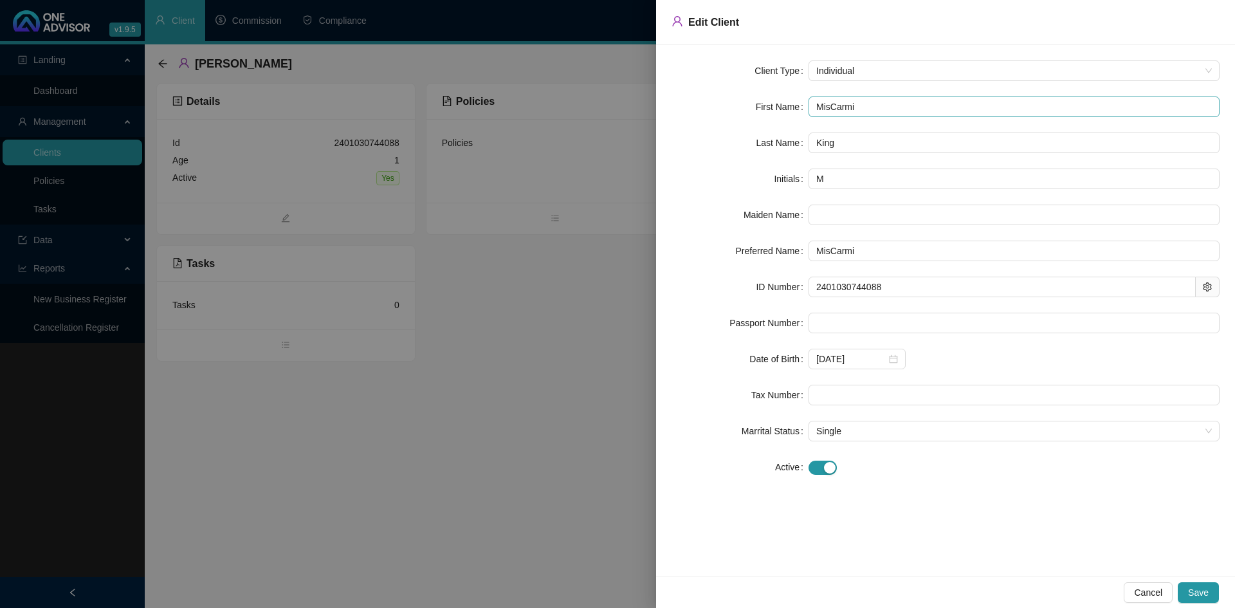
type input "MissCarmi"
type input "[PERSON_NAME]"
type input "MC"
type input "Miss"
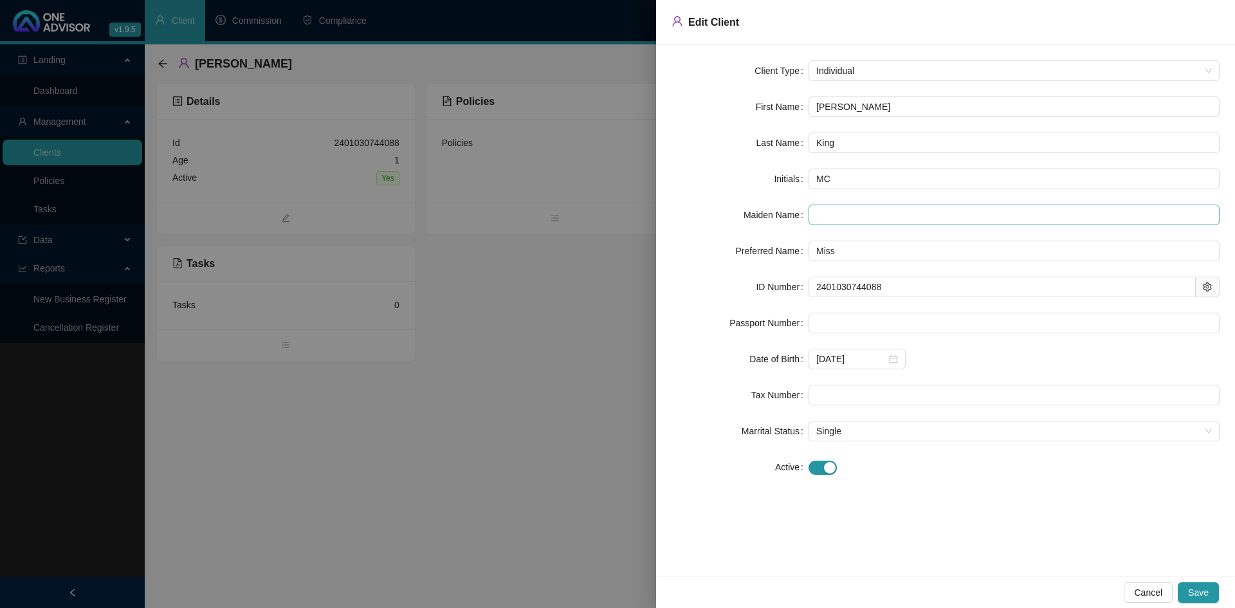
type input "MissCarmi"
type input "M"
type input "MissCarmi"
type input "MisCarmi"
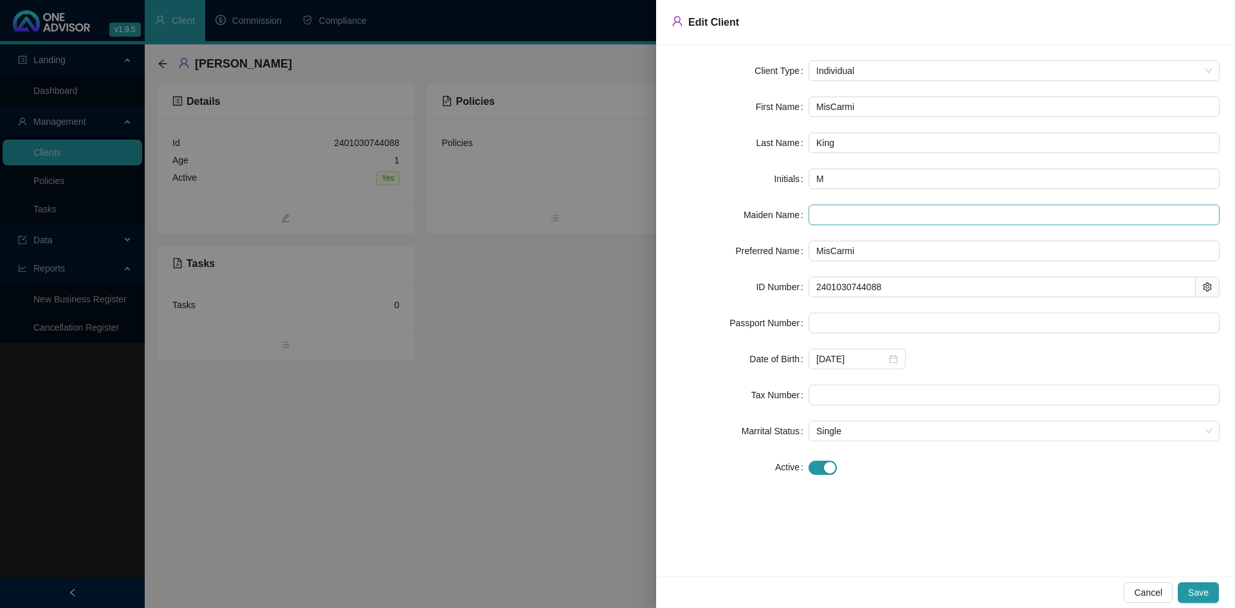
type input "MiCarmi"
type input "MCarmi"
type input "Carmi"
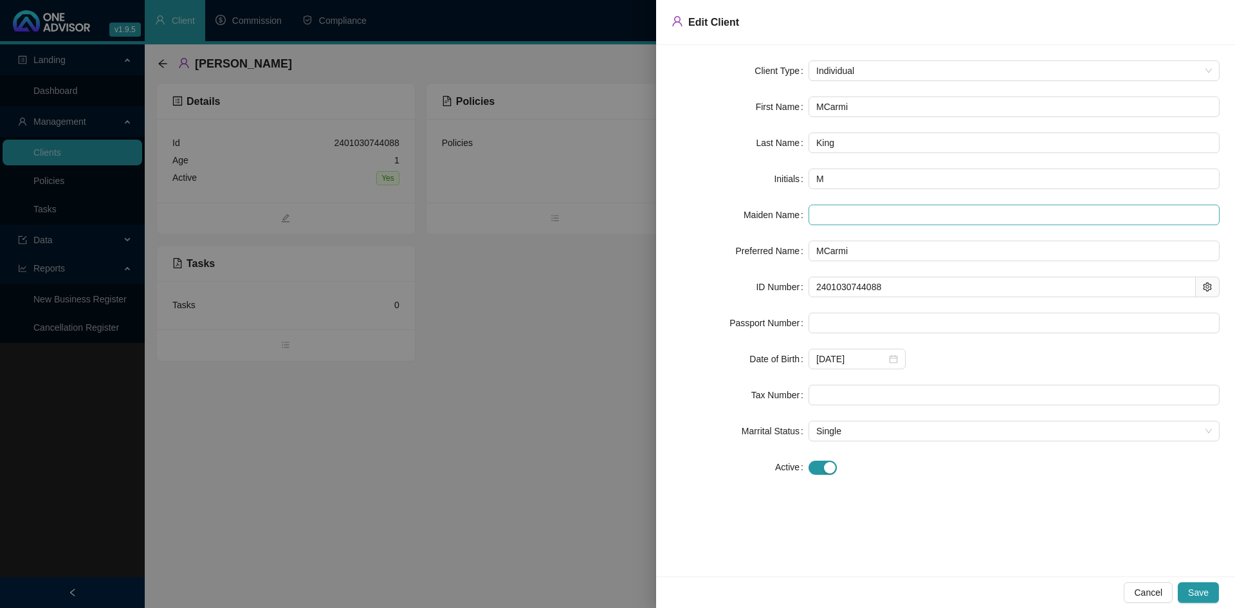
type input "C"
type input "Carmi"
click at [1206, 594] on span "Save" at bounding box center [1198, 592] width 21 height 14
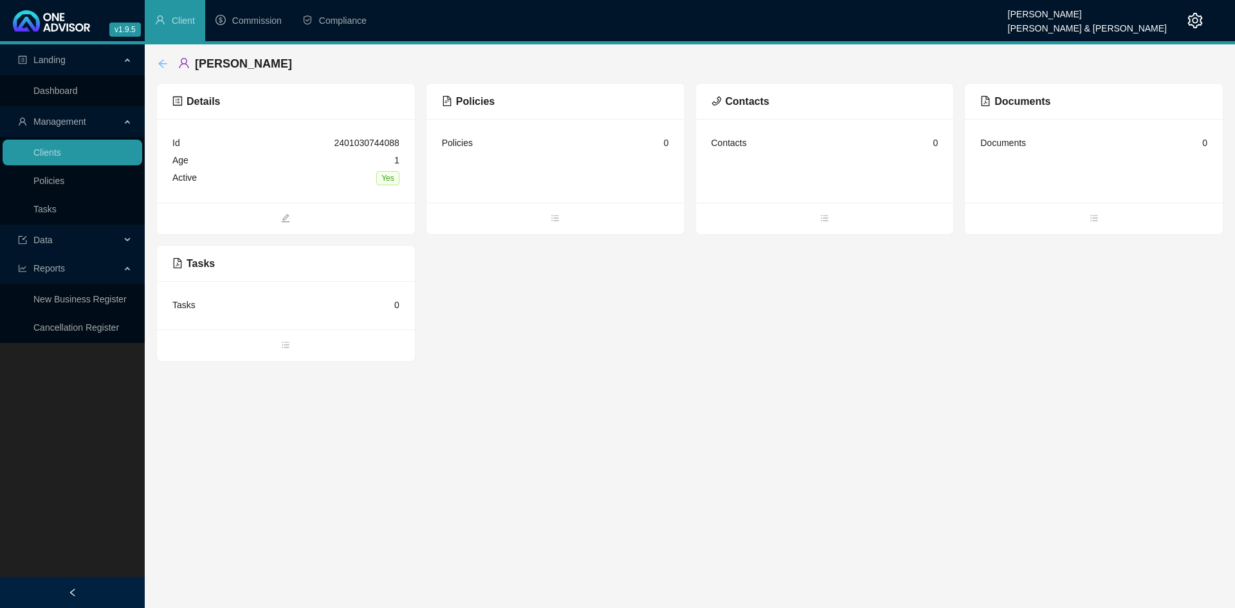
click at [160, 62] on icon "arrow-left" at bounding box center [163, 64] width 10 height 10
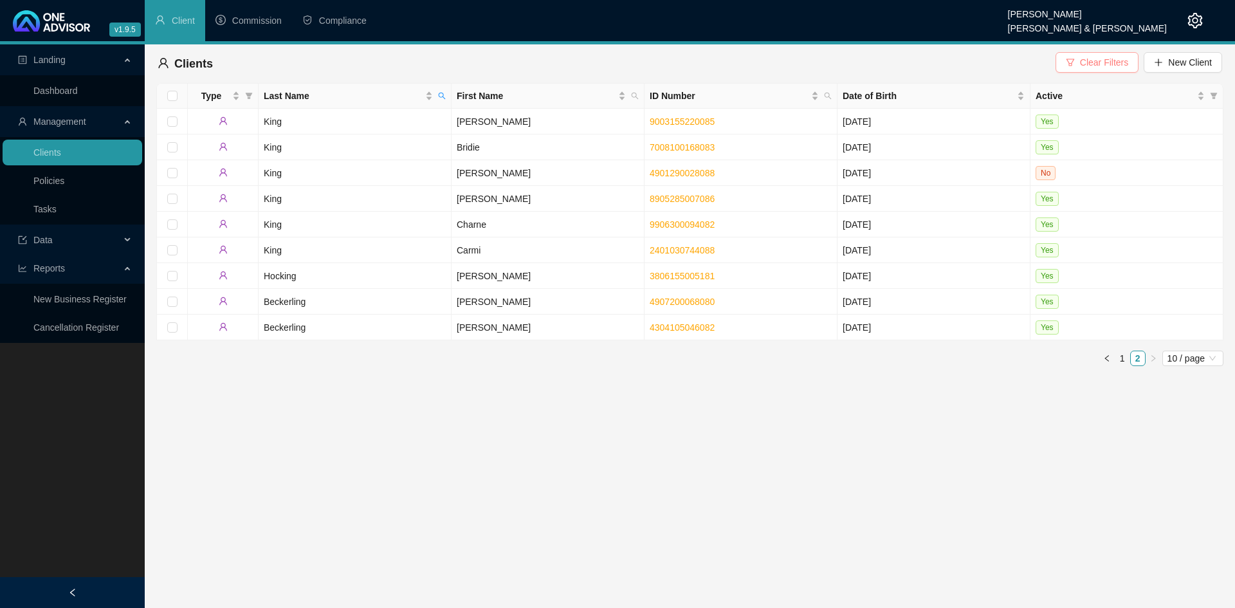
click at [1103, 66] on span "Clear Filters" at bounding box center [1104, 62] width 48 height 14
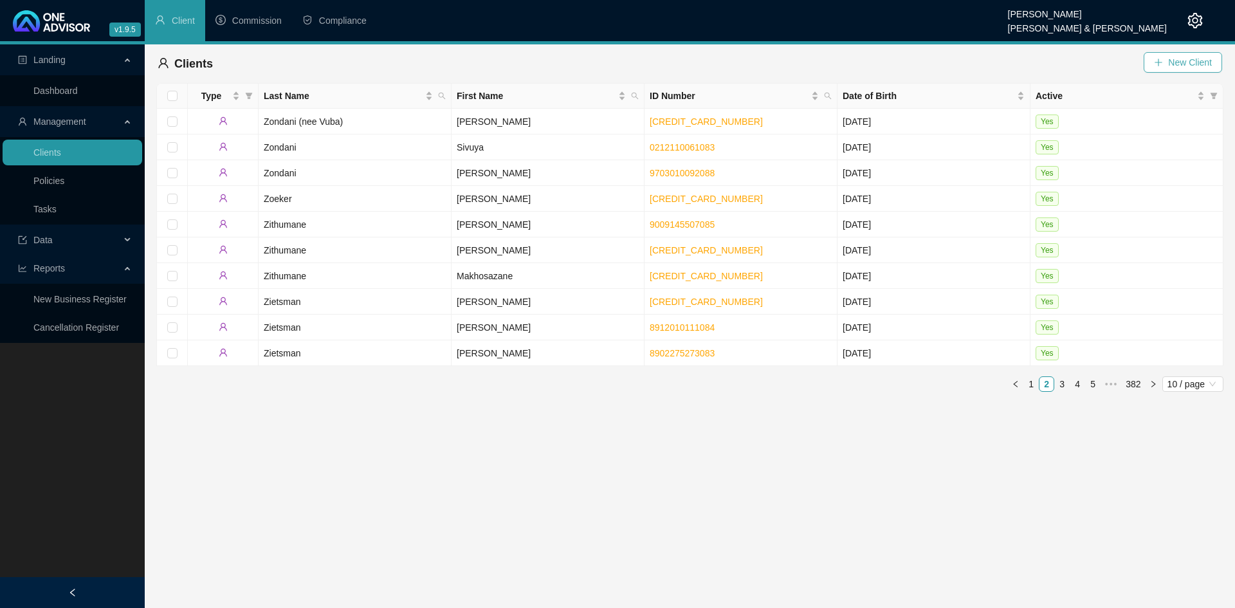
click at [1186, 67] on span "New Client" at bounding box center [1190, 62] width 44 height 14
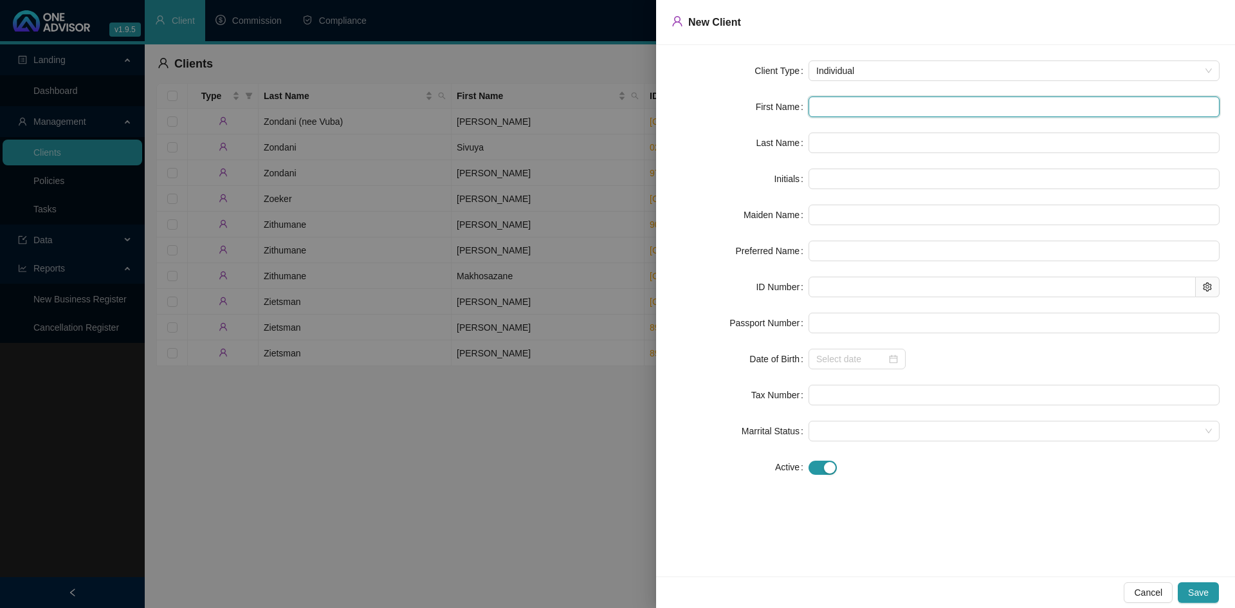
click at [814, 105] on input "text" at bounding box center [1014, 106] width 411 height 21
paste input "[PERSON_NAME] [PERSON_NAME]"
type input "[PERSON_NAME] [PERSON_NAME]"
type input "CM"
type input "[PERSON_NAME]"
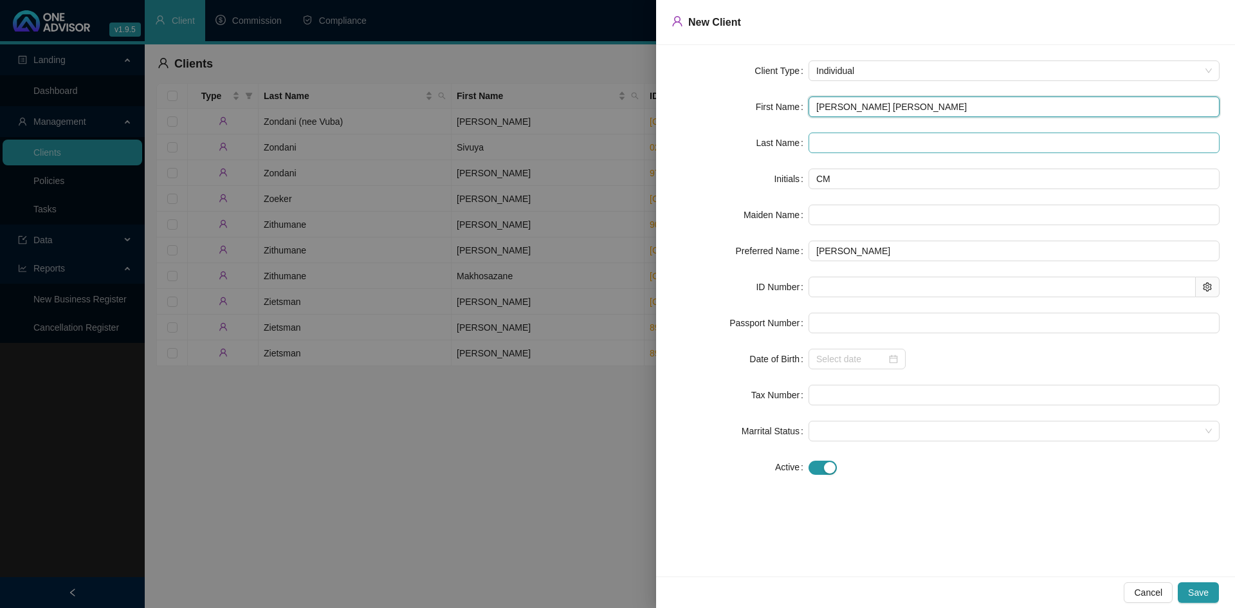
type input "[PERSON_NAME] [PERSON_NAME]"
click at [828, 140] on input "text" at bounding box center [1014, 143] width 411 height 21
type input "King"
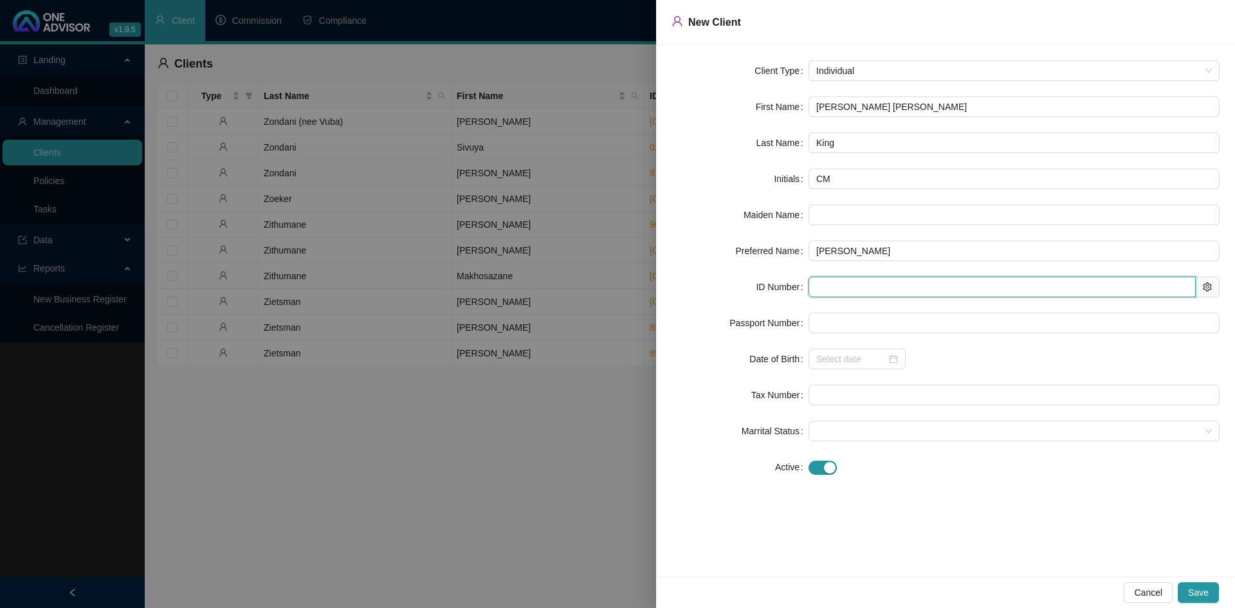
click at [822, 294] on input "text" at bounding box center [1002, 287] width 387 height 21
paste input "[CREDIT_CARD_NUMBER]"
type input "[CREDIT_CARD_NUMBER]"
type input "[DATE]"
type input "[CREDIT_CARD_NUMBER]"
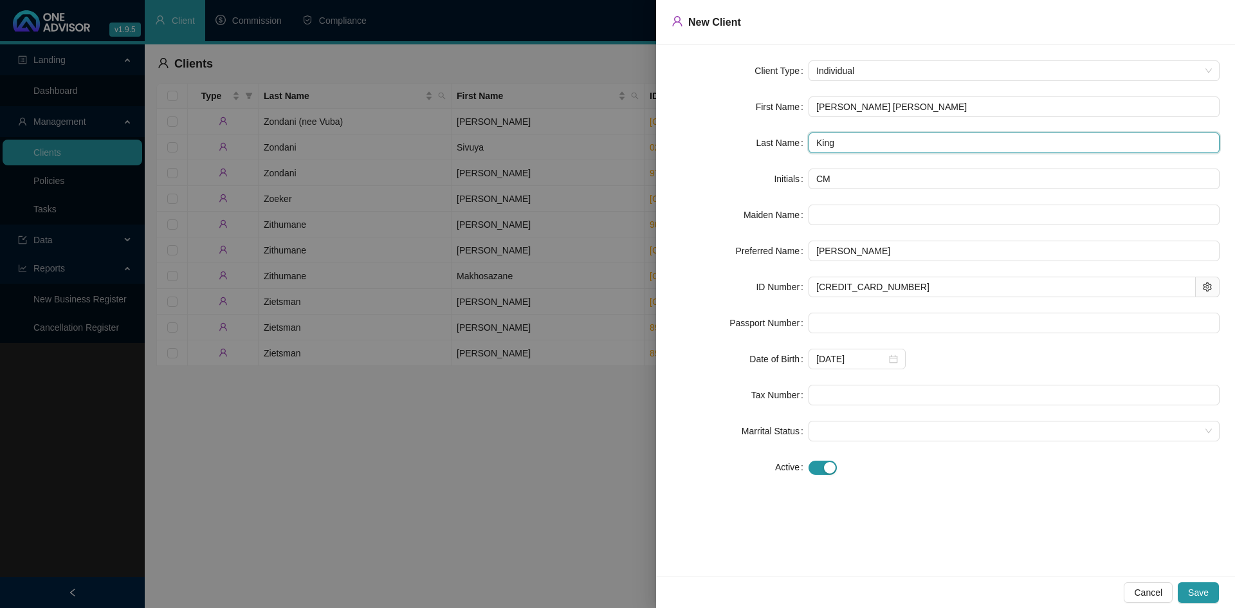
click at [849, 143] on input "King" at bounding box center [1014, 143] width 411 height 21
type input "K"
type input "[PERSON_NAME]"
click at [1205, 591] on span "Save" at bounding box center [1198, 592] width 21 height 14
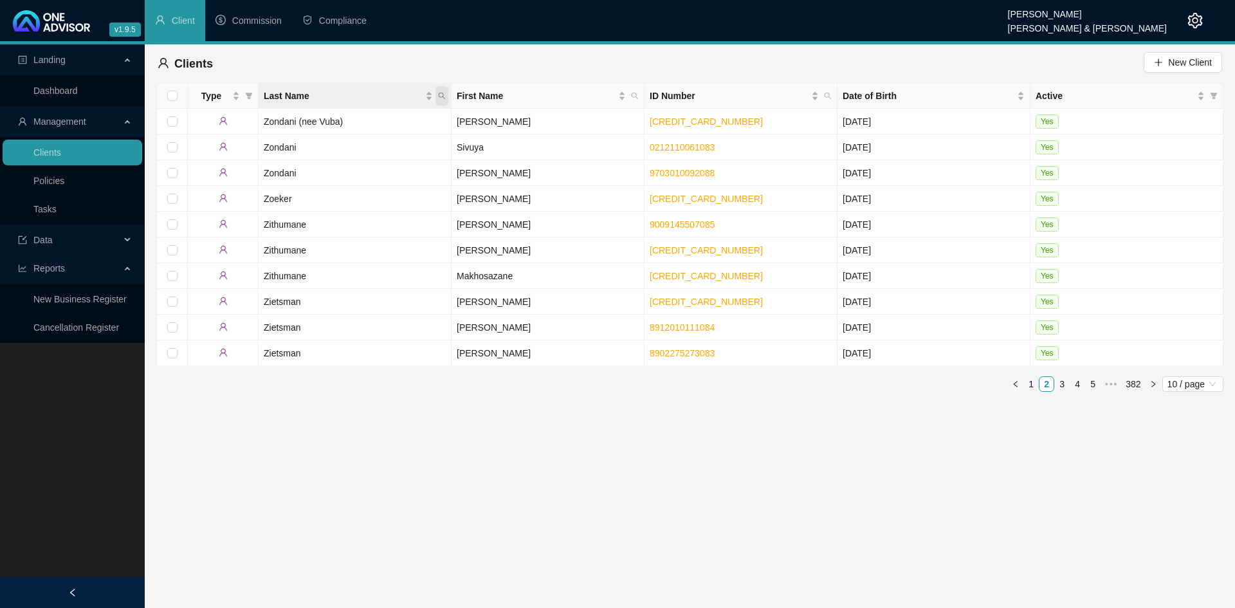
click at [440, 93] on icon "search" at bounding box center [442, 96] width 7 height 7
type input "[PERSON_NAME]"
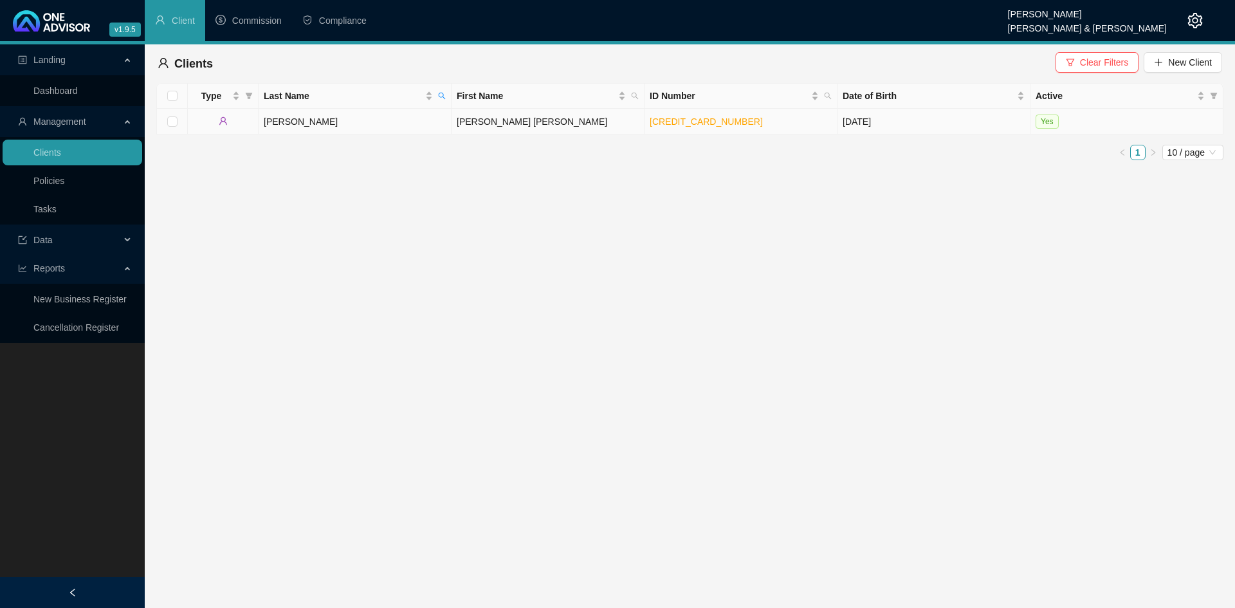
click at [455, 118] on td "[PERSON_NAME] [PERSON_NAME]" at bounding box center [548, 122] width 193 height 26
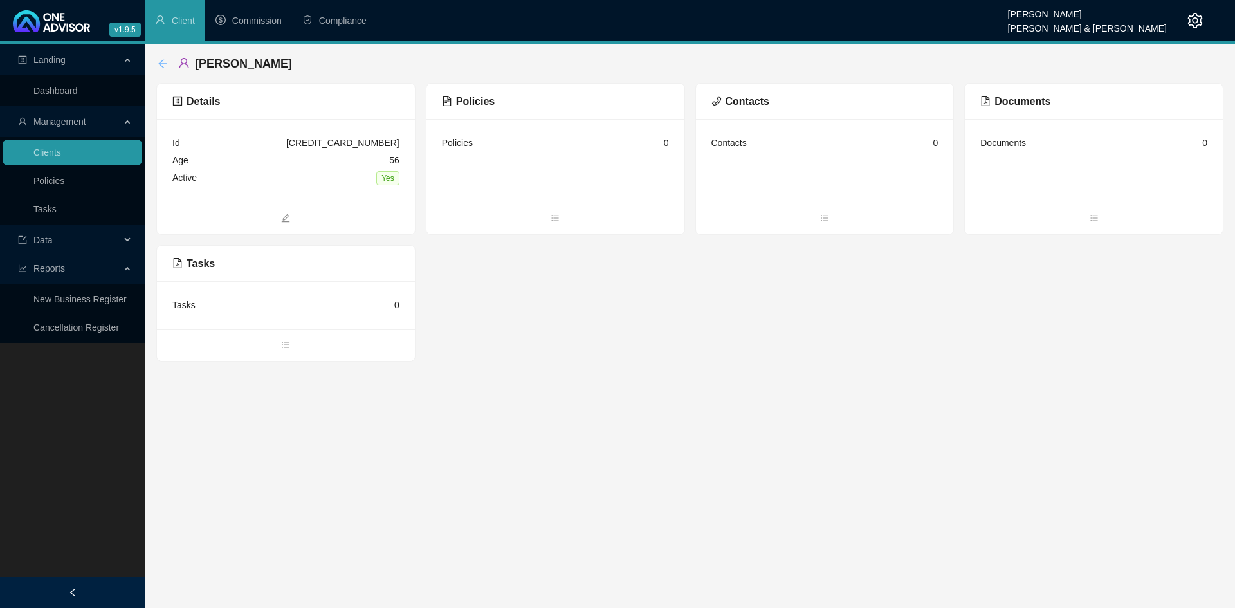
click at [163, 59] on icon "arrow-left" at bounding box center [163, 64] width 10 height 10
